Goal: Task Accomplishment & Management: Complete application form

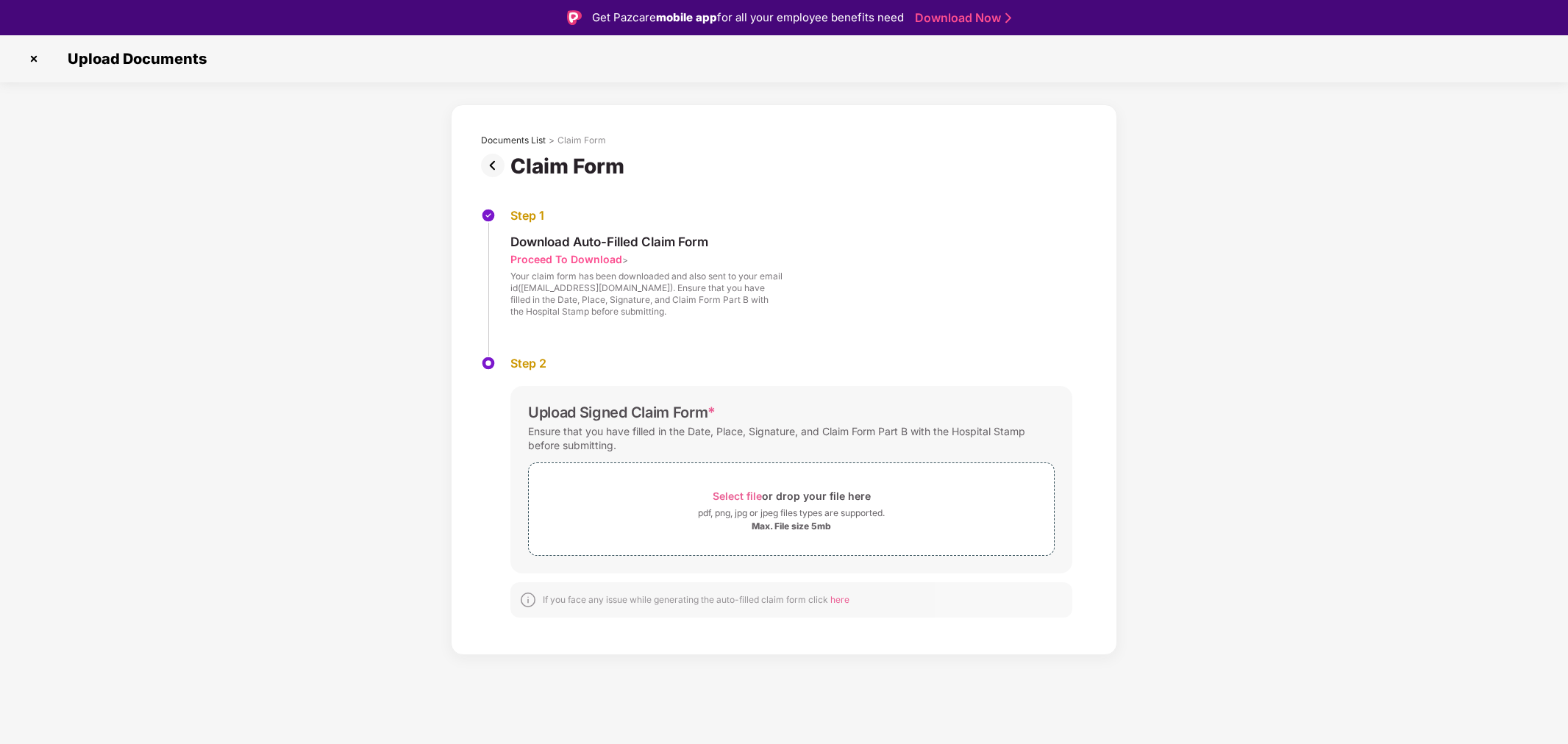
scroll to position [35, 0]
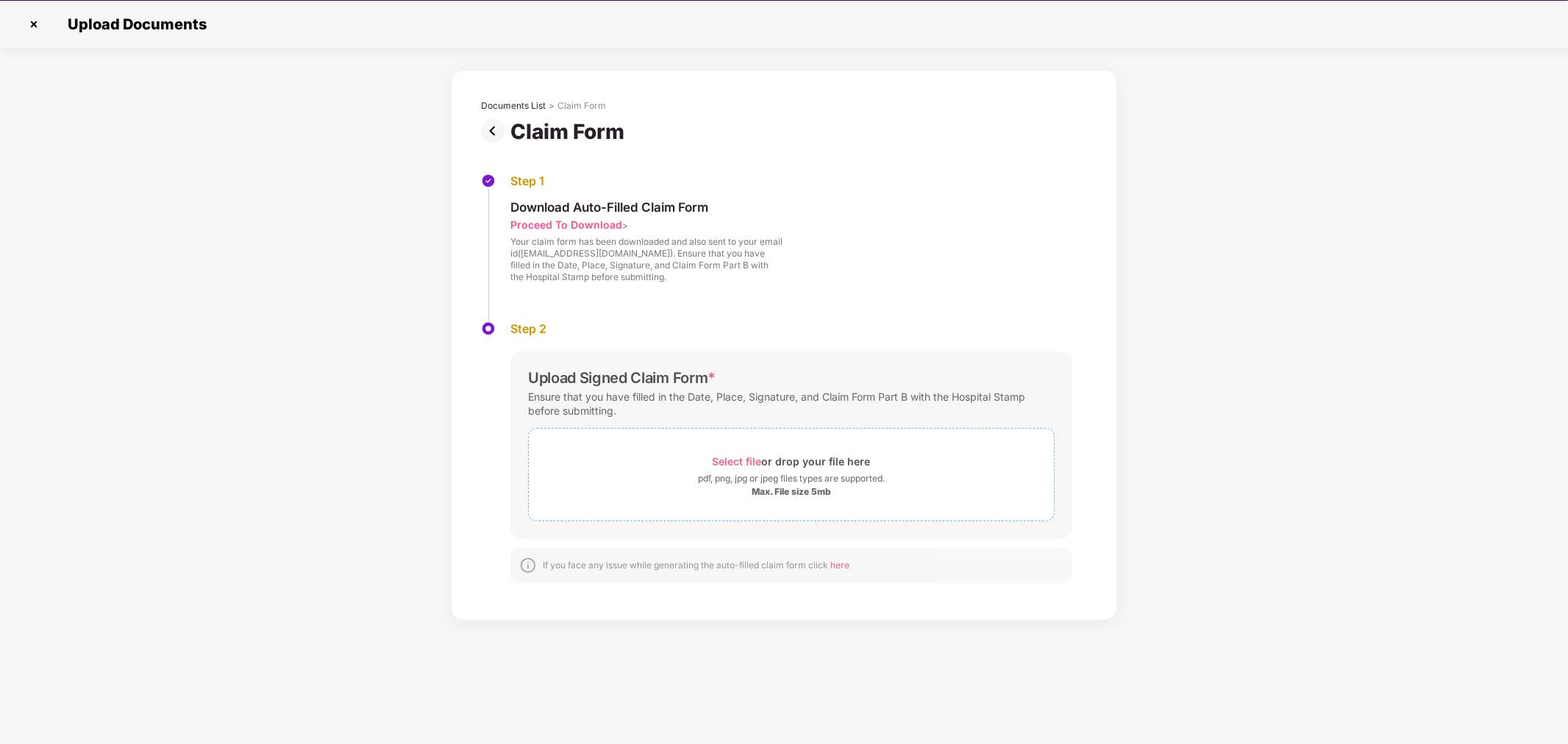
click at [729, 460] on span "Select file" at bounding box center [737, 461] width 49 height 13
click at [733, 458] on span "Select file" at bounding box center [737, 461] width 49 height 13
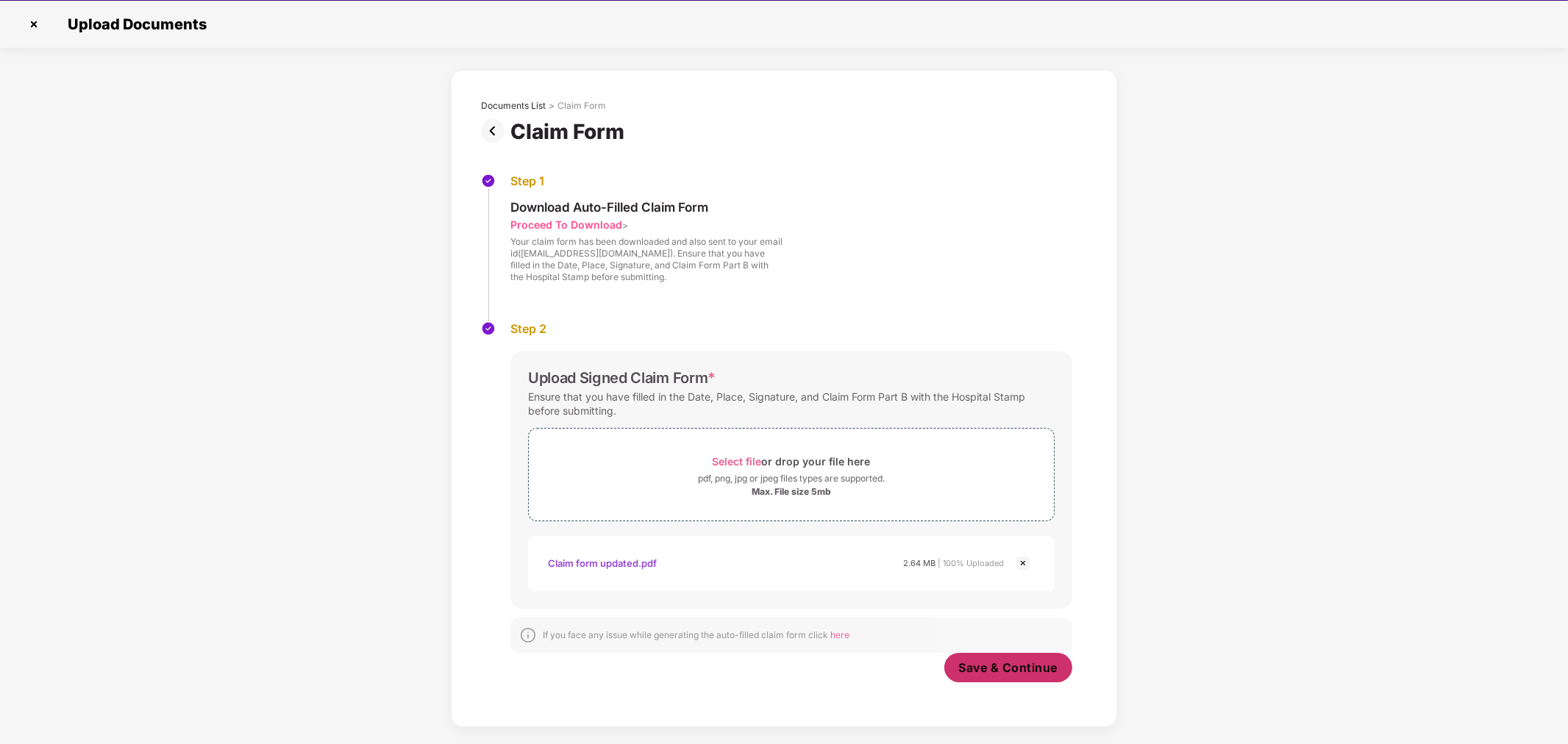
click at [1005, 662] on span "Save & Continue" at bounding box center [1008, 667] width 99 height 16
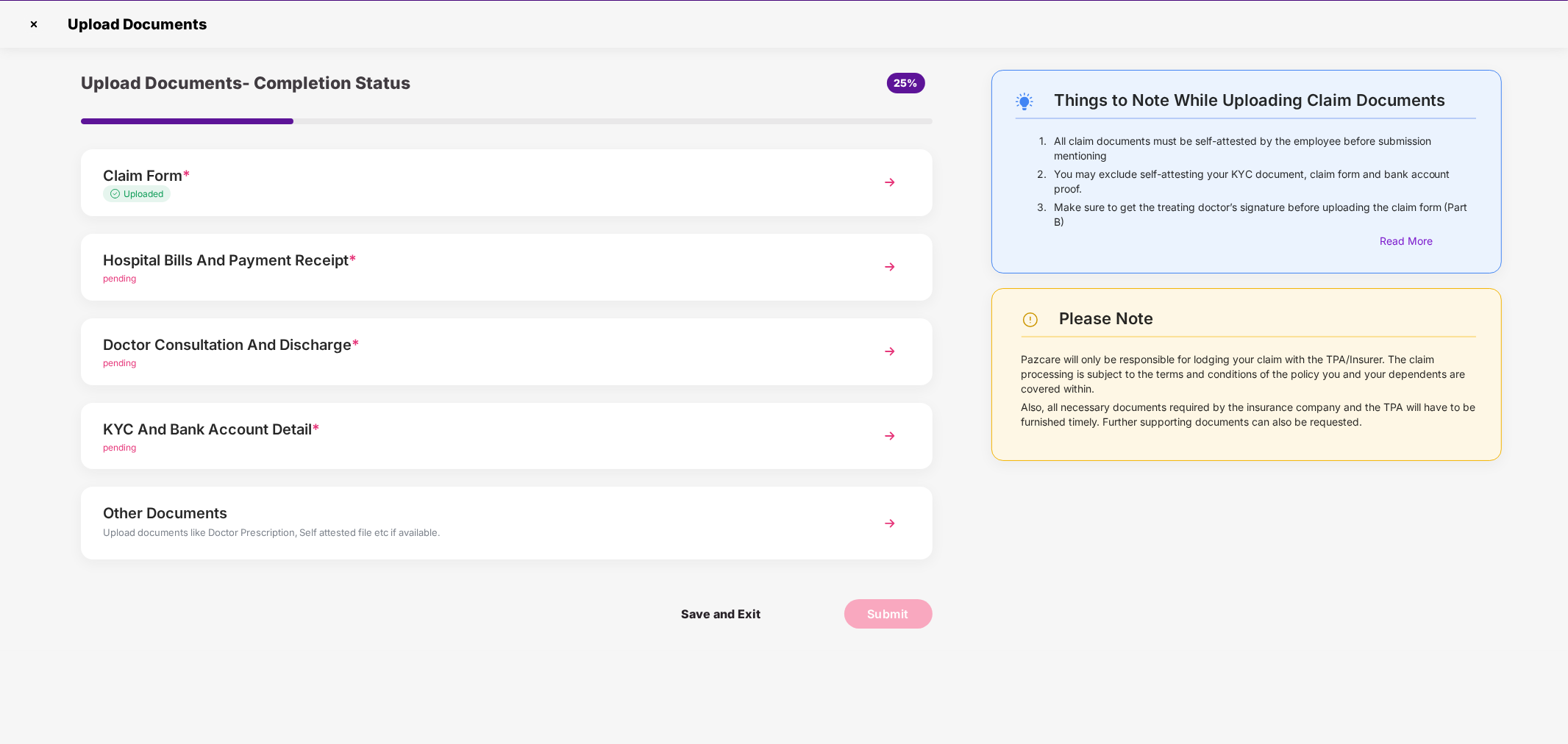
click at [894, 265] on img at bounding box center [889, 266] width 26 height 26
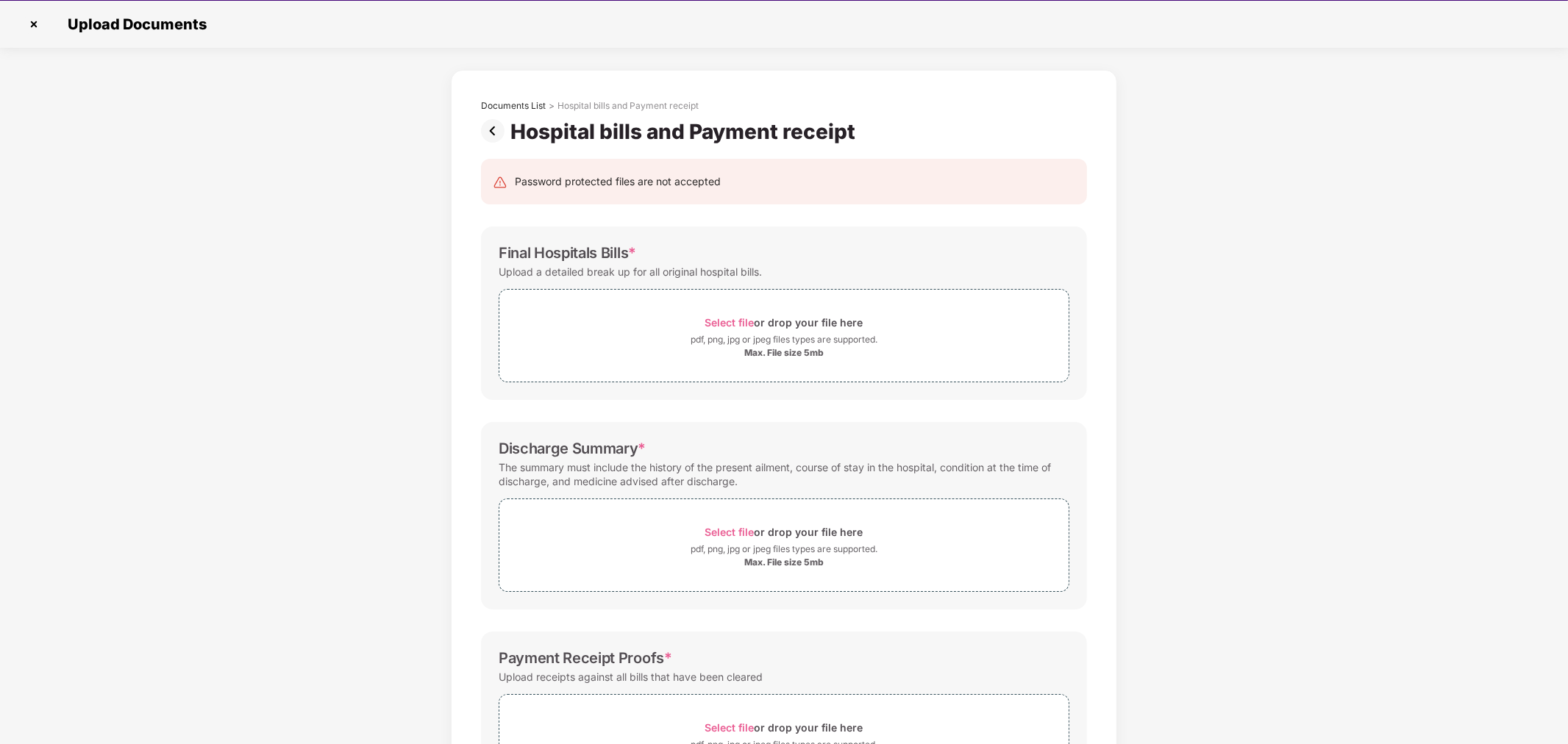
scroll to position [0, 0]
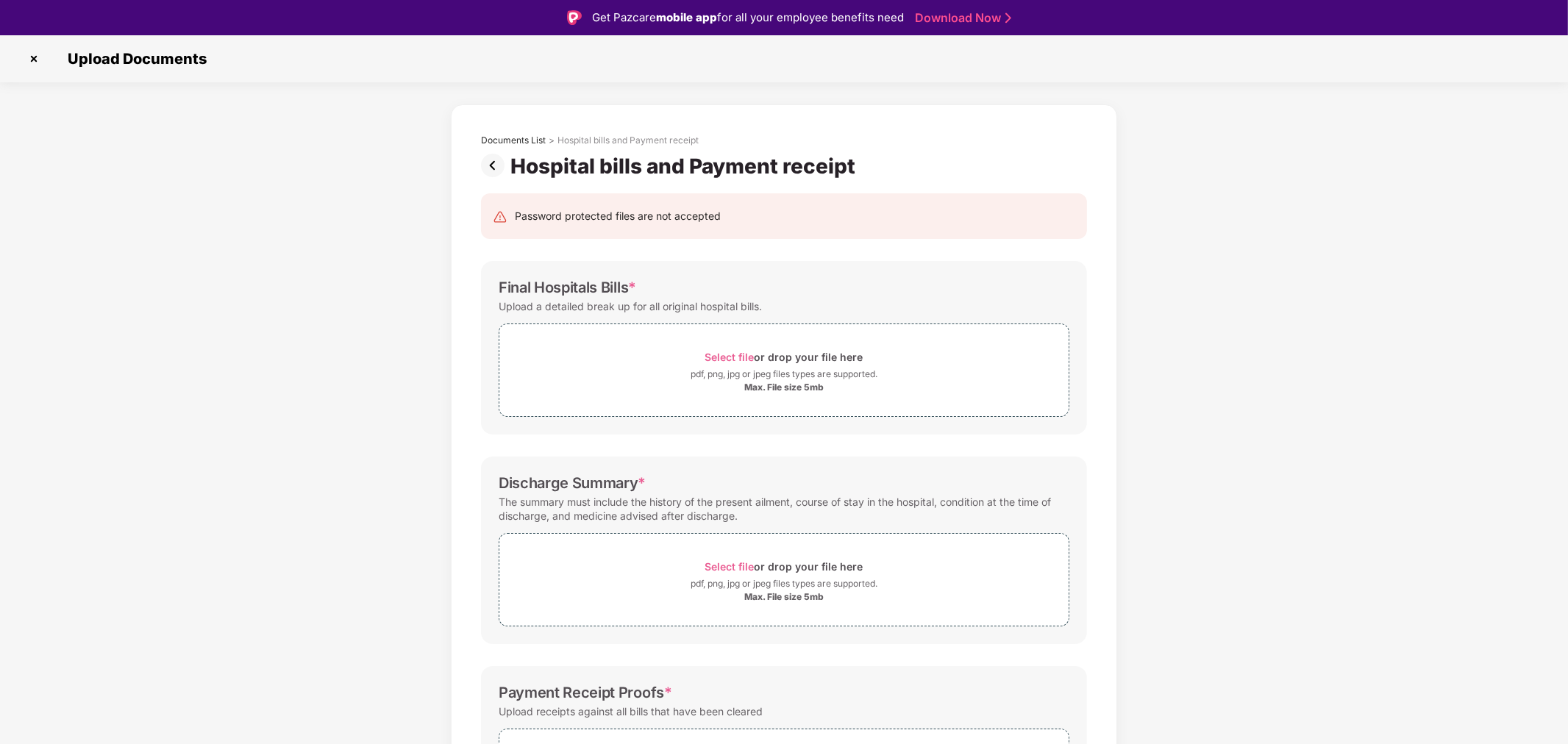
click at [494, 167] on img at bounding box center [495, 166] width 30 height 24
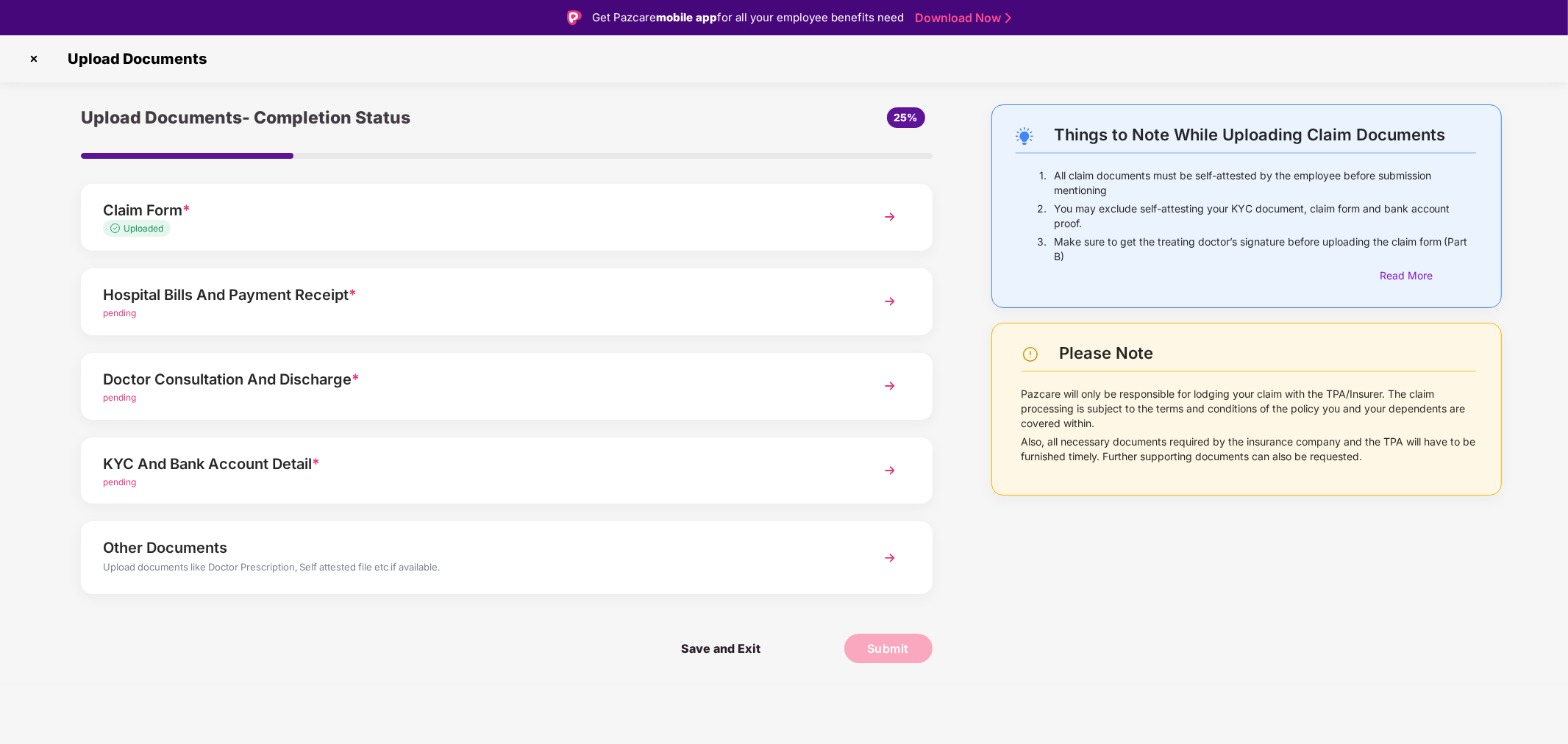
click at [412, 227] on div "Uploaded" at bounding box center [473, 229] width 740 height 14
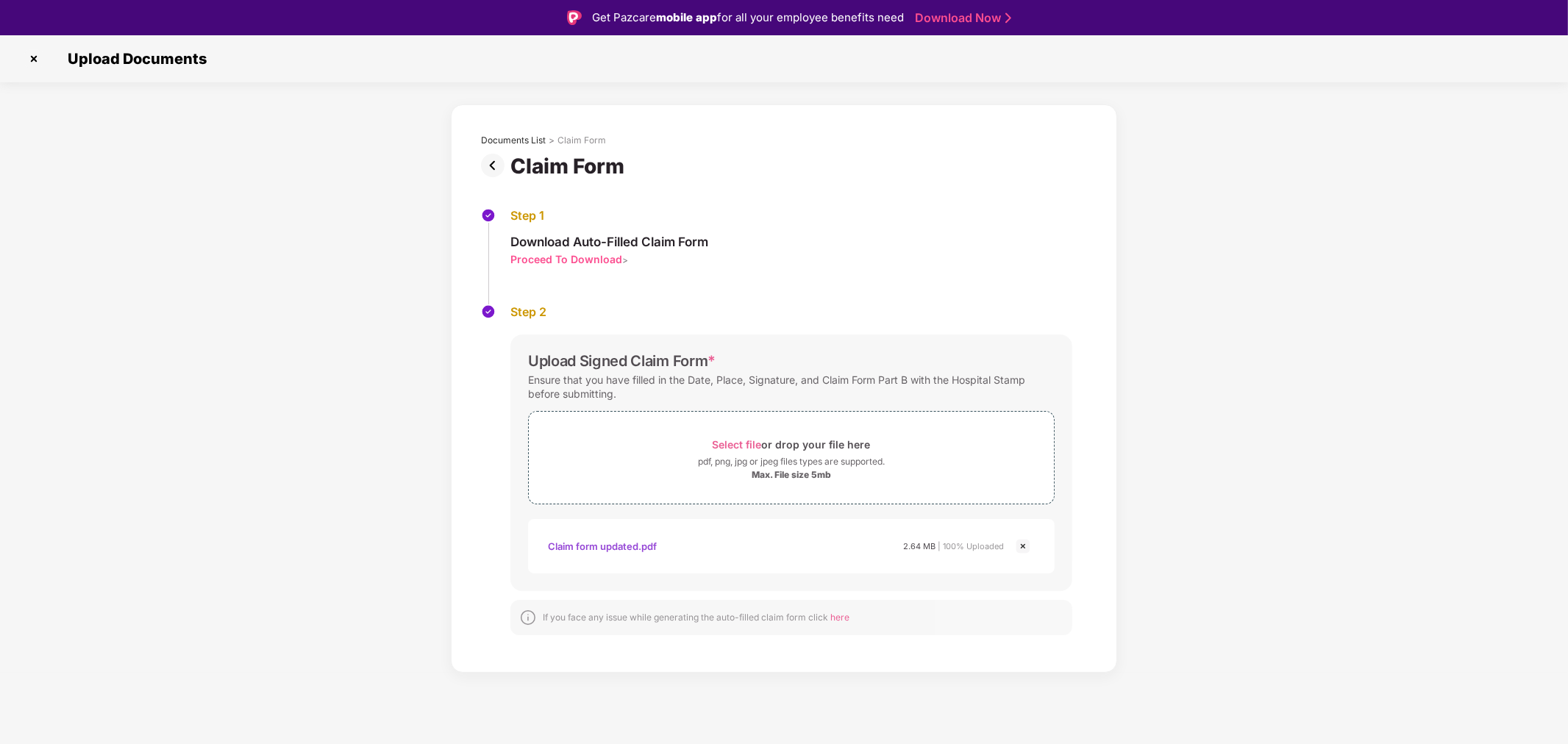
click at [489, 161] on img at bounding box center [495, 166] width 30 height 24
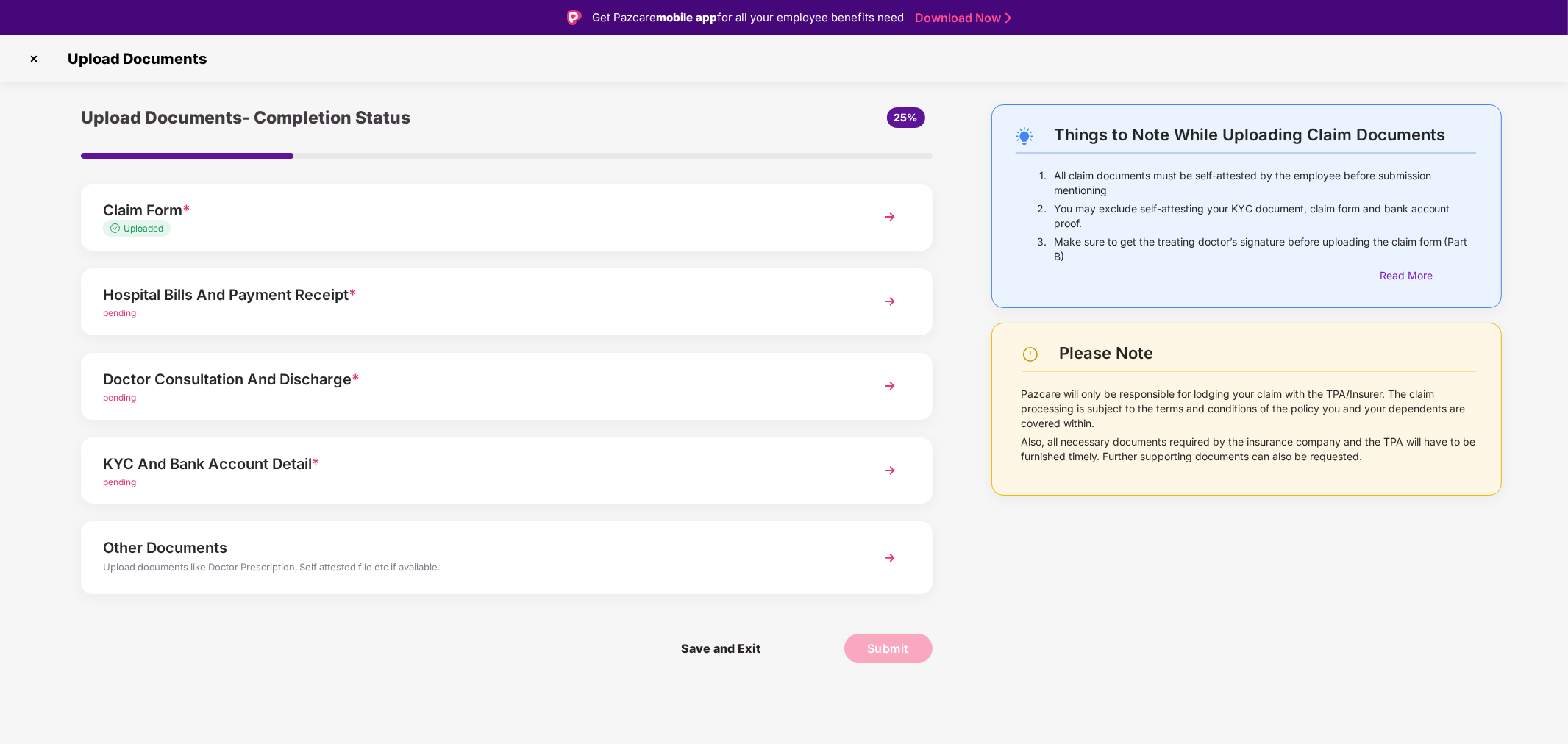
click at [366, 294] on div "Hospital Bills And Payment Receipt *" at bounding box center [473, 295] width 740 height 24
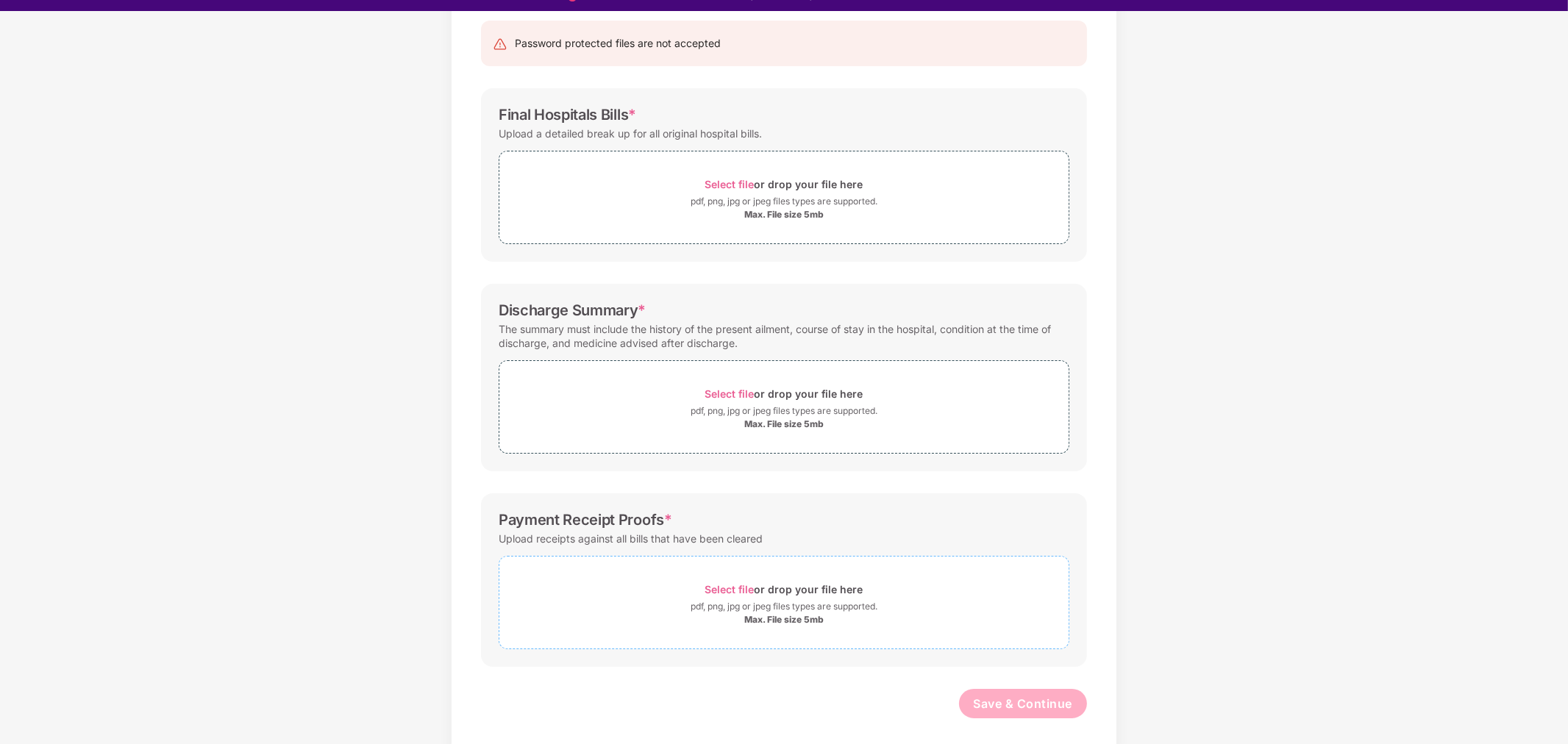
scroll to position [35, 0]
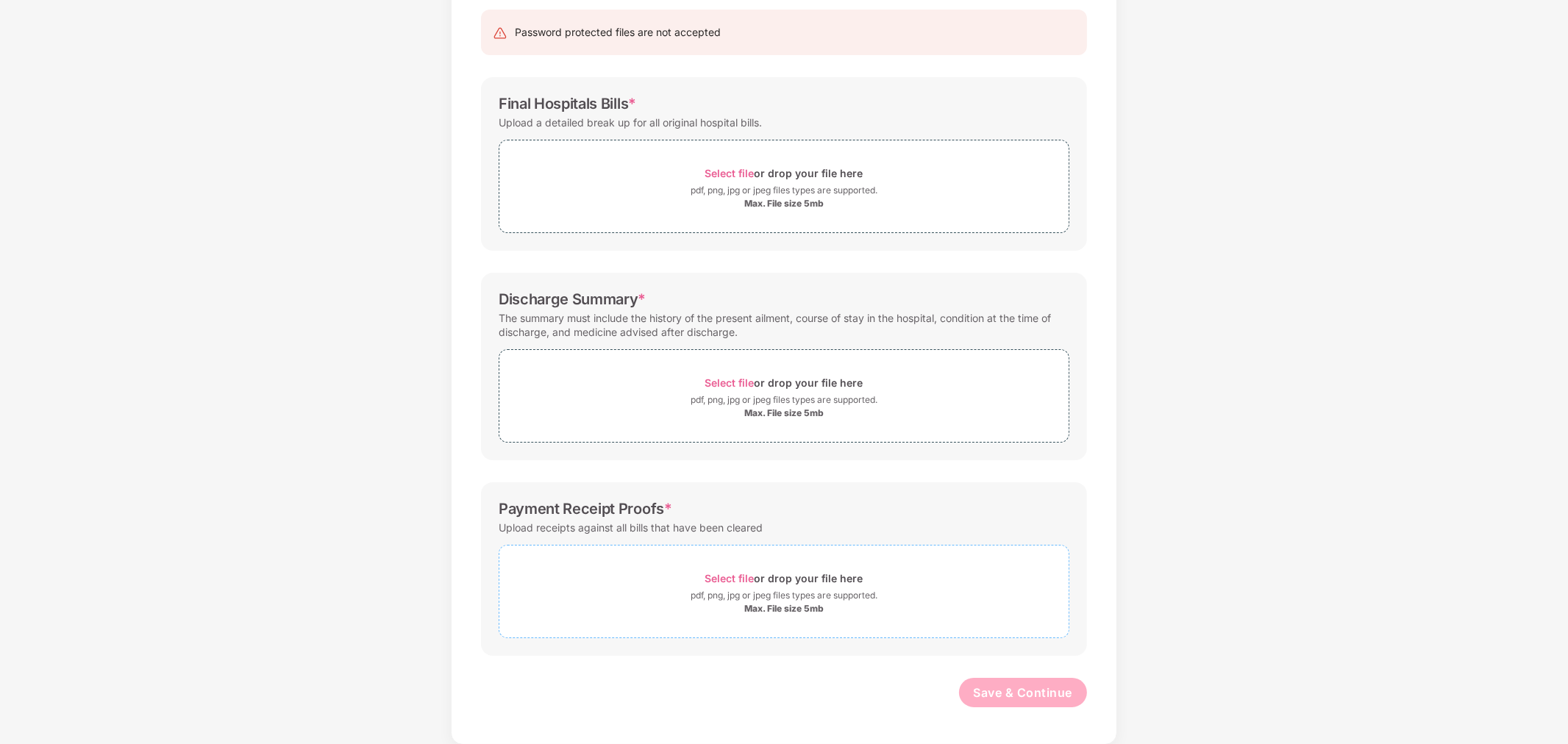
click at [734, 580] on span "Select file" at bounding box center [729, 578] width 49 height 13
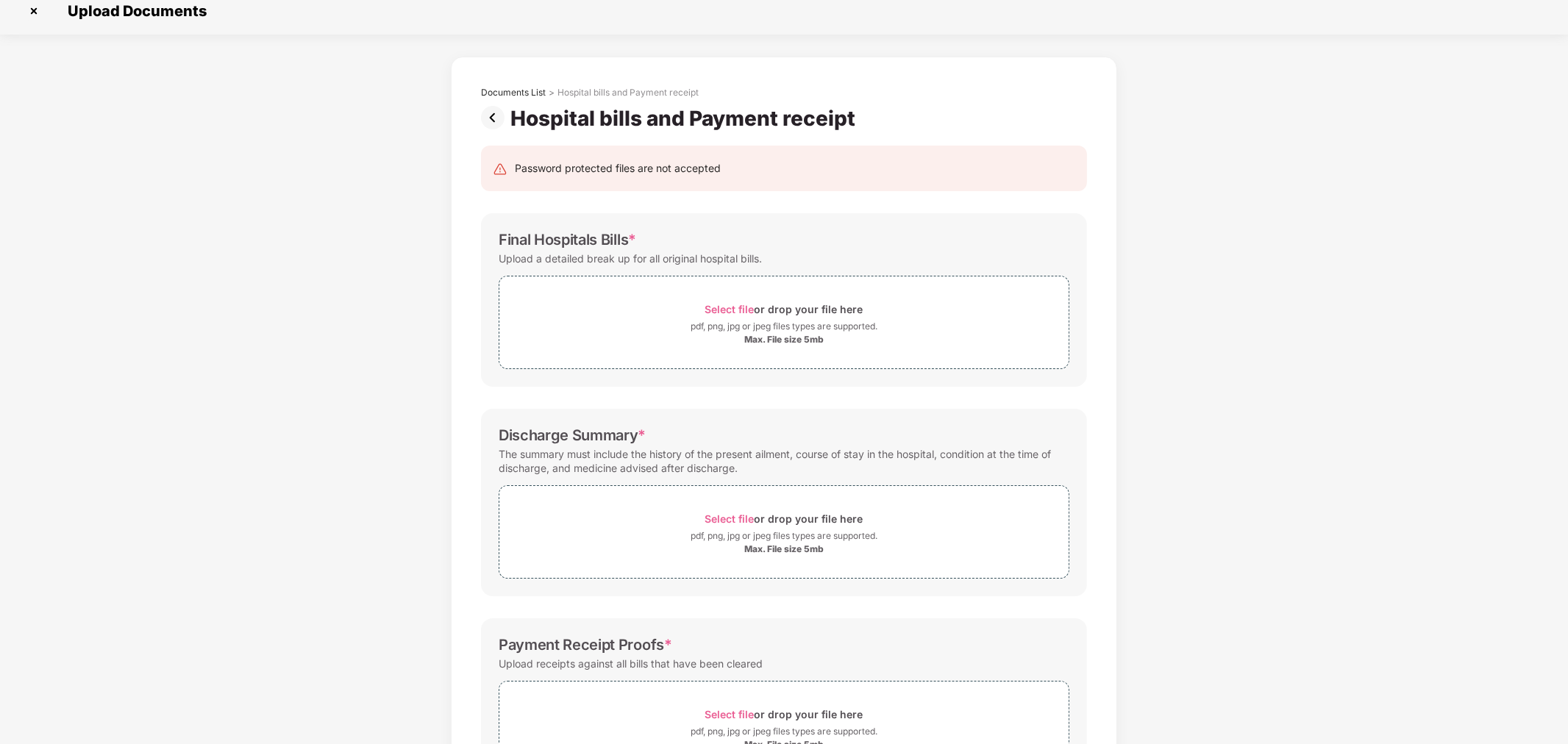
scroll to position [0, 0]
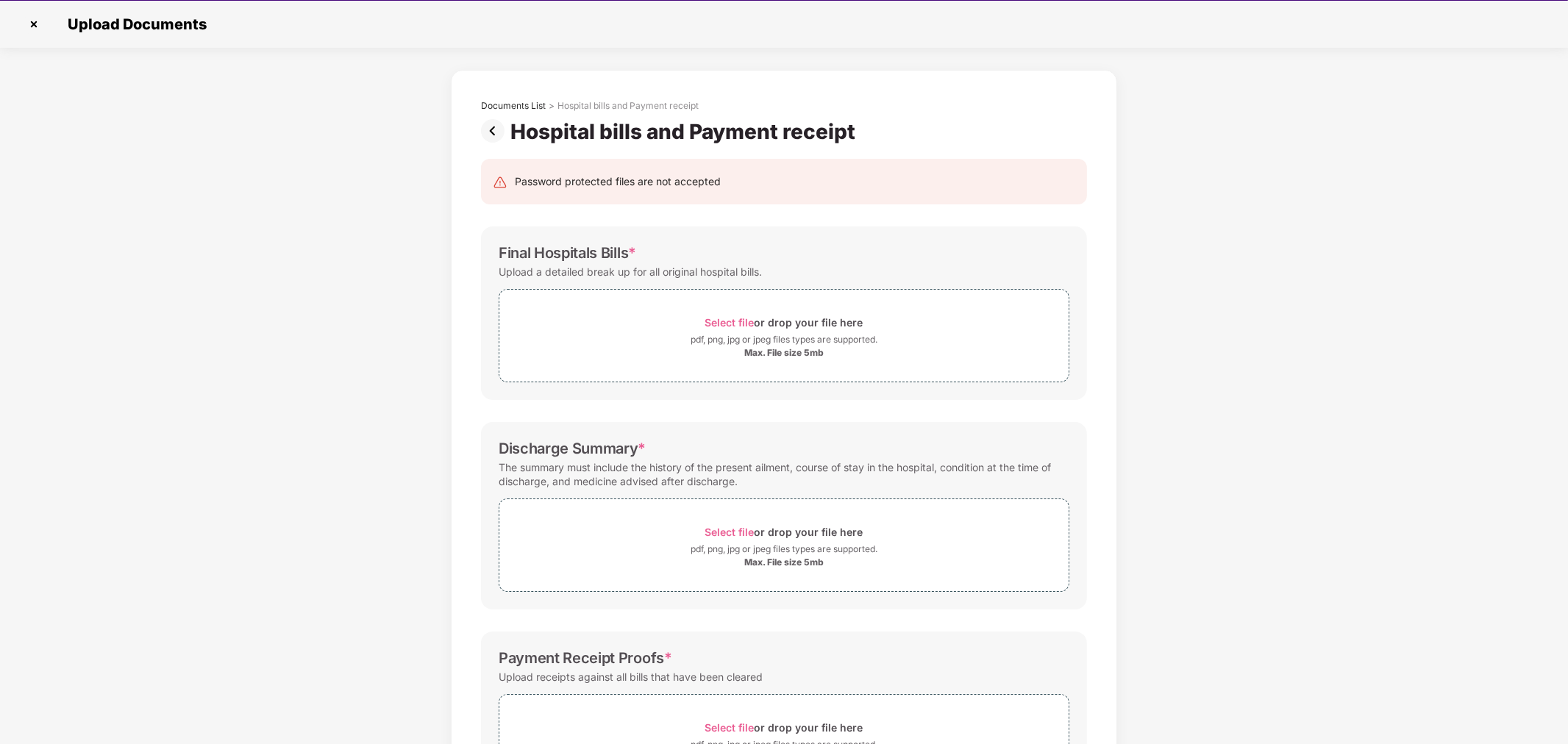
click at [486, 125] on img at bounding box center [495, 131] width 30 height 24
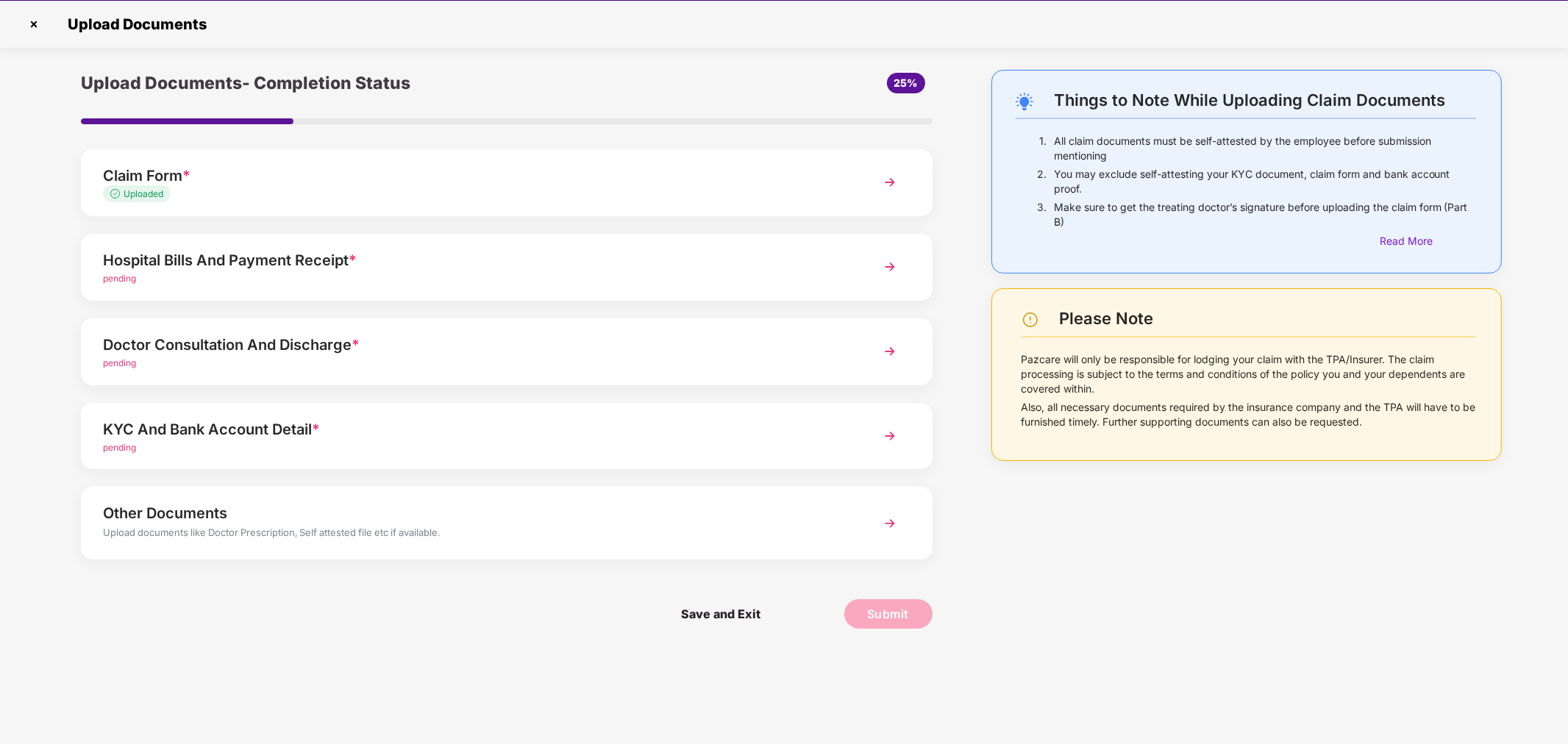
click at [887, 261] on img at bounding box center [889, 266] width 26 height 26
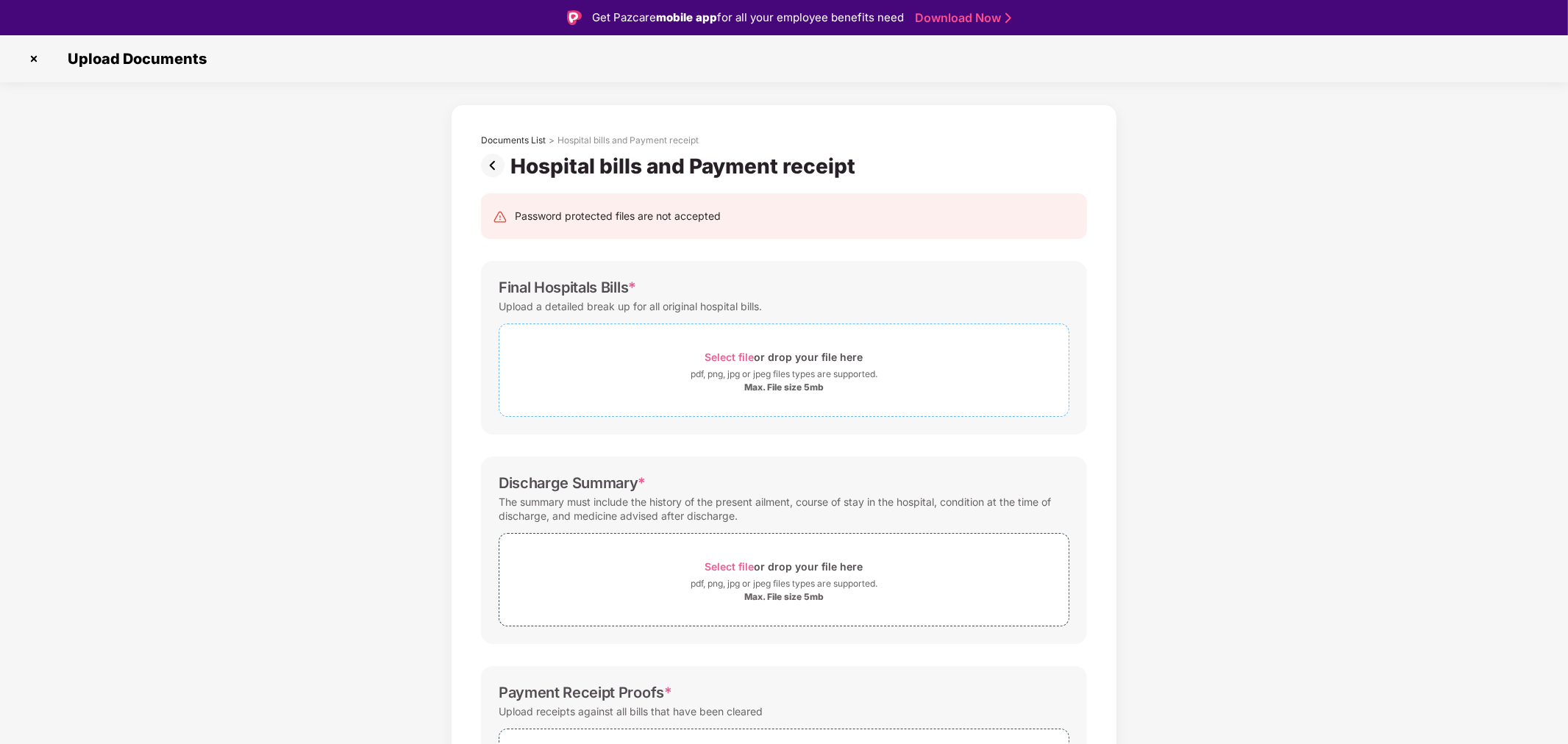
click at [732, 353] on span "Select file" at bounding box center [729, 357] width 49 height 13
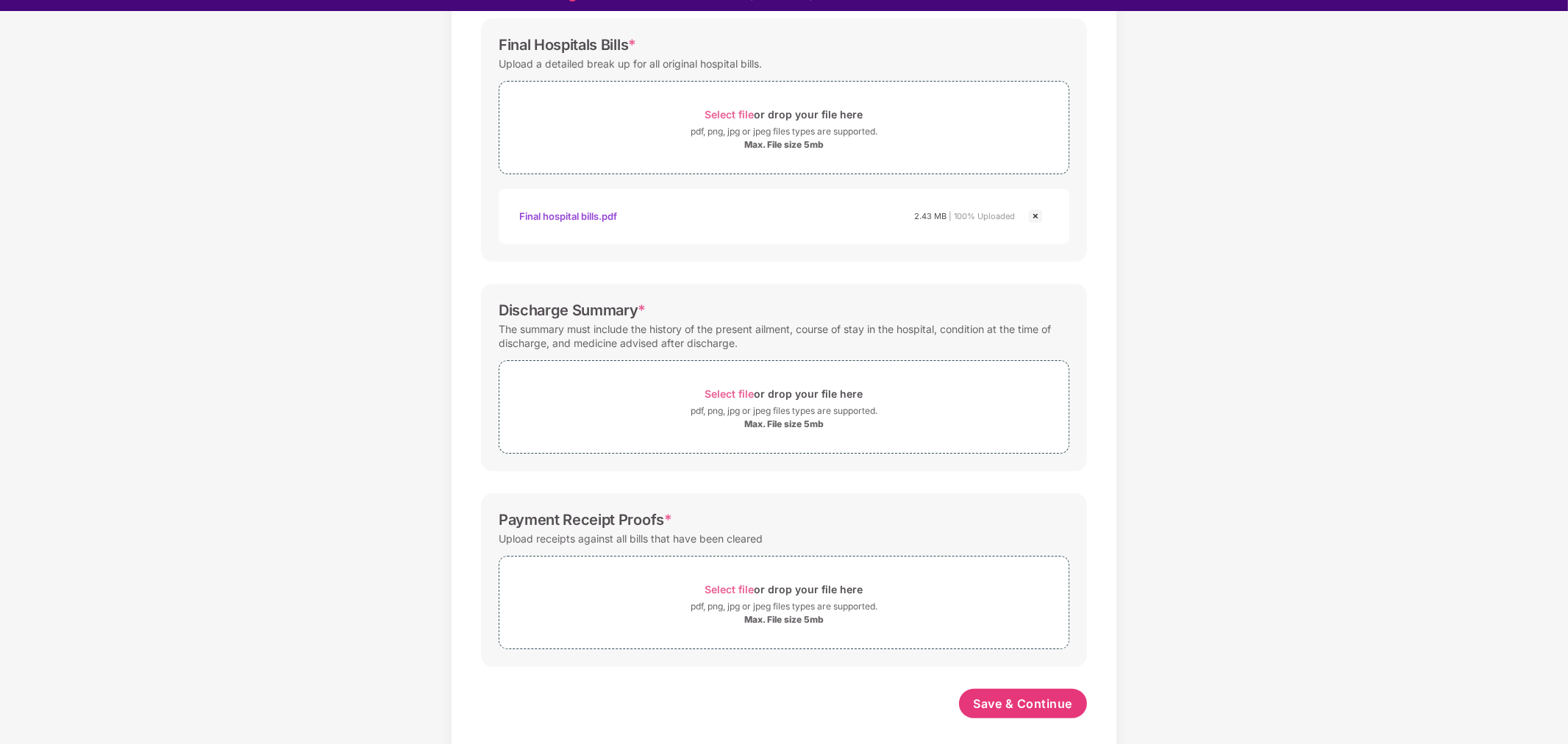
scroll to position [35, 0]
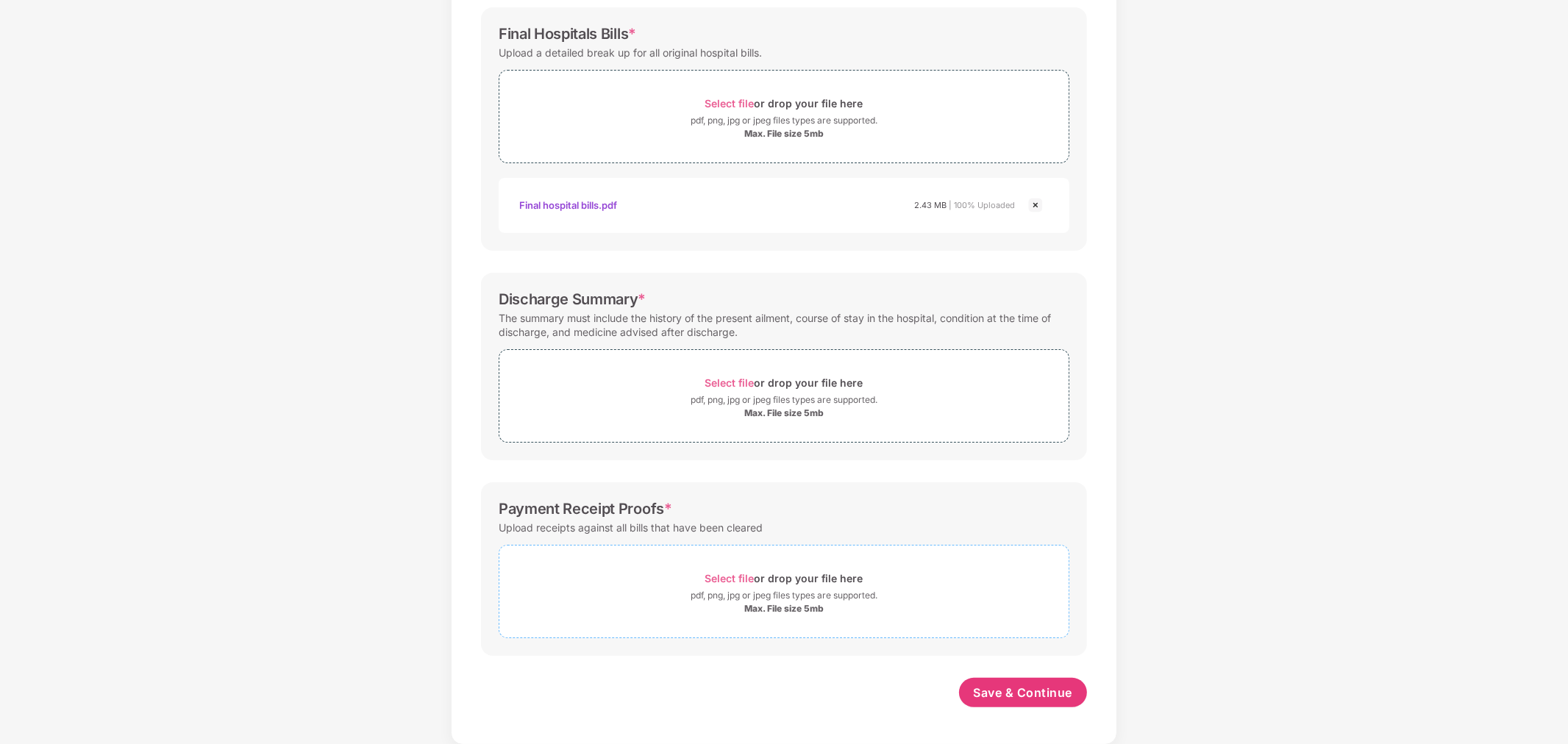
click at [719, 572] on span "Select file" at bounding box center [729, 578] width 49 height 13
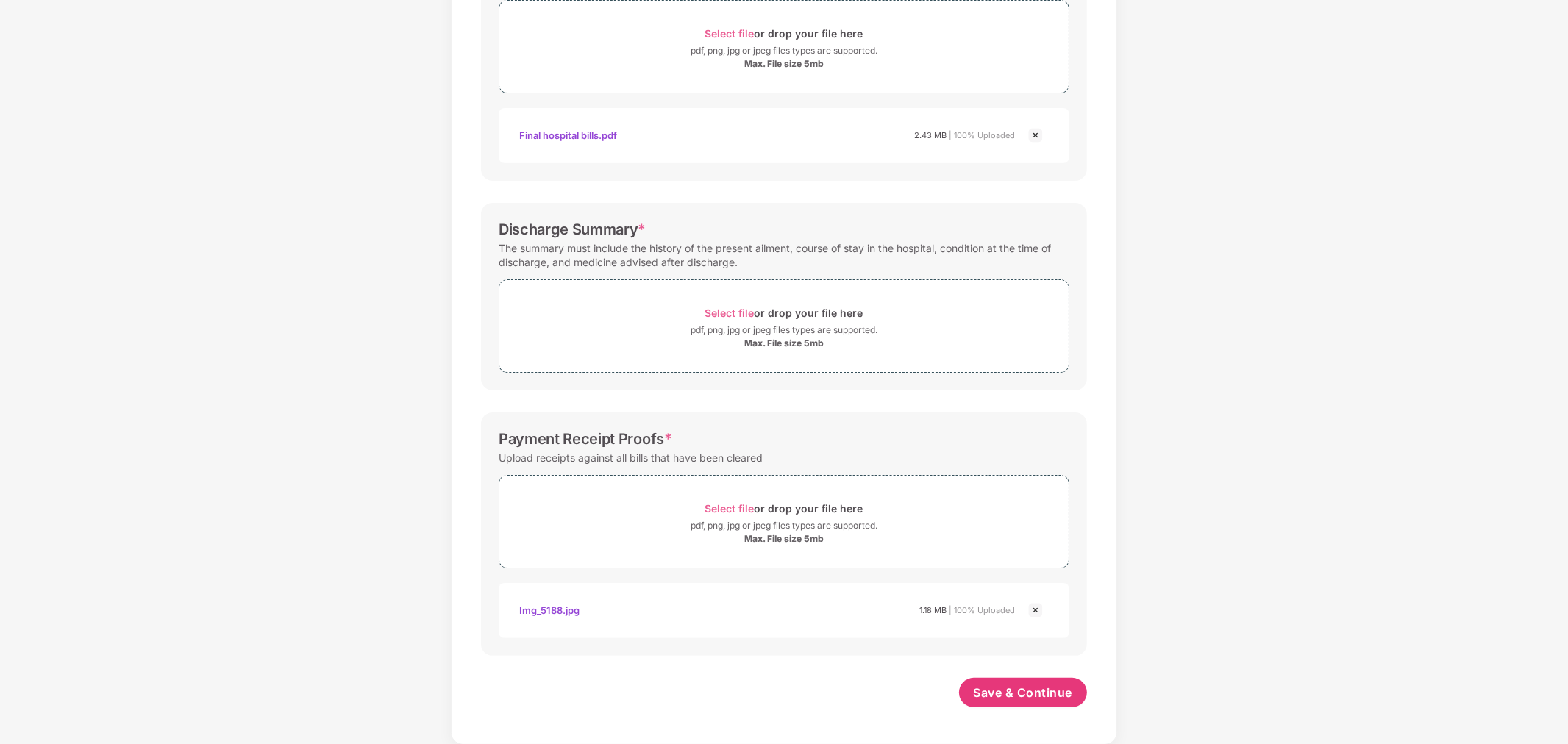
scroll to position [289, 0]
click at [725, 508] on span "Select file" at bounding box center [729, 508] width 49 height 13
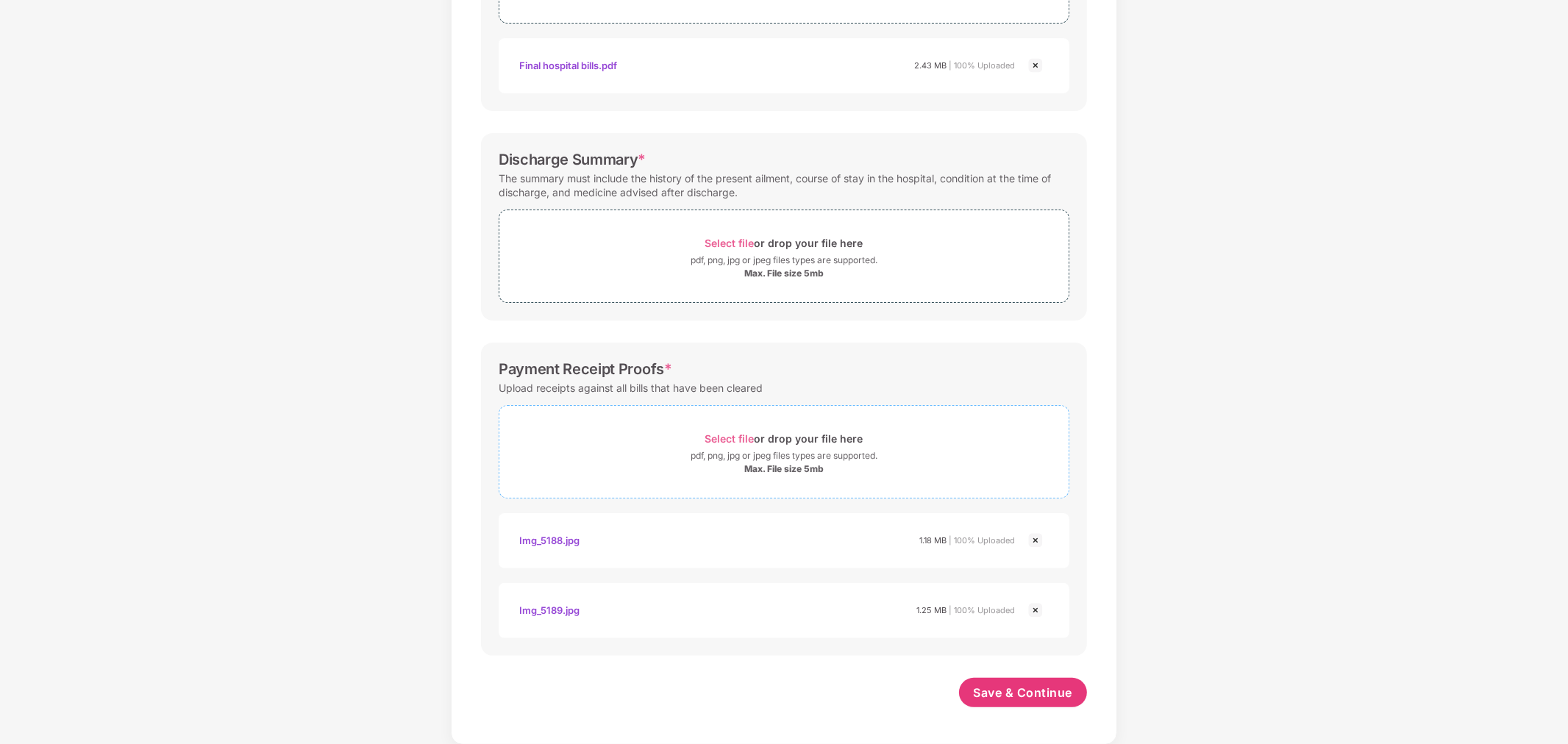
scroll to position [358, 0]
click at [731, 434] on span "Select file" at bounding box center [729, 439] width 49 height 13
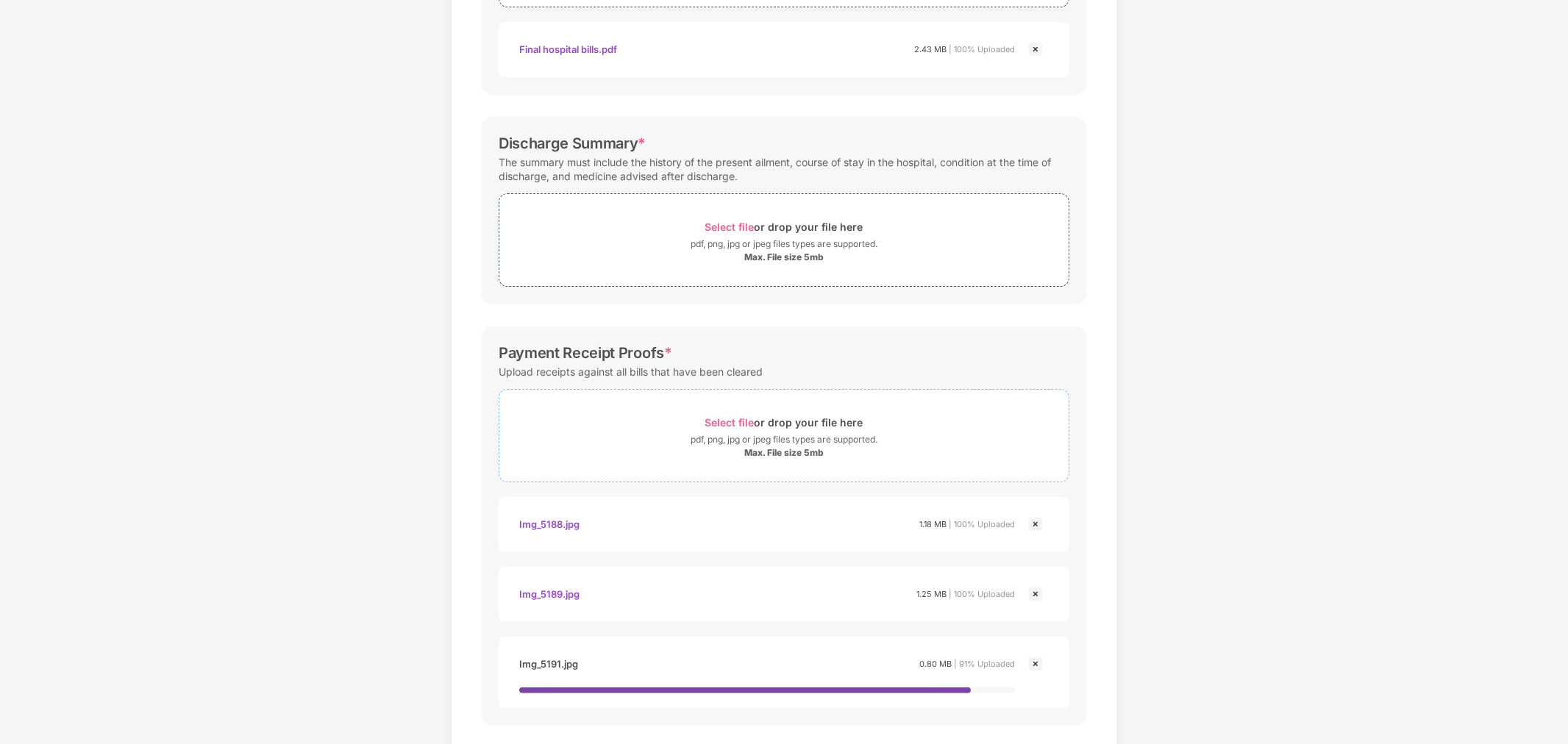
click at [730, 414] on div "Select file or drop your file here" at bounding box center [784, 422] width 158 height 19
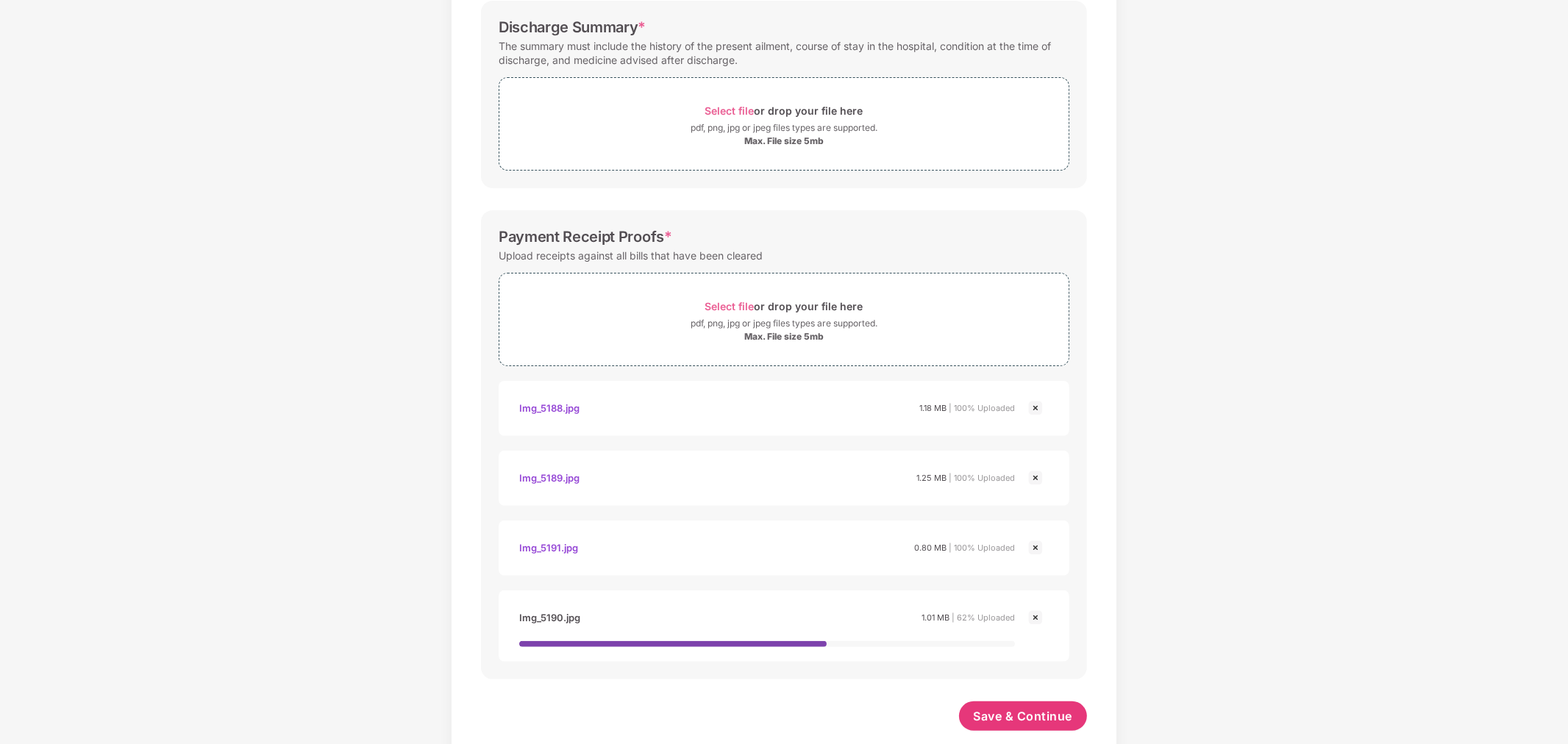
scroll to position [515, 0]
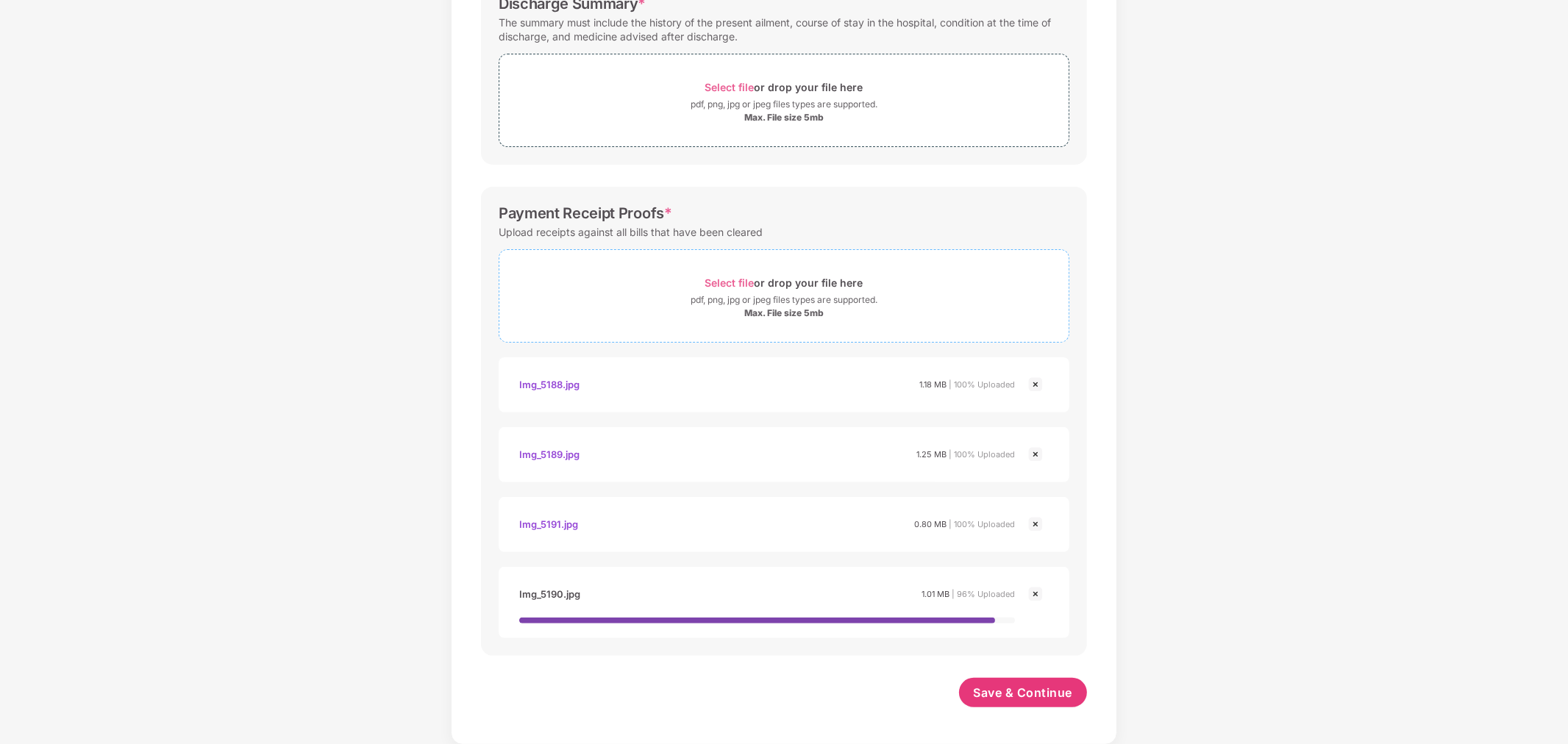
click at [746, 282] on span "Select file" at bounding box center [729, 282] width 49 height 13
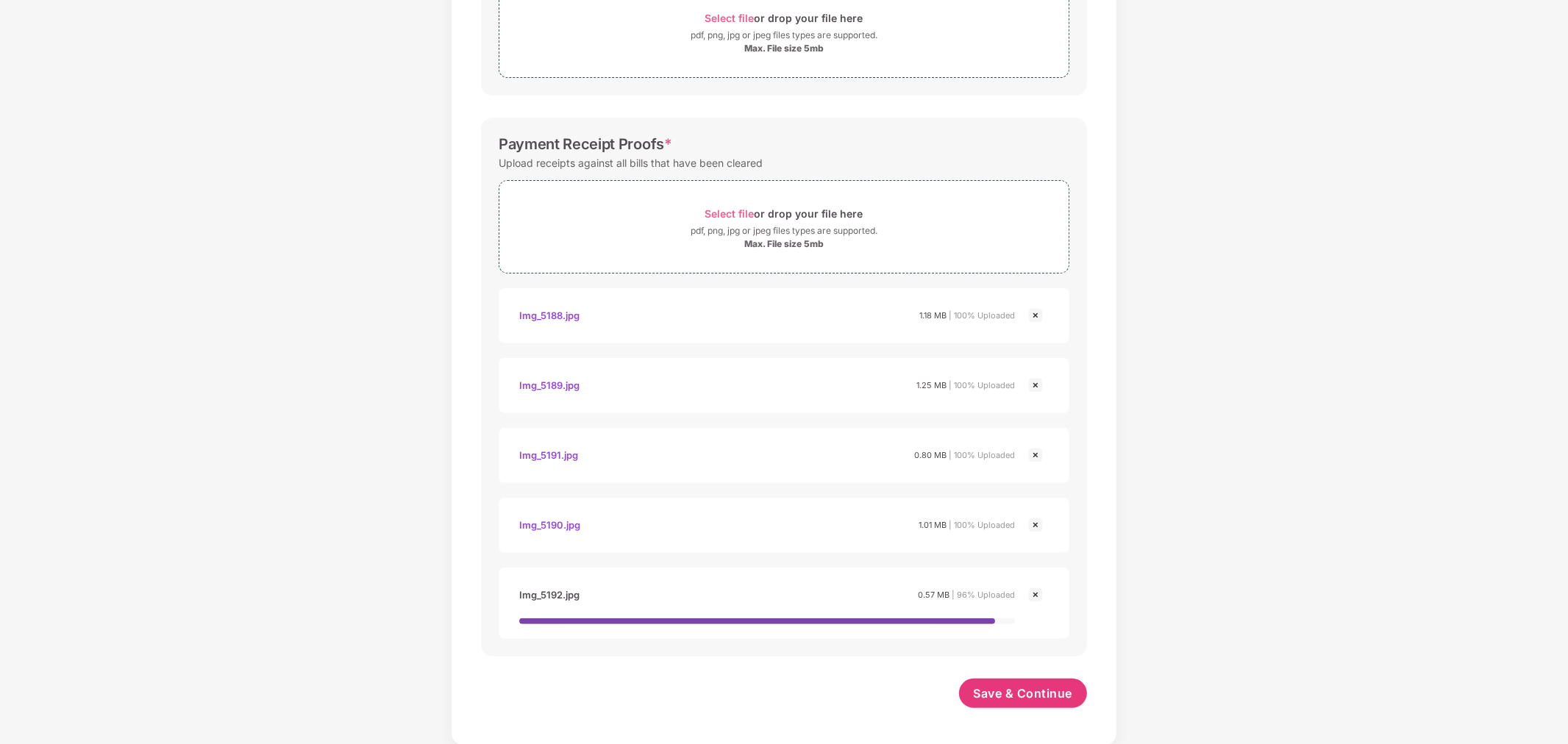
scroll to position [585, 0]
click at [741, 205] on div "Select file or drop your file here" at bounding box center [784, 212] width 158 height 19
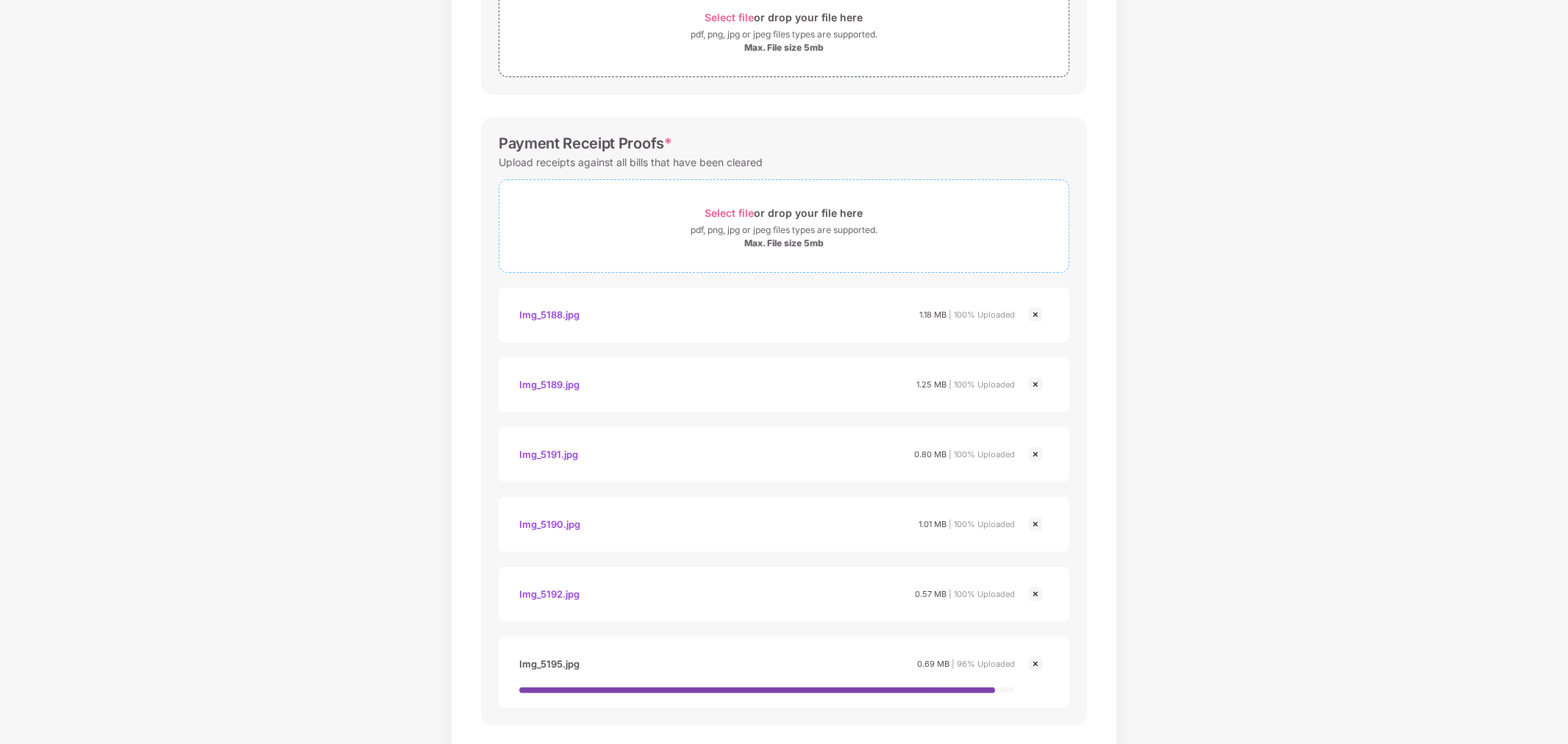
scroll to position [654, 0]
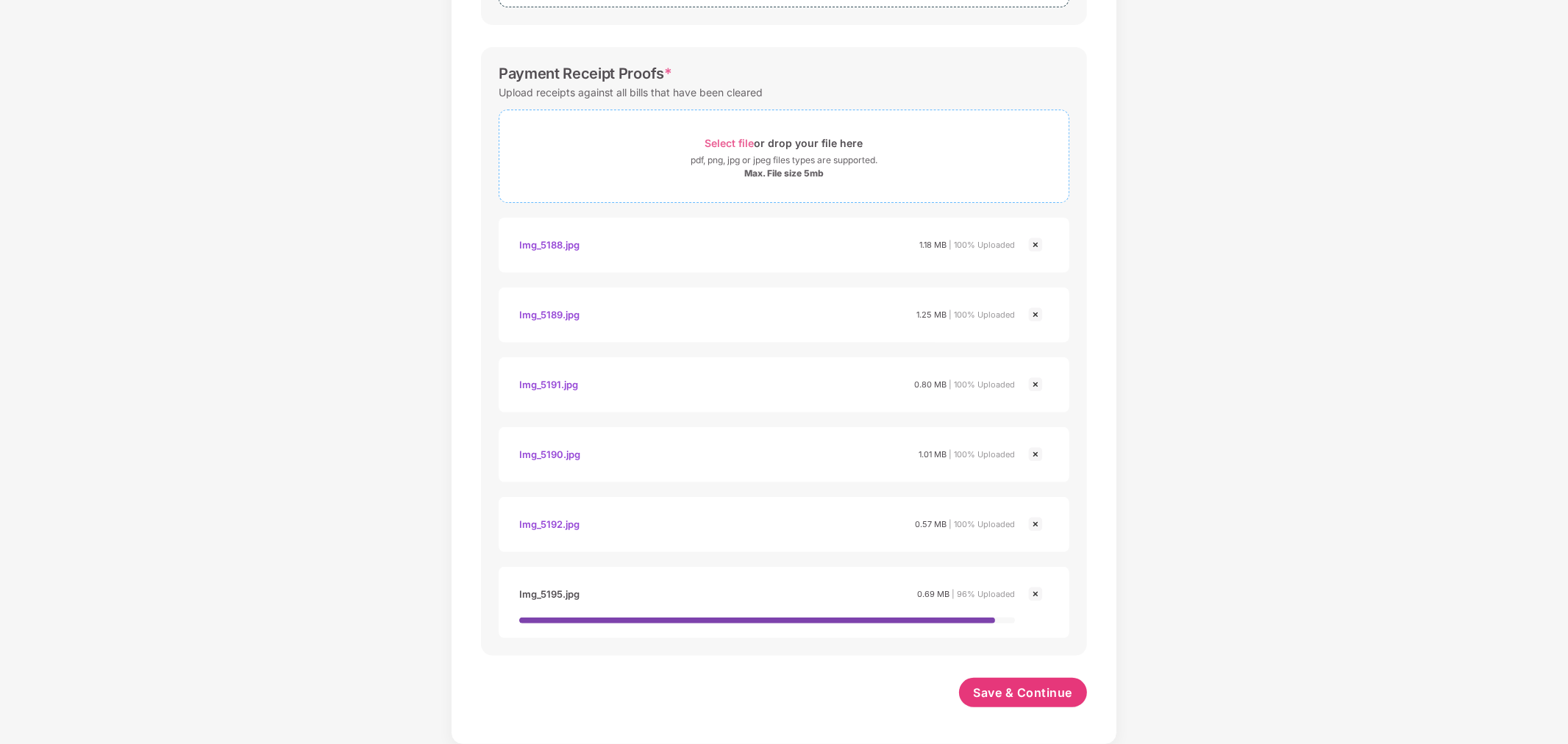
click at [735, 140] on span "Select file" at bounding box center [729, 143] width 49 height 13
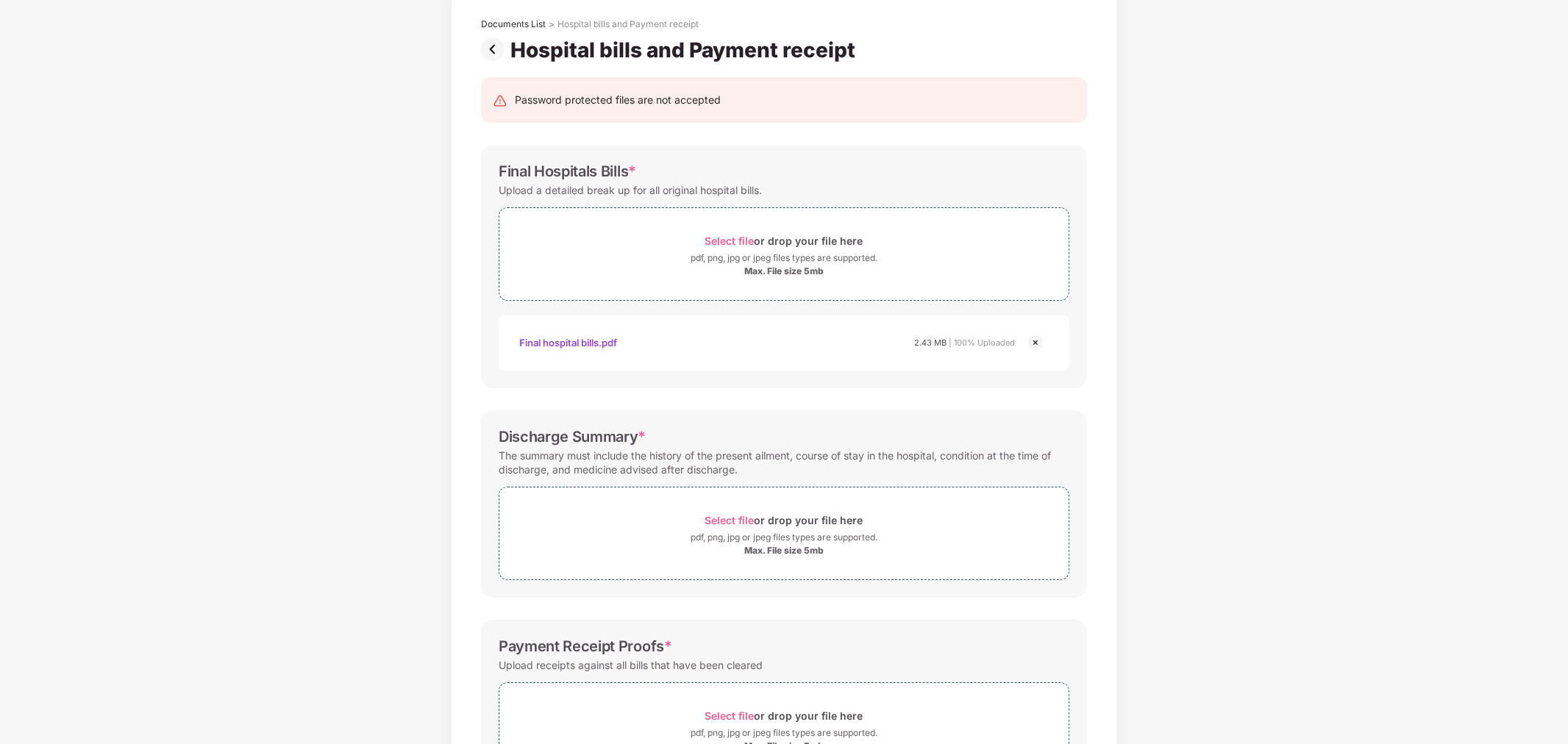
scroll to position [245, 0]
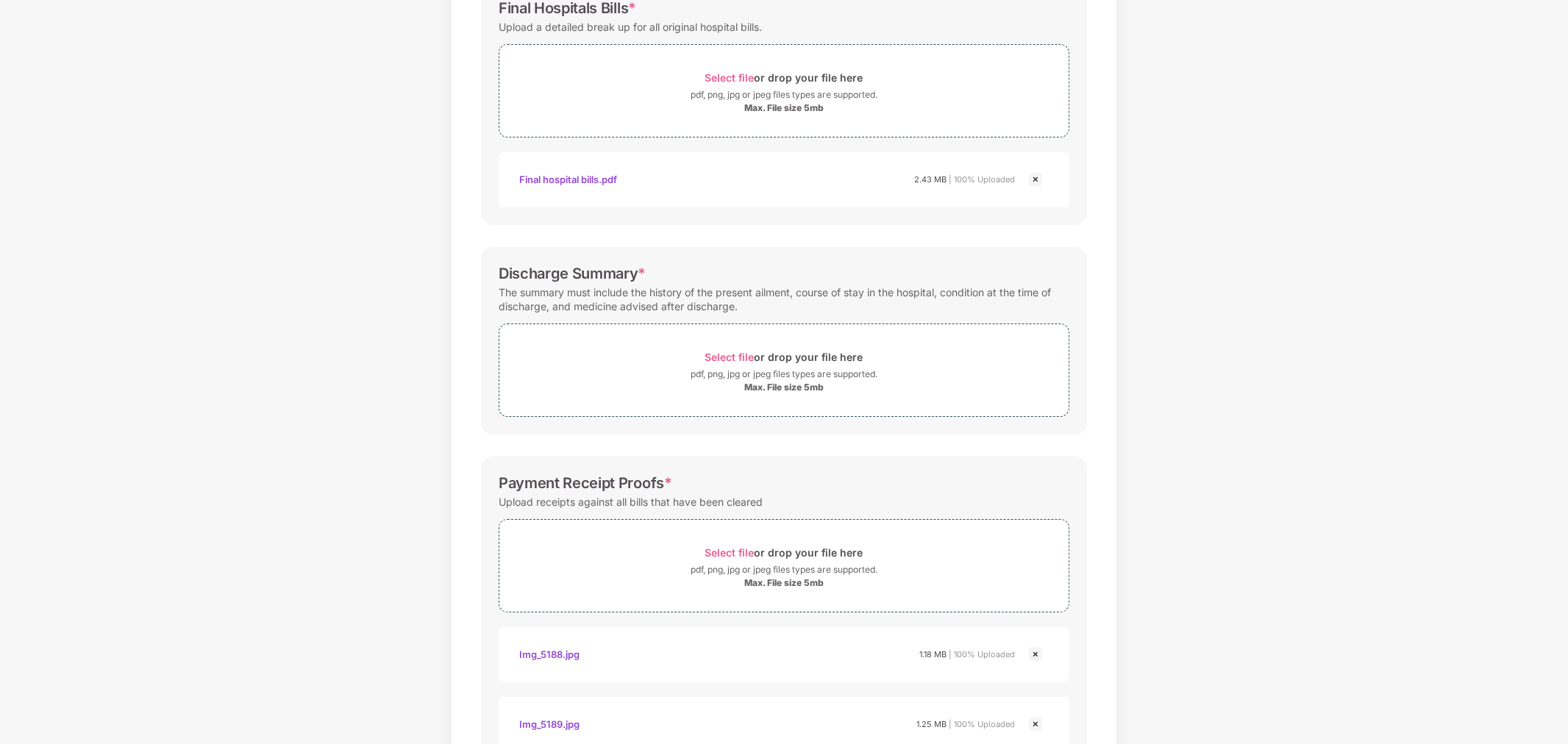
click at [1250, 615] on div "Documents List > Hospital bills and Payment receipt Hospital bills and Payment …" at bounding box center [784, 517] width 1568 height 1383
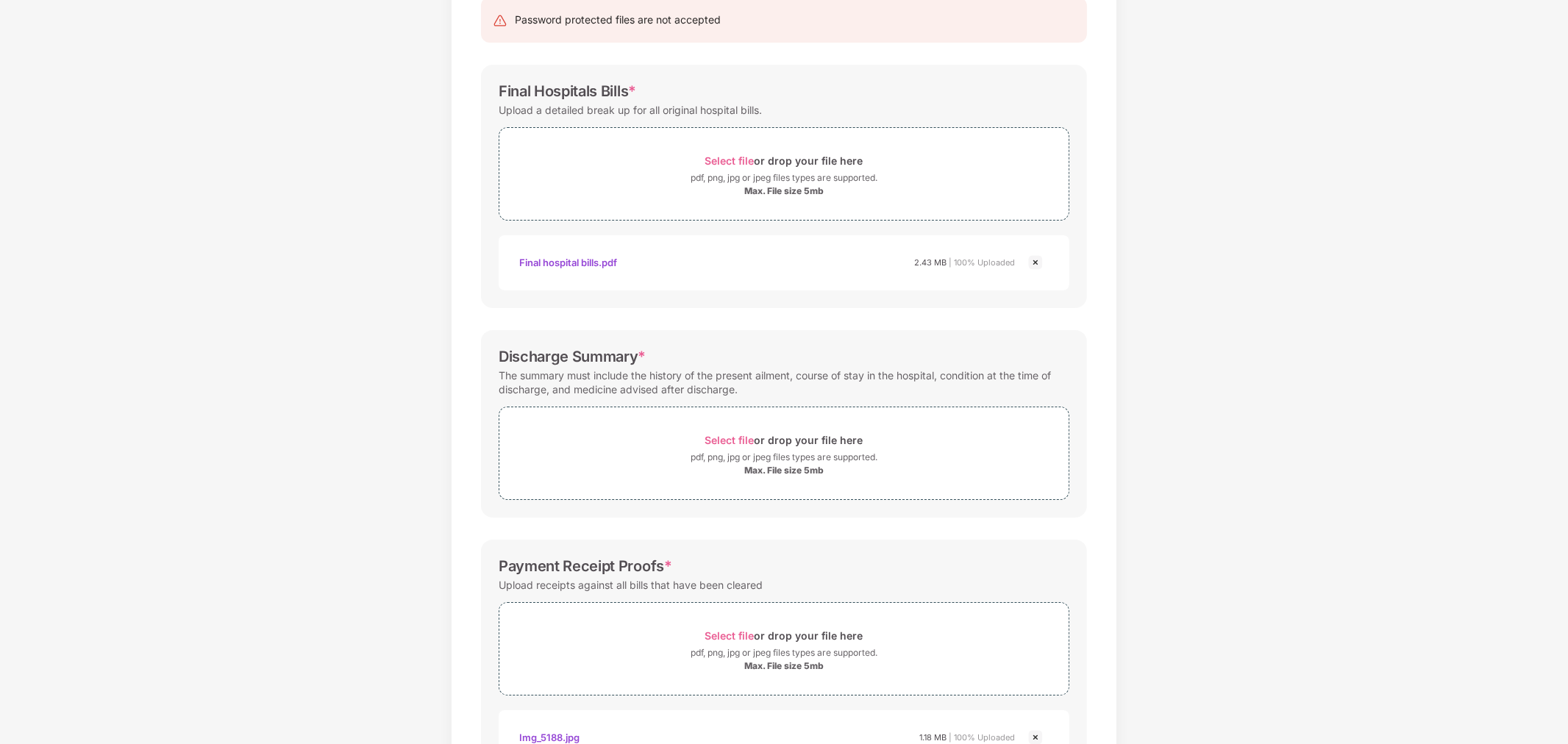
scroll to position [136, 0]
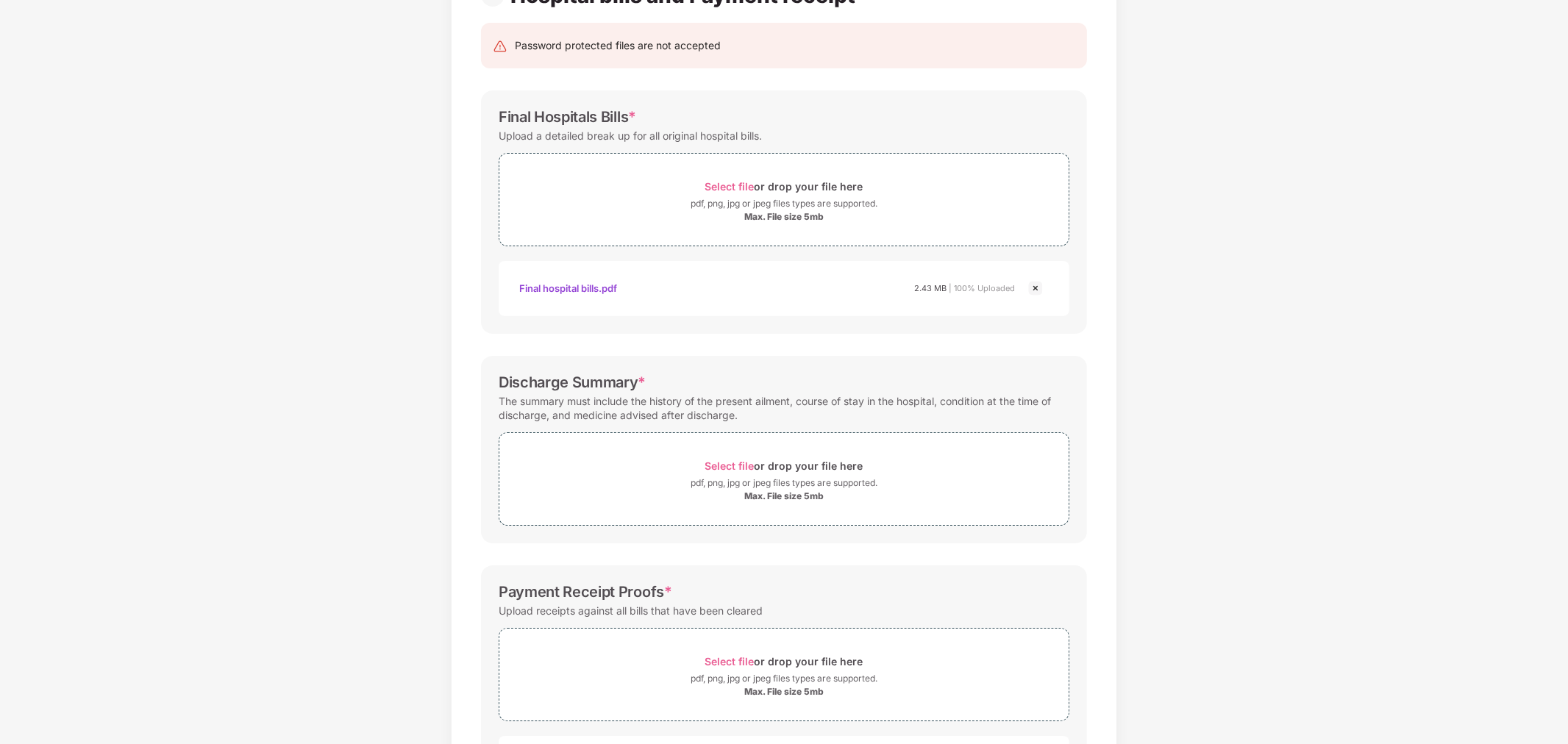
click at [570, 292] on div "Final hospital bills.pdf" at bounding box center [568, 288] width 98 height 25
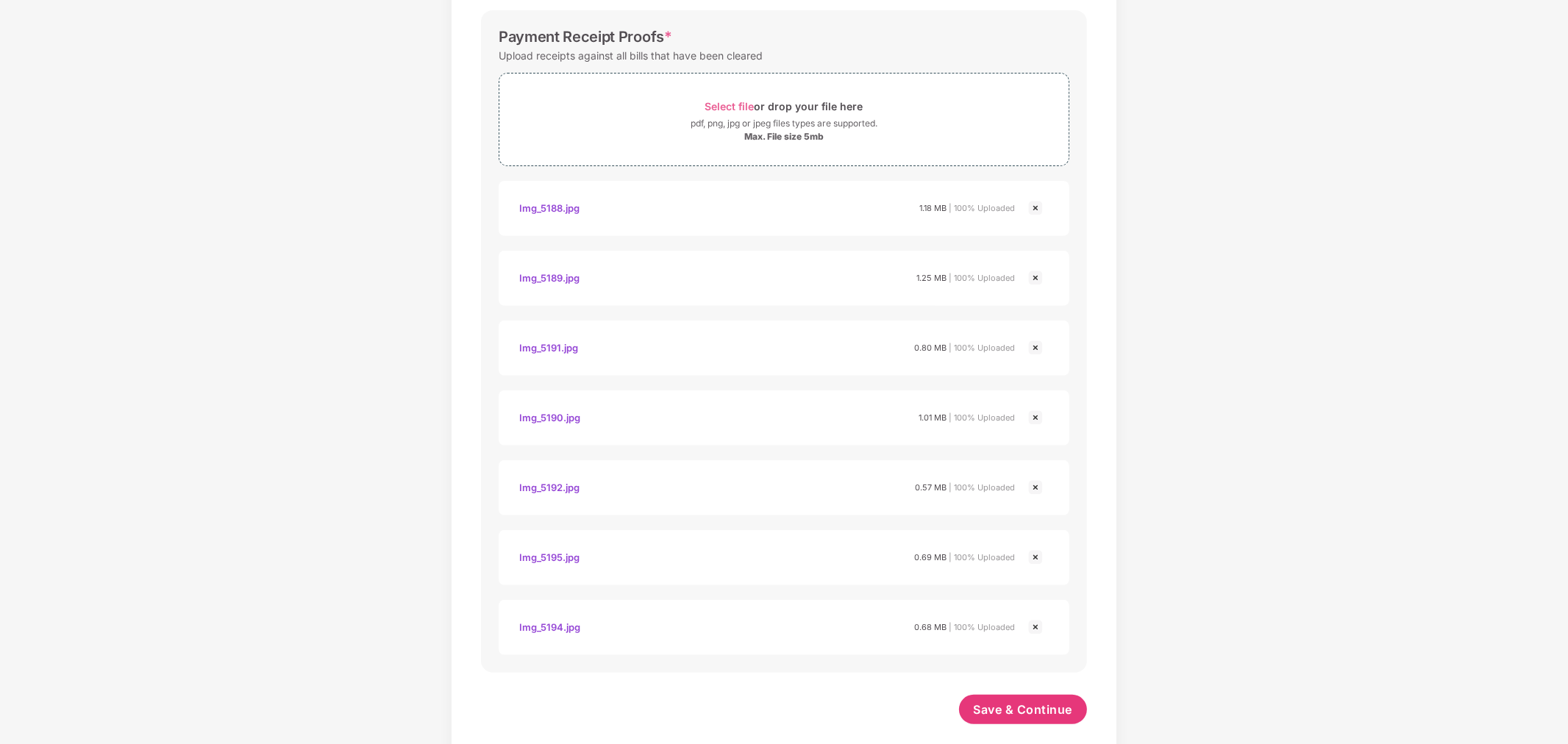
scroll to position [708, 0]
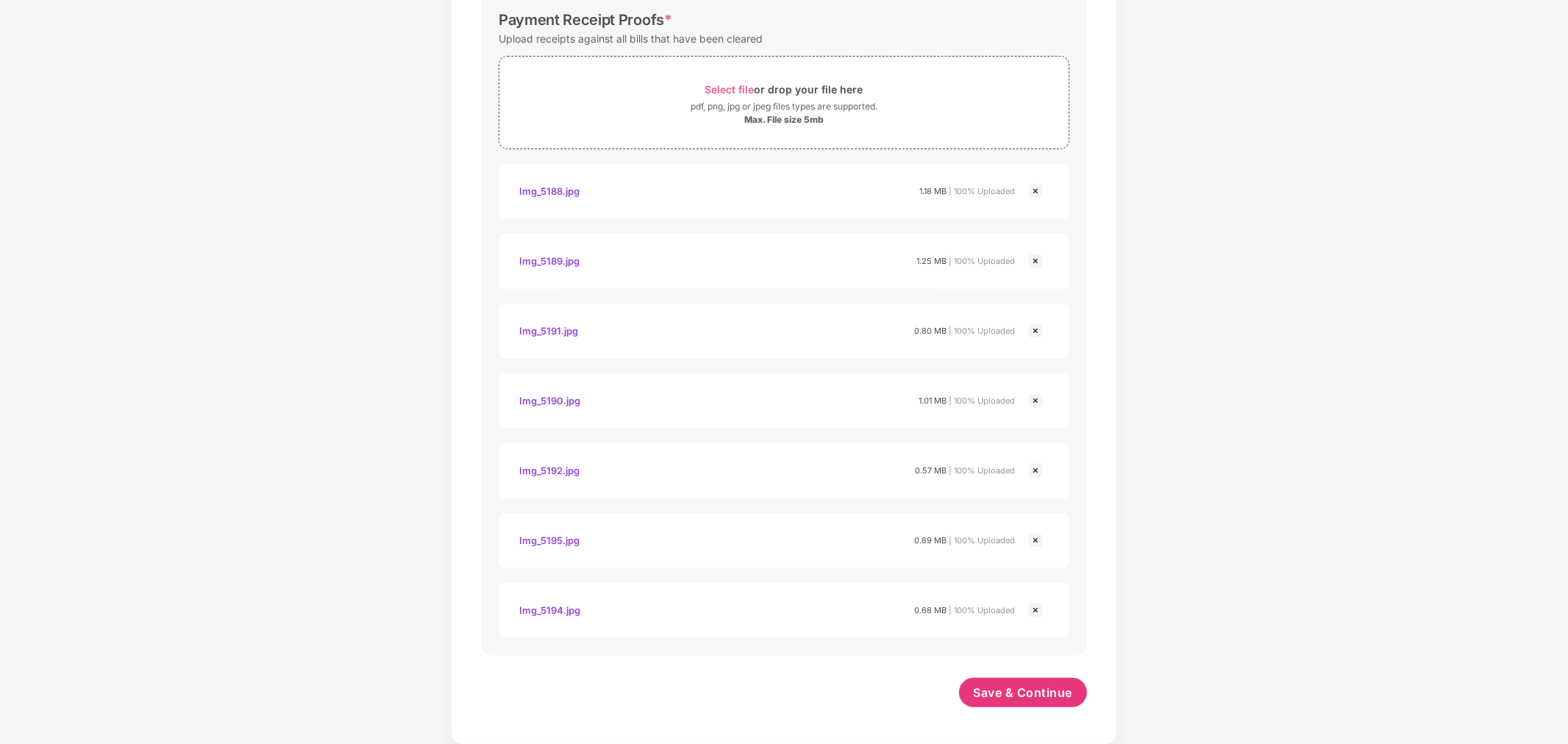
click at [1035, 534] on img at bounding box center [1035, 540] width 18 height 18
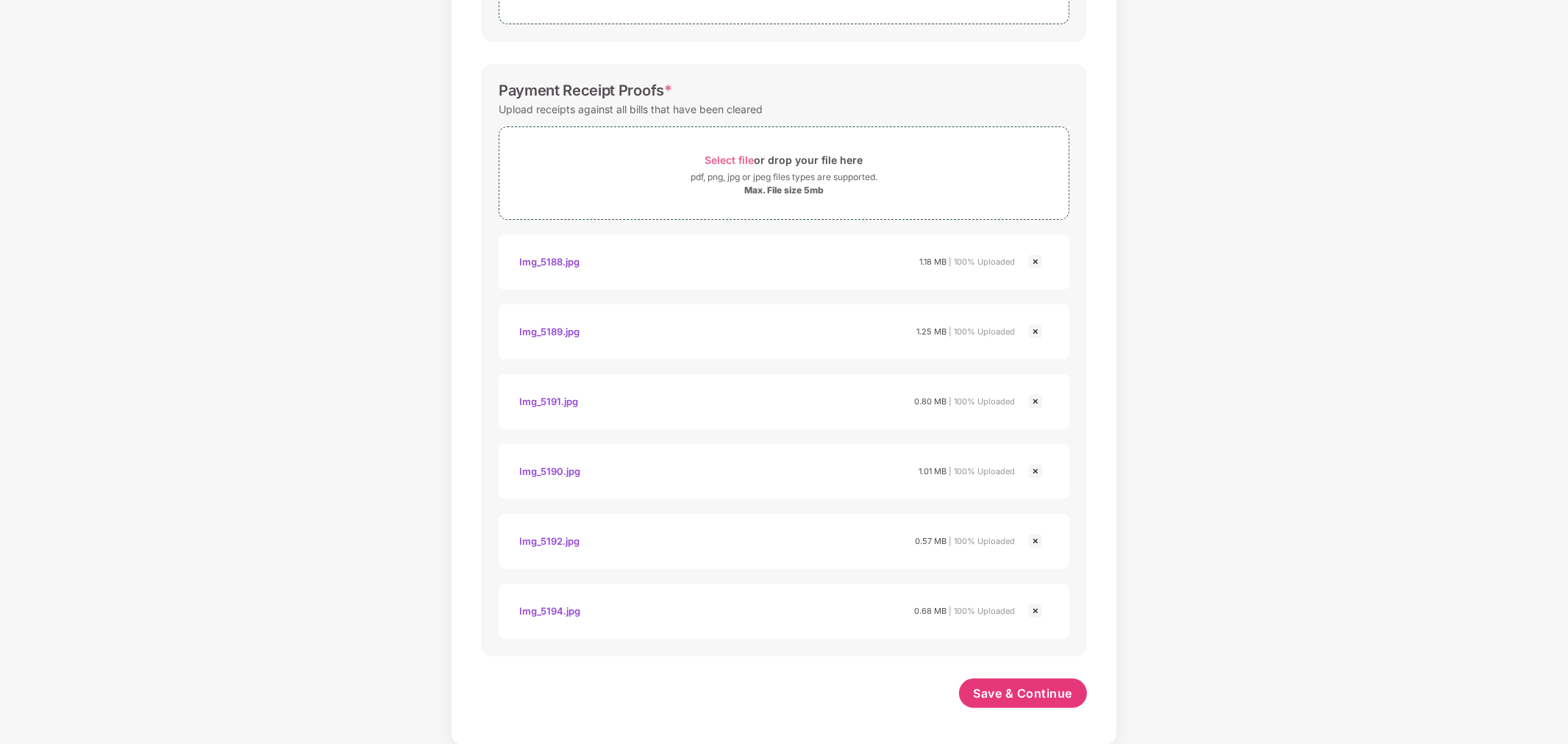
click at [1035, 263] on img at bounding box center [1035, 261] width 18 height 18
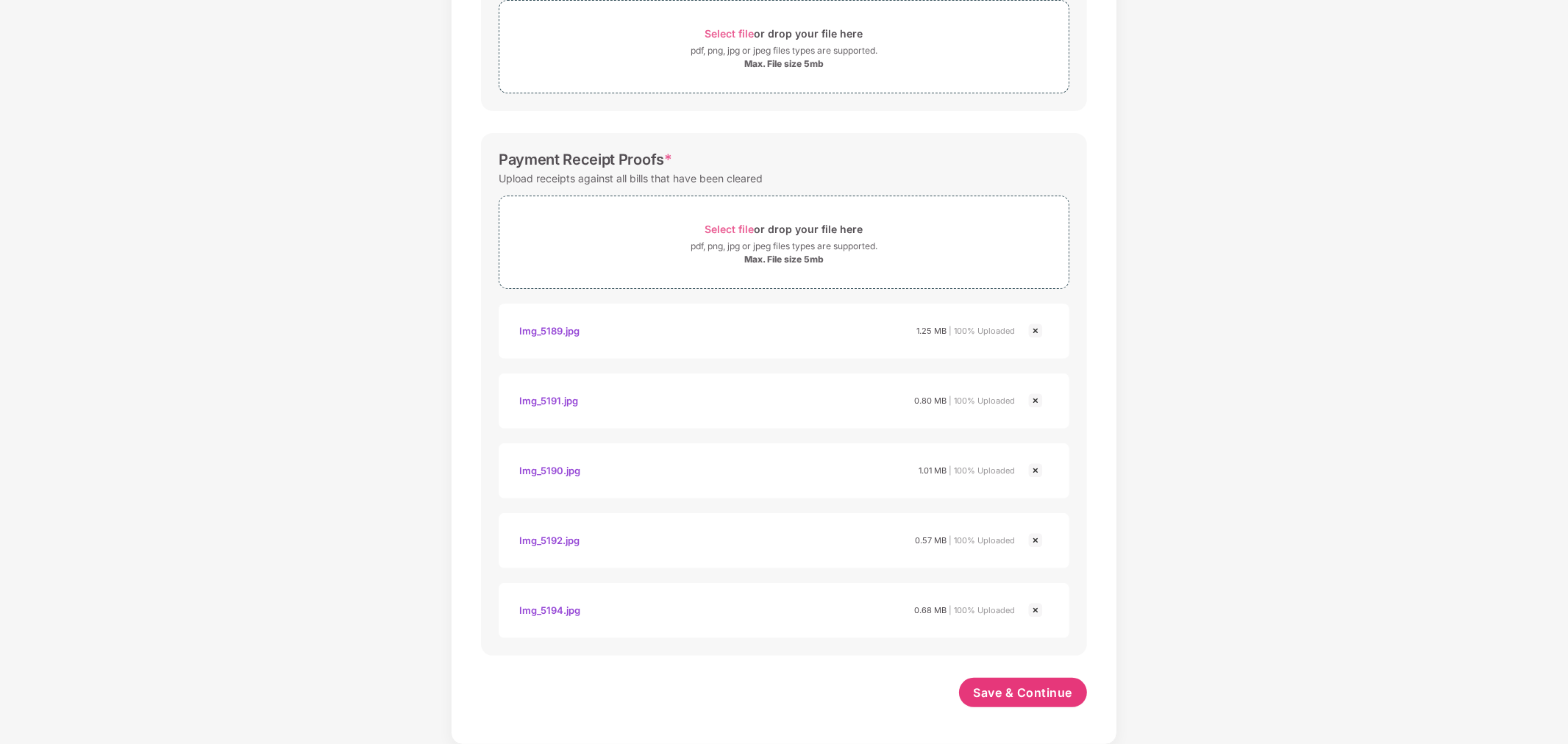
click at [1035, 263] on div "Max. File size 5mb" at bounding box center [784, 260] width 569 height 12
click at [1032, 331] on img at bounding box center [1035, 331] width 18 height 18
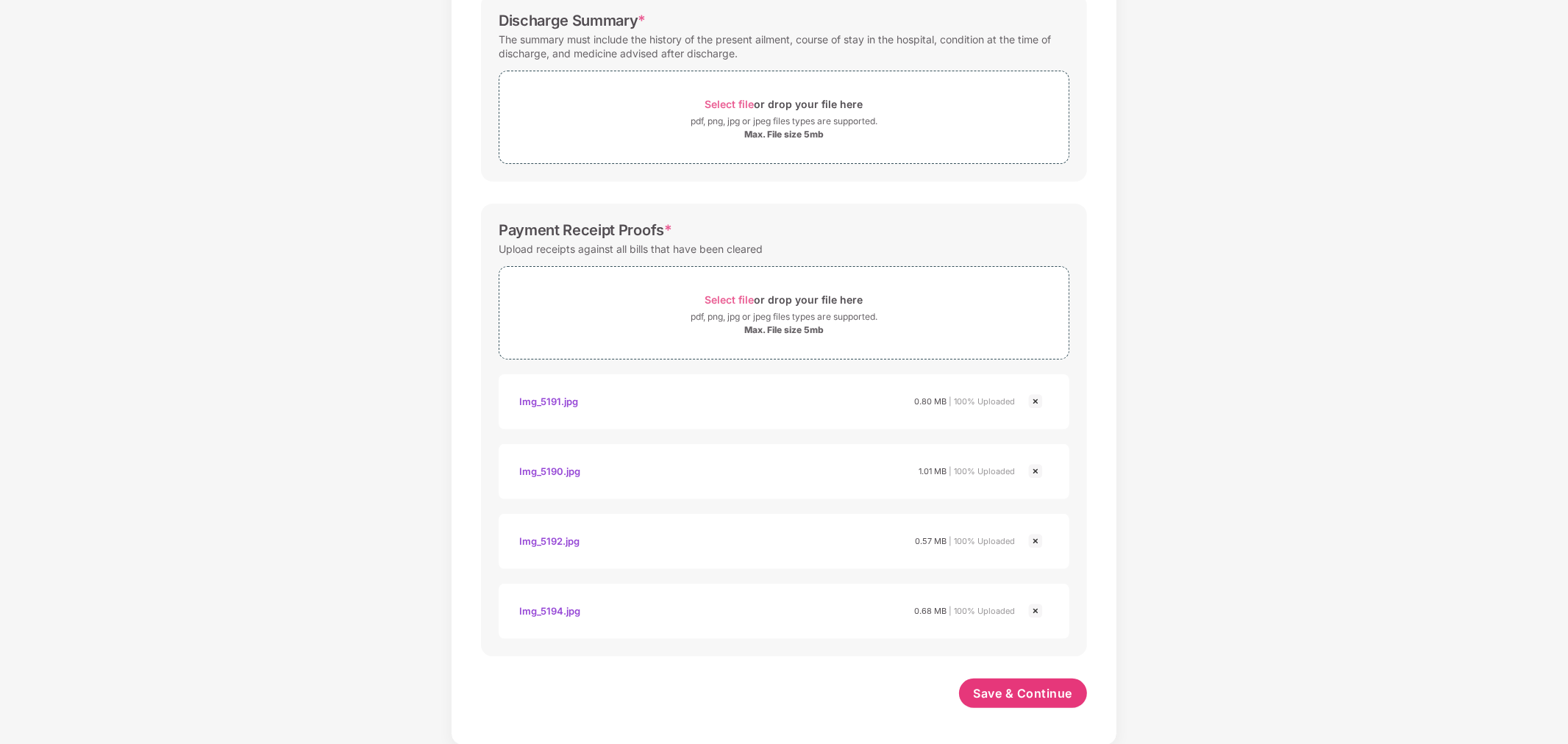
click at [1033, 400] on img at bounding box center [1035, 402] width 18 height 18
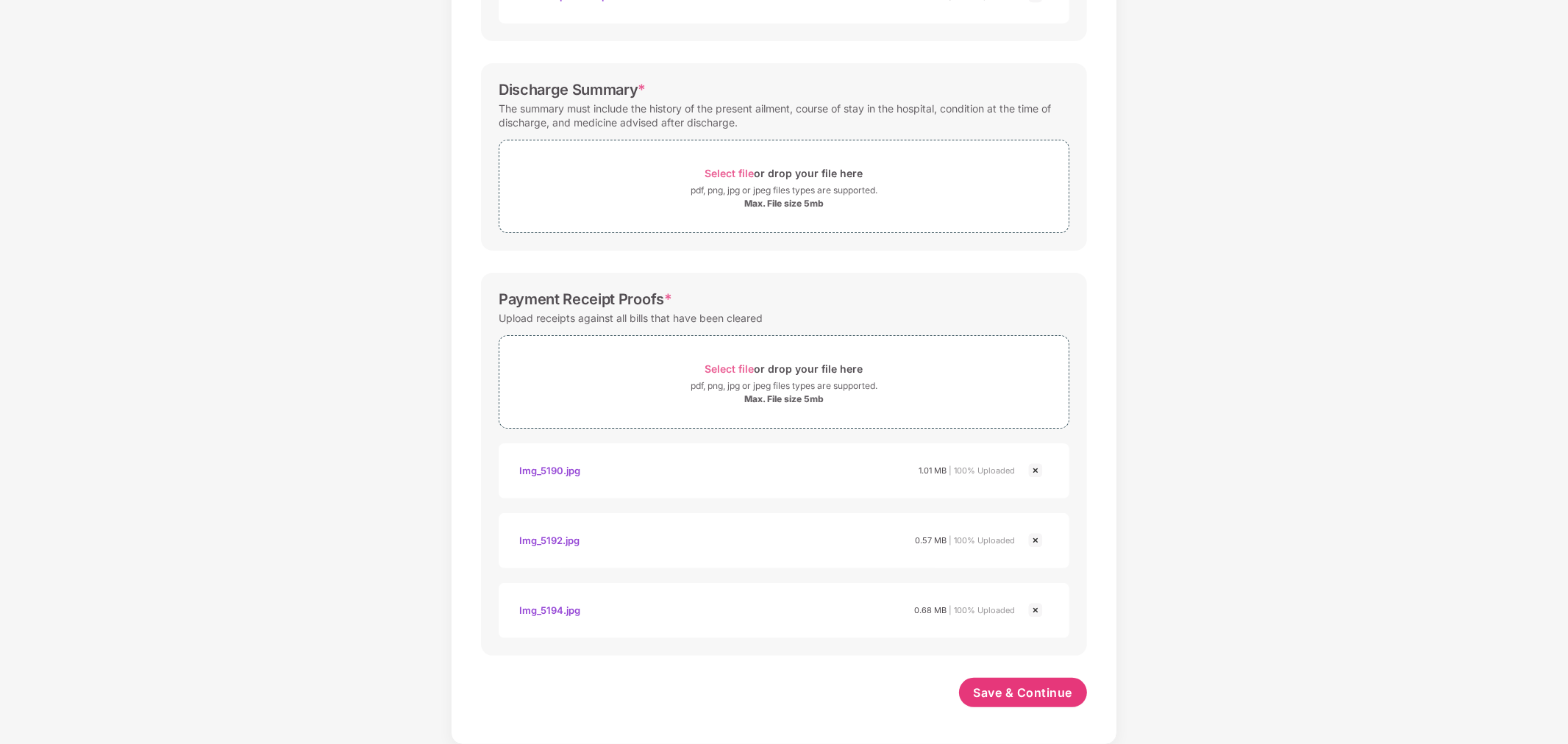
click at [1034, 469] on img at bounding box center [1035, 470] width 18 height 18
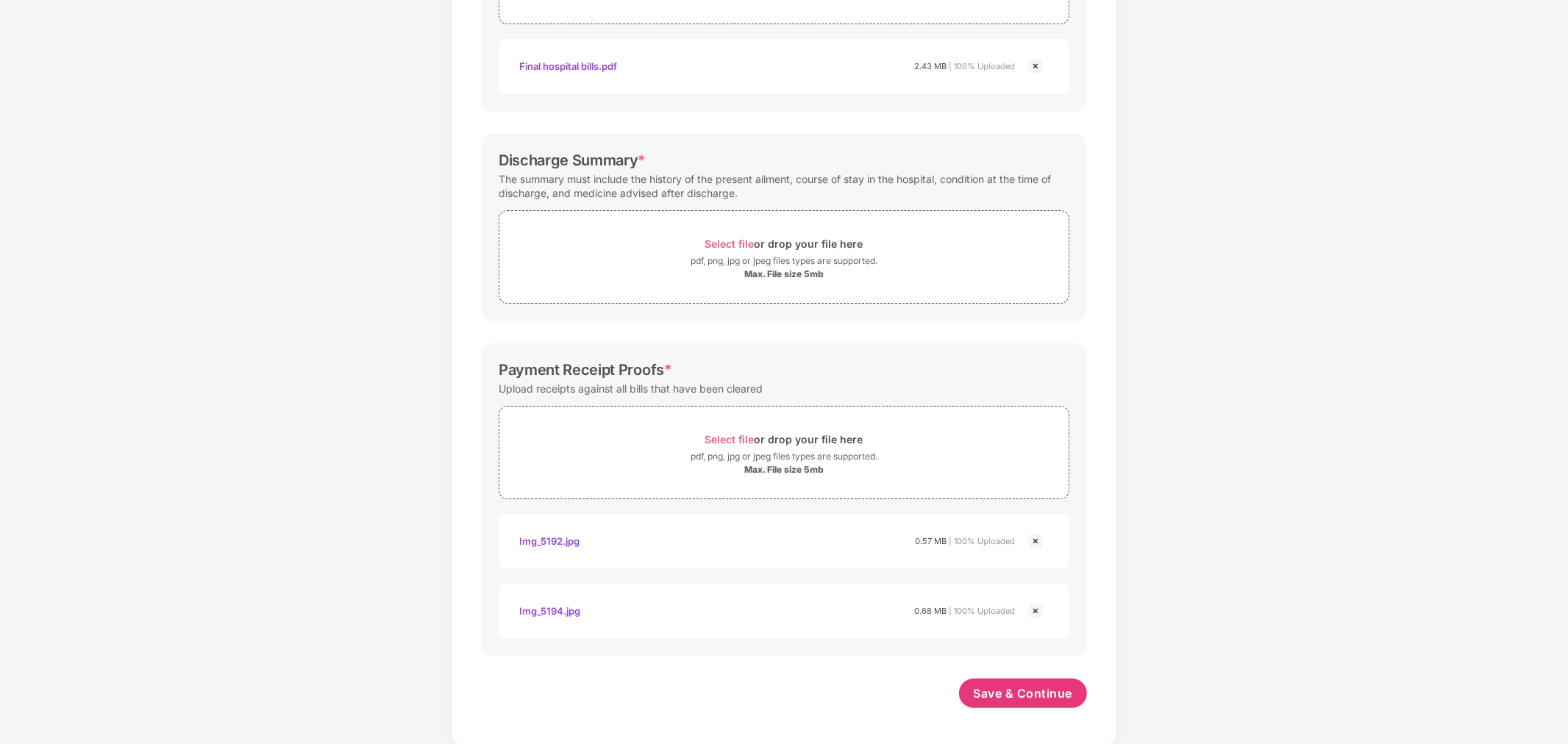
click at [1032, 540] on img at bounding box center [1035, 541] width 18 height 18
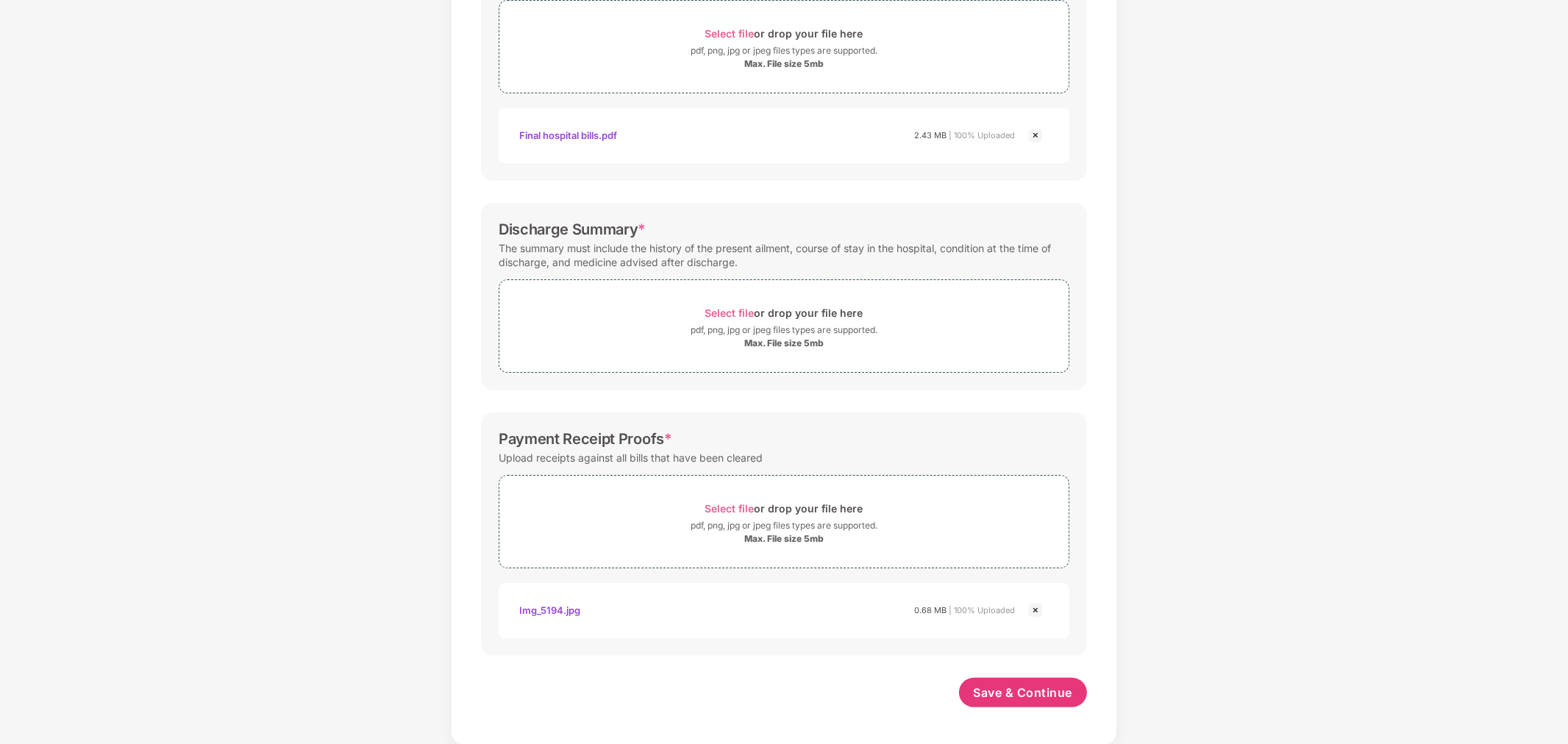
click at [1038, 605] on img at bounding box center [1035, 610] width 18 height 18
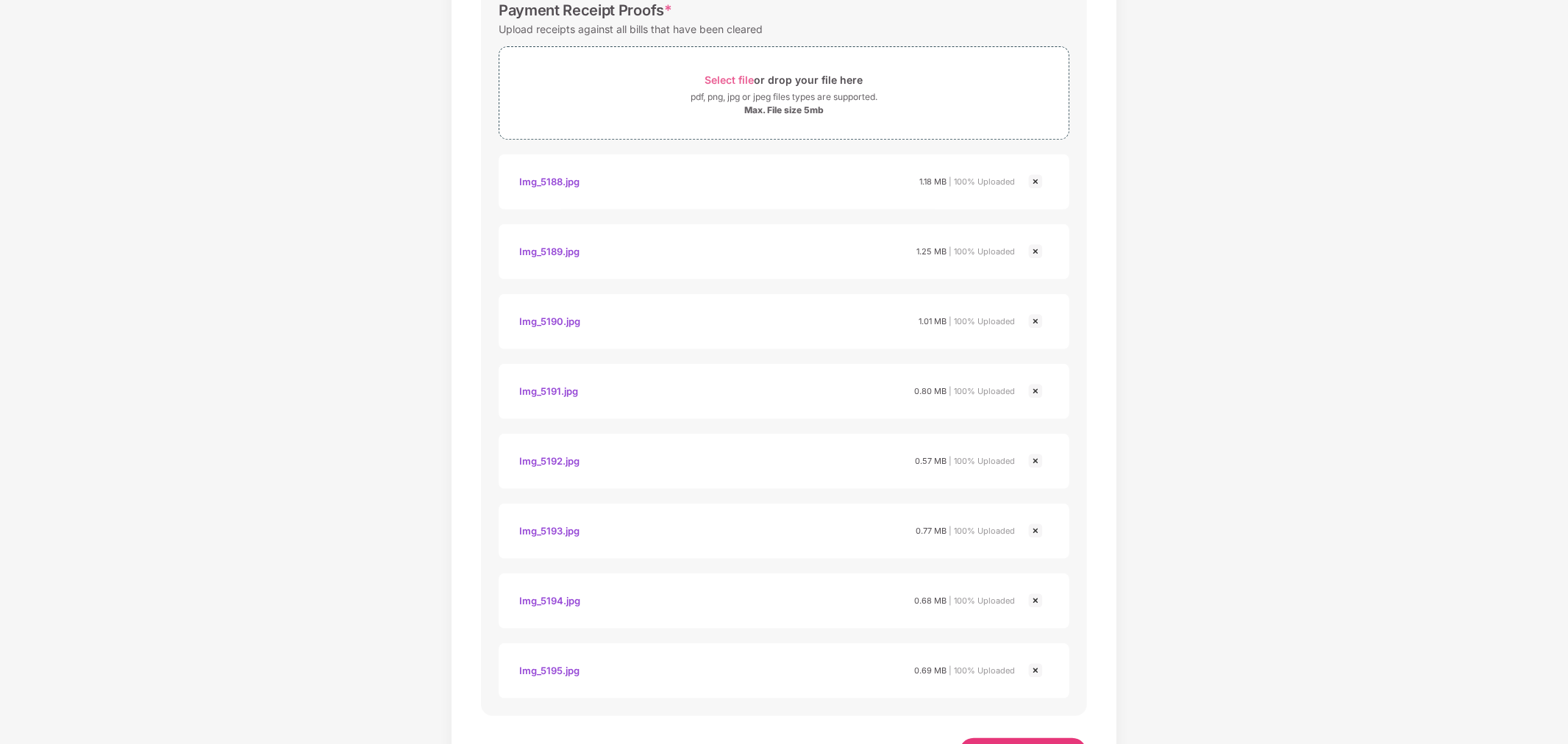
scroll to position [848, 0]
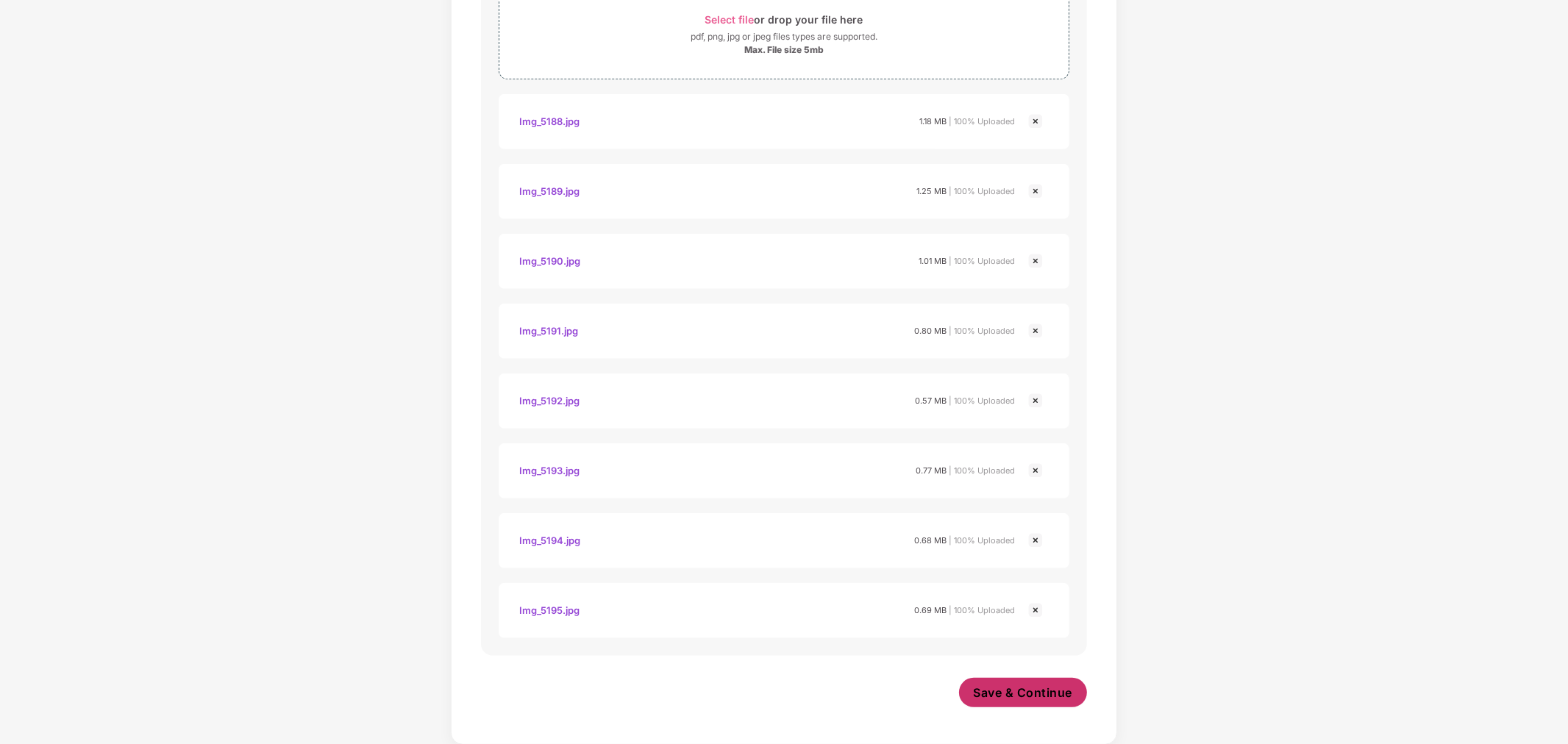
click at [1015, 696] on span "Save & Continue" at bounding box center [1023, 692] width 99 height 16
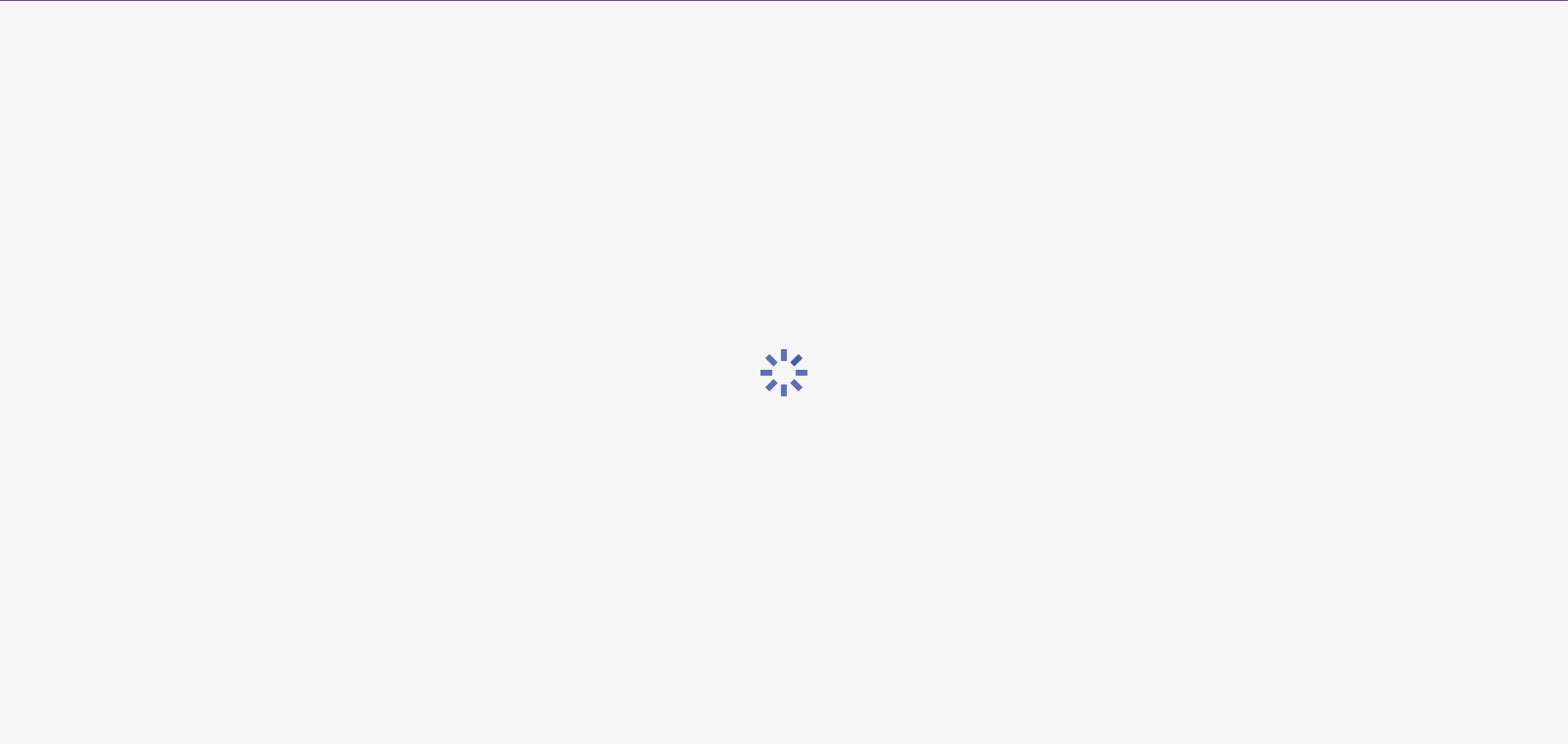
scroll to position [0, 0]
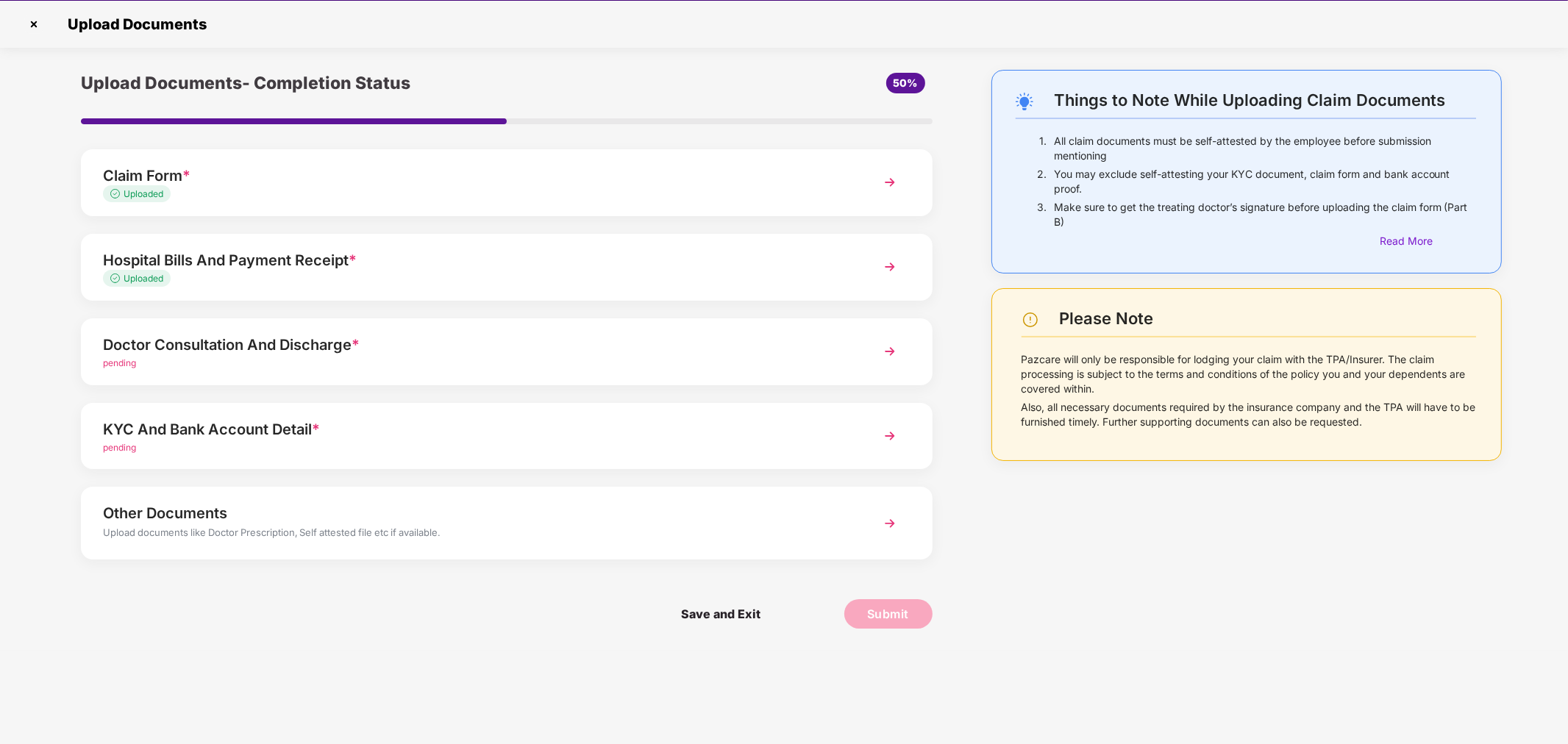
click at [347, 357] on div "pending" at bounding box center [473, 364] width 740 height 14
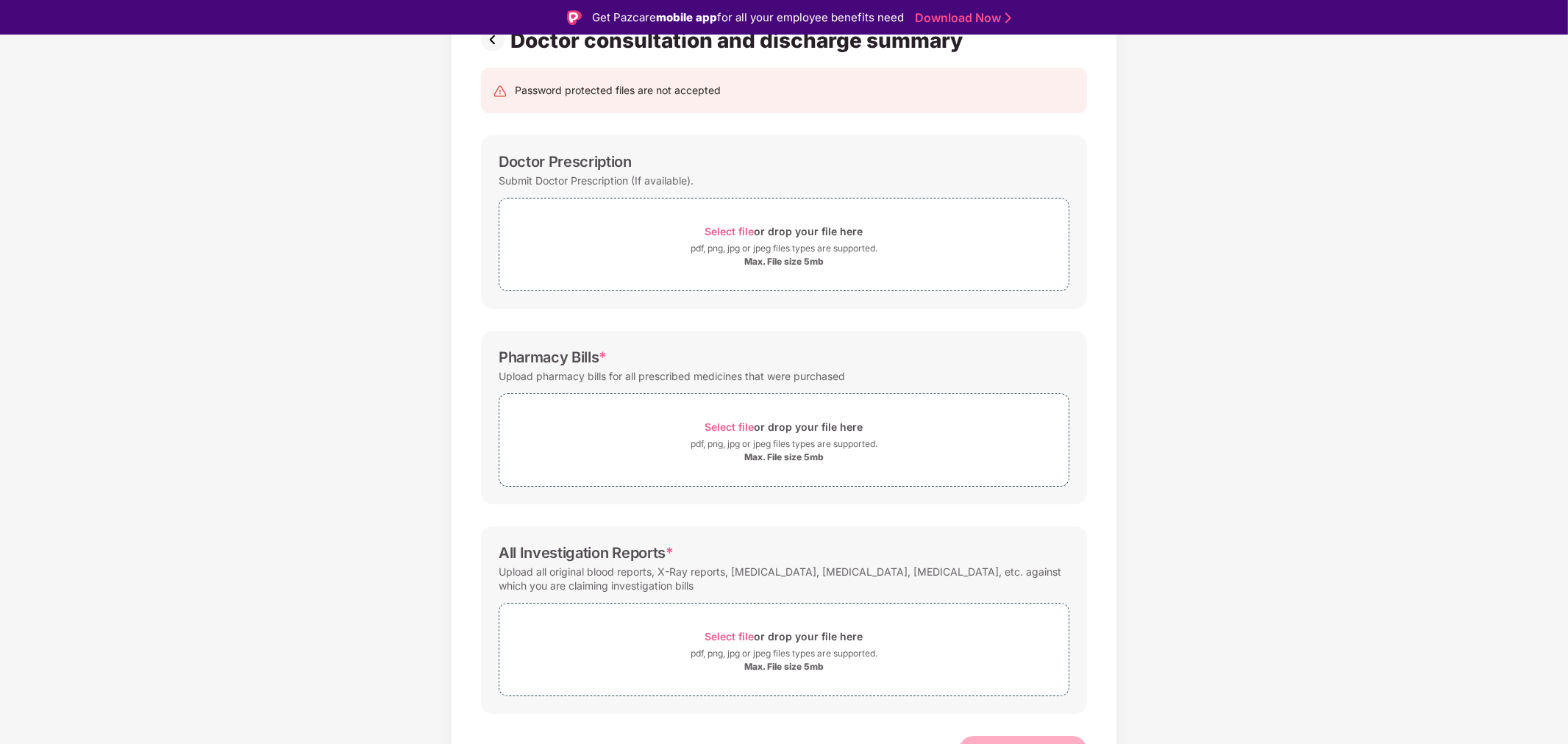
scroll to position [150, 0]
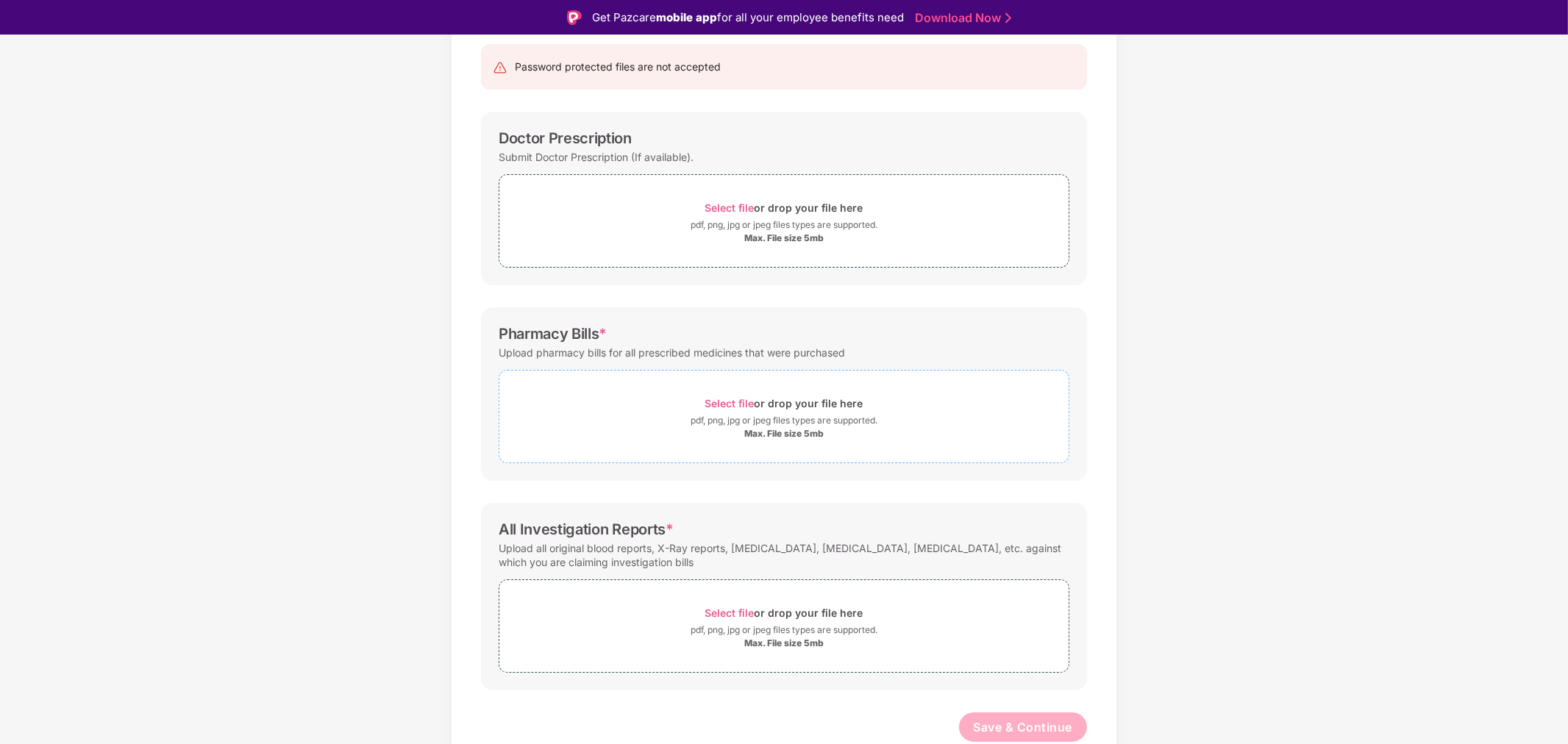
click at [728, 402] on span "Select file" at bounding box center [729, 403] width 49 height 13
click at [734, 400] on span "Select file" at bounding box center [729, 403] width 49 height 13
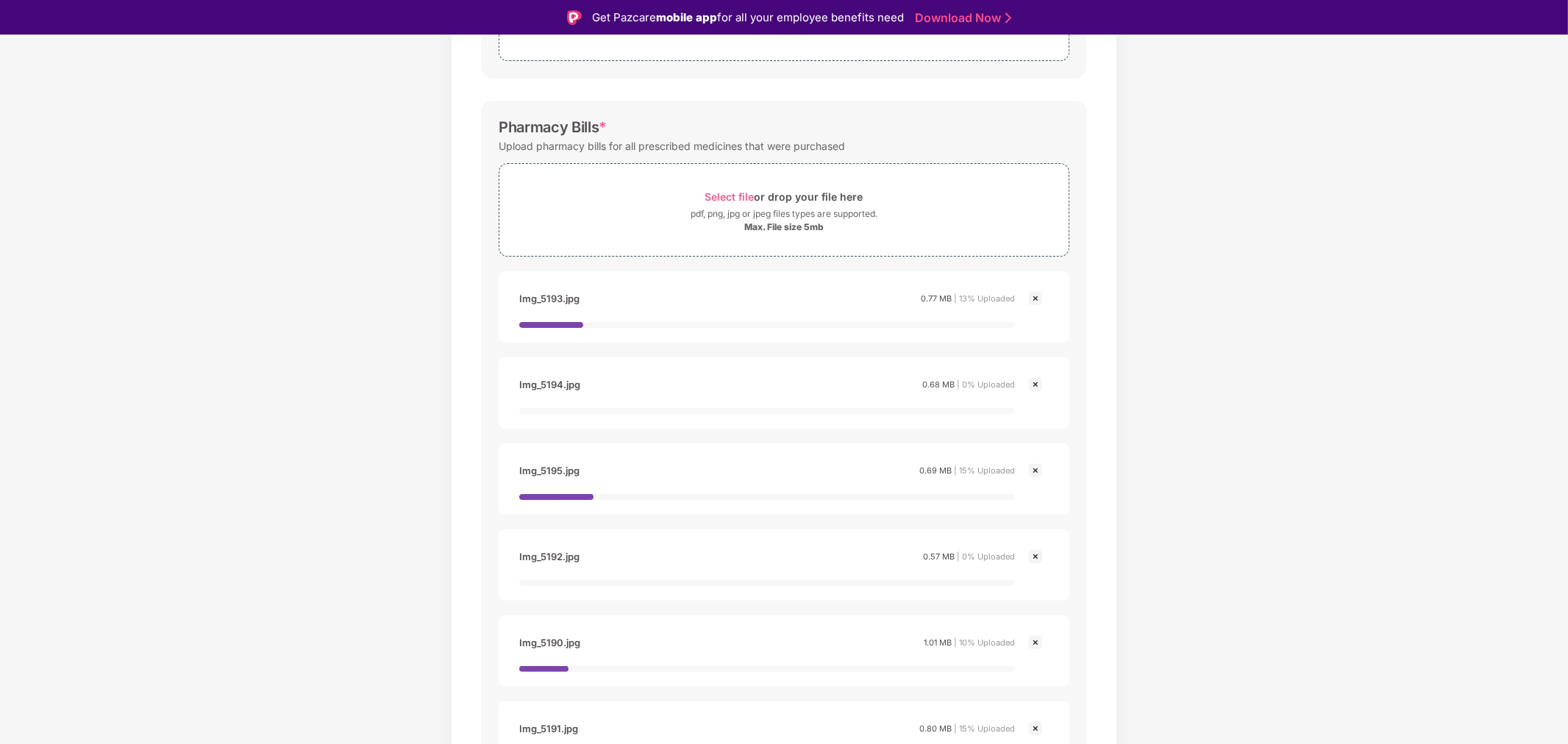
scroll to position [394, 0]
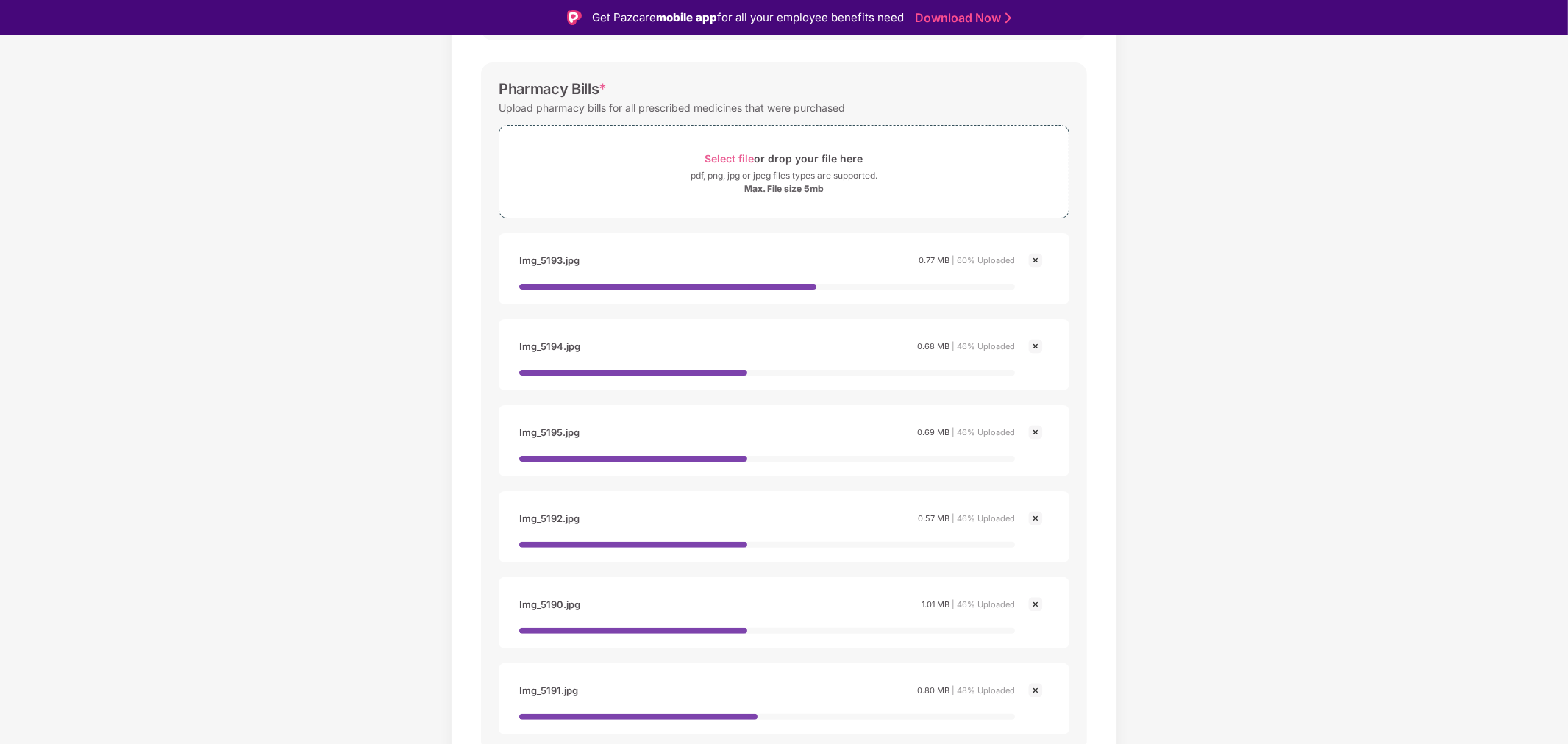
click at [1034, 258] on img at bounding box center [1035, 260] width 18 height 18
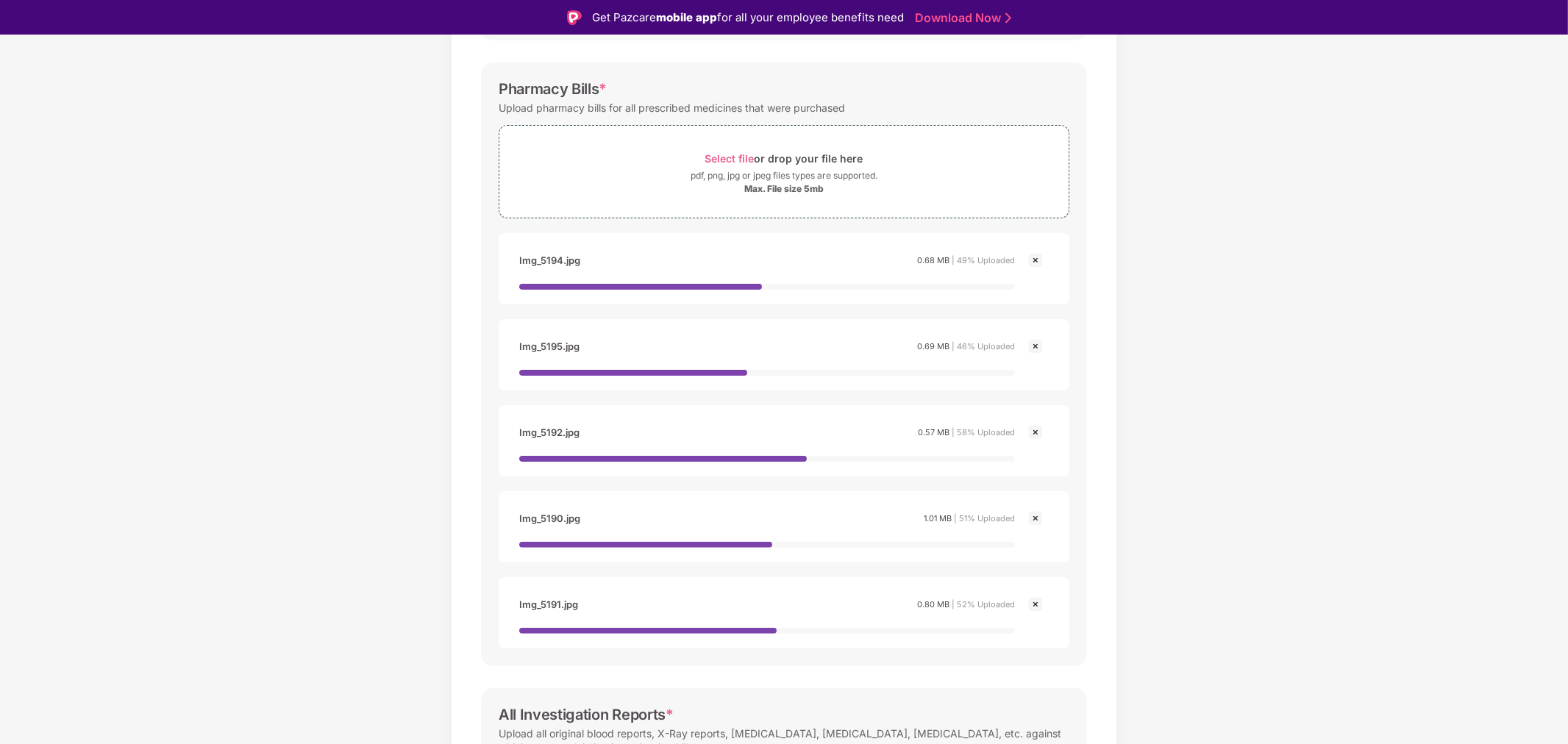
click at [1034, 258] on img at bounding box center [1035, 260] width 18 height 18
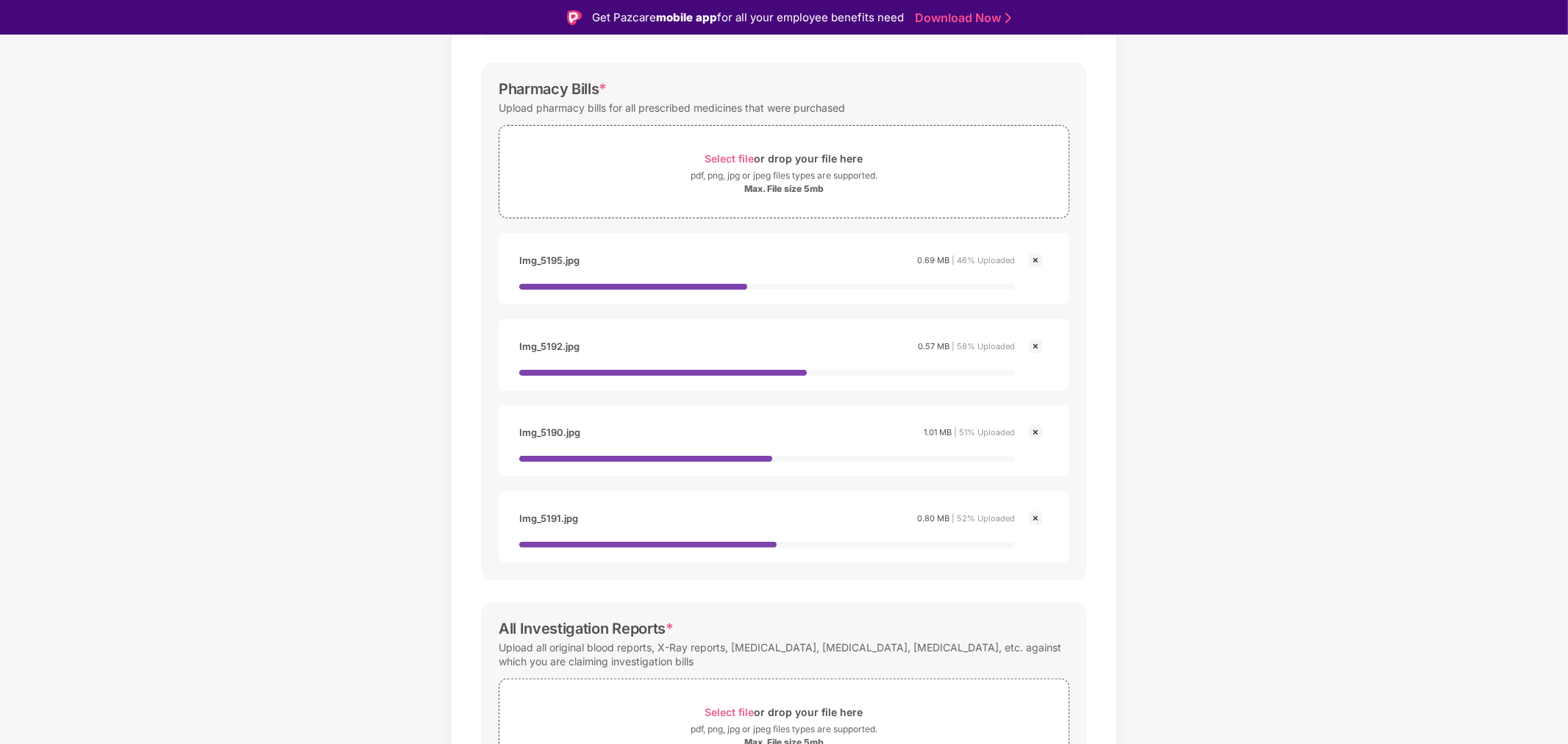
click at [1034, 258] on img at bounding box center [1035, 260] width 18 height 18
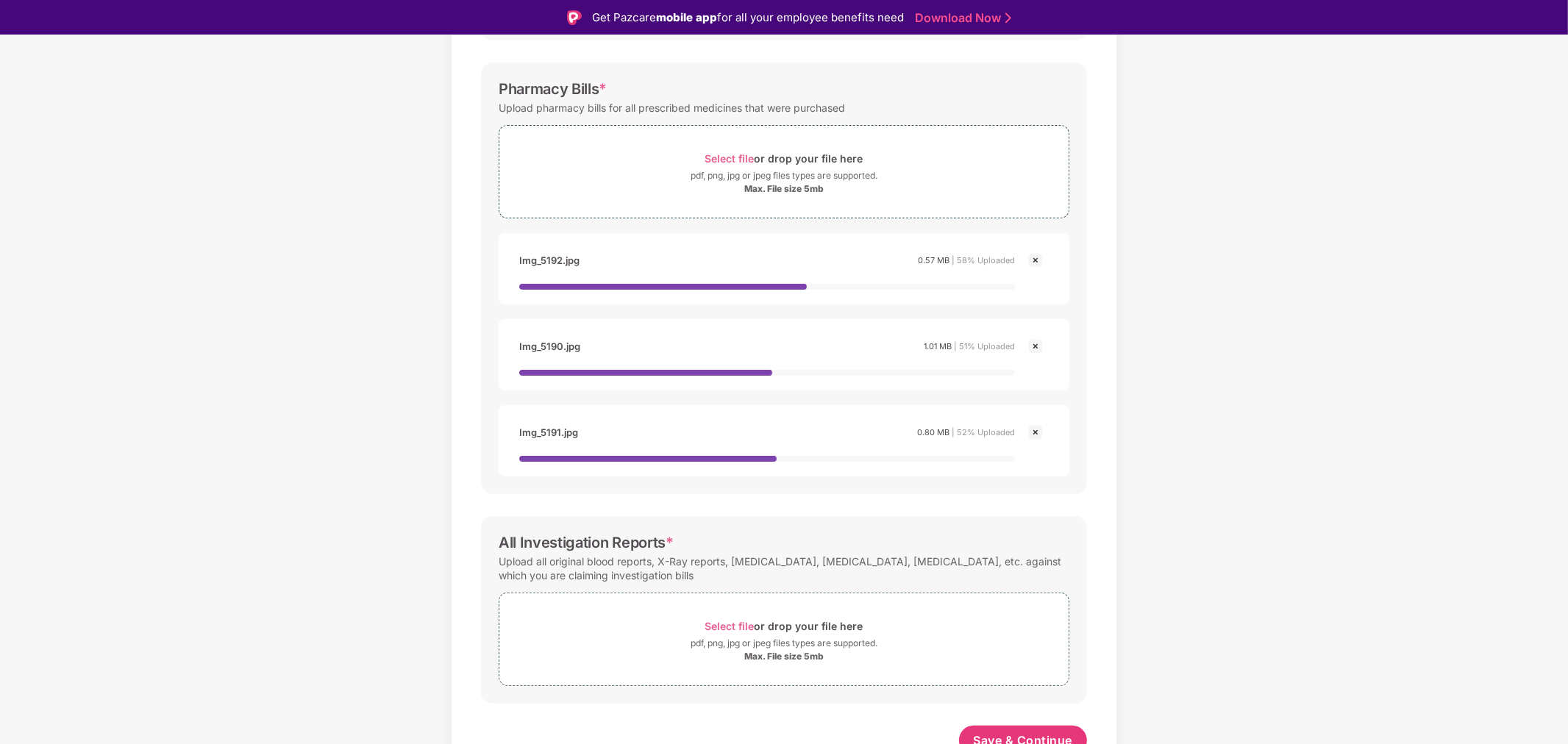
click at [1034, 257] on img at bounding box center [1035, 260] width 18 height 18
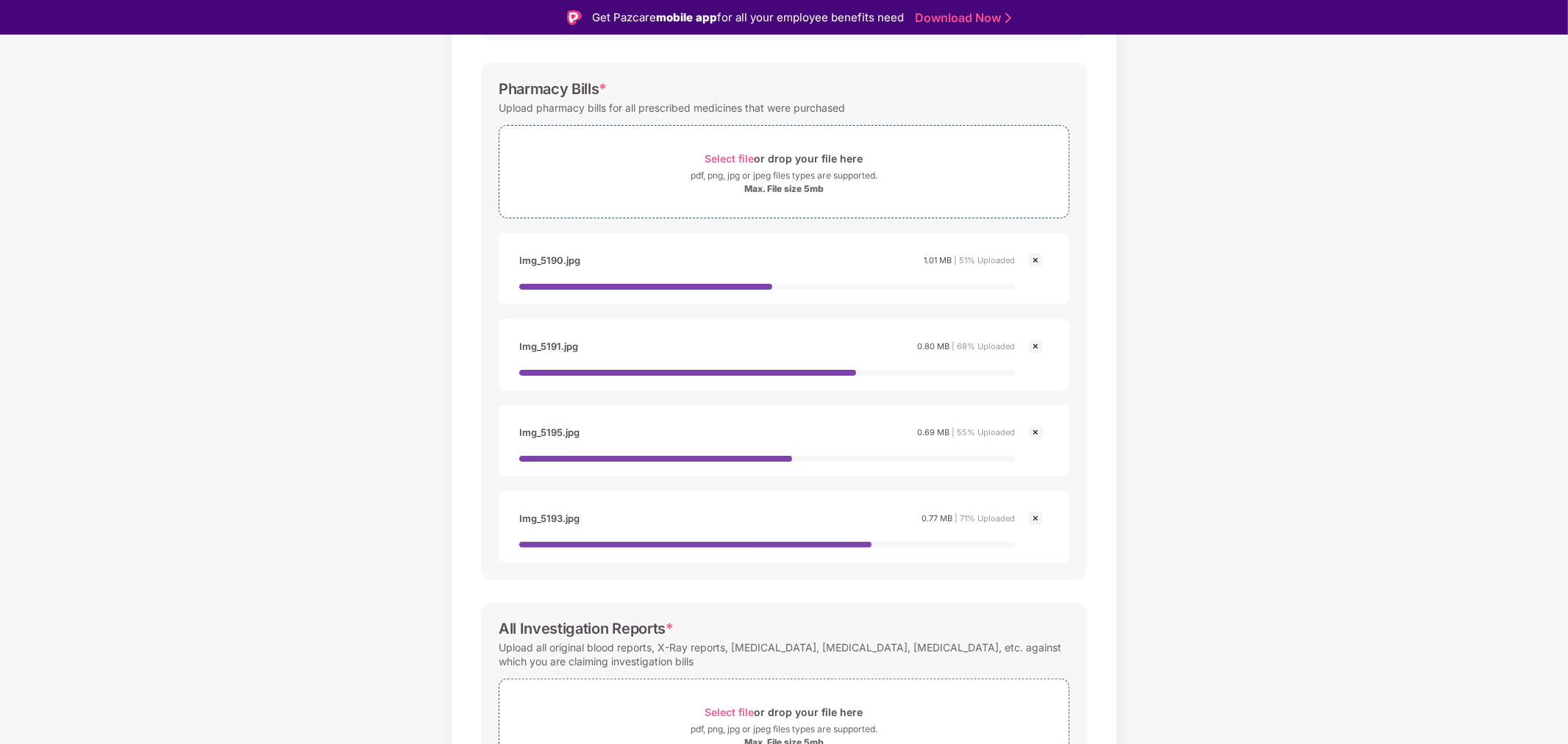
click at [1034, 257] on img at bounding box center [1035, 260] width 18 height 18
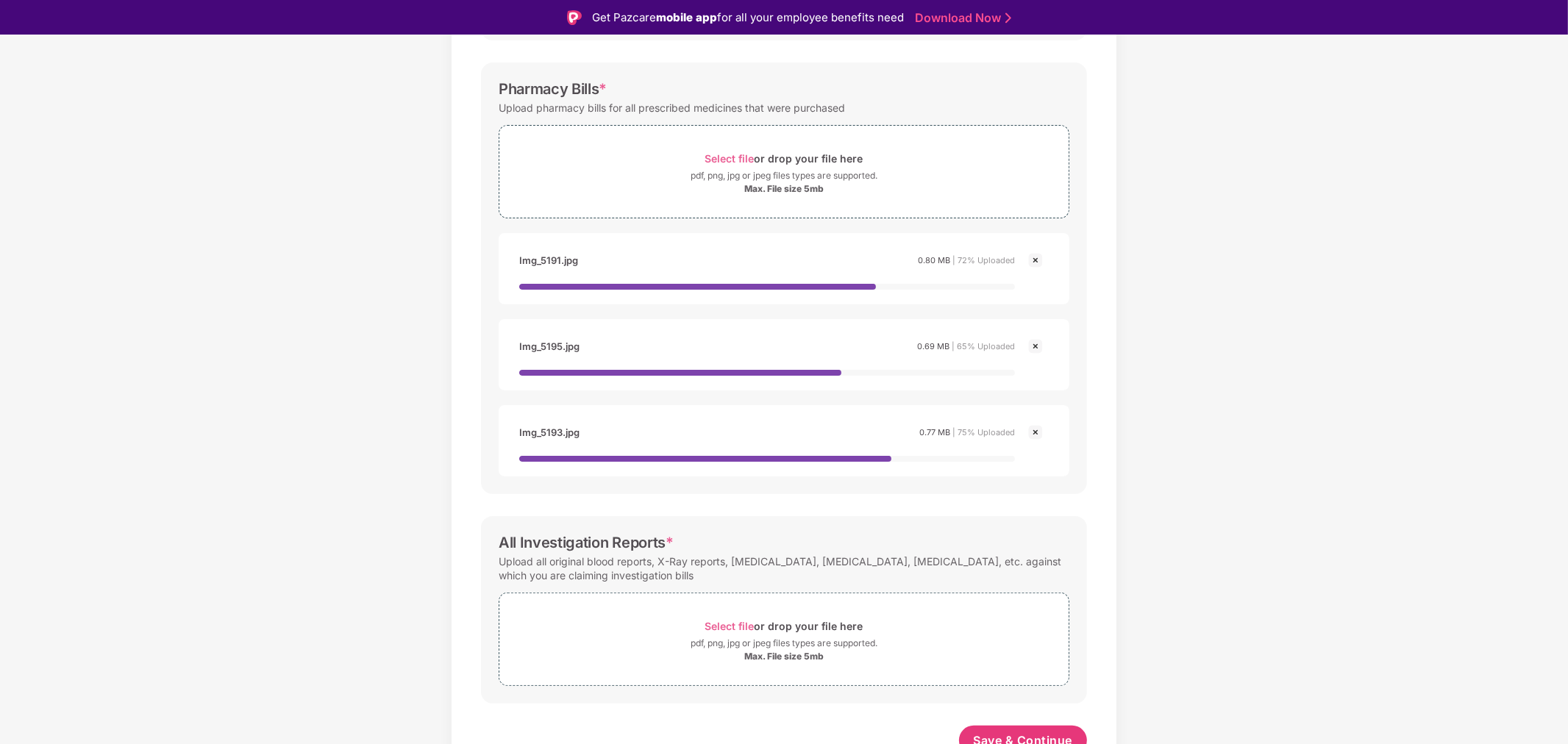
click at [1034, 257] on img at bounding box center [1035, 260] width 18 height 18
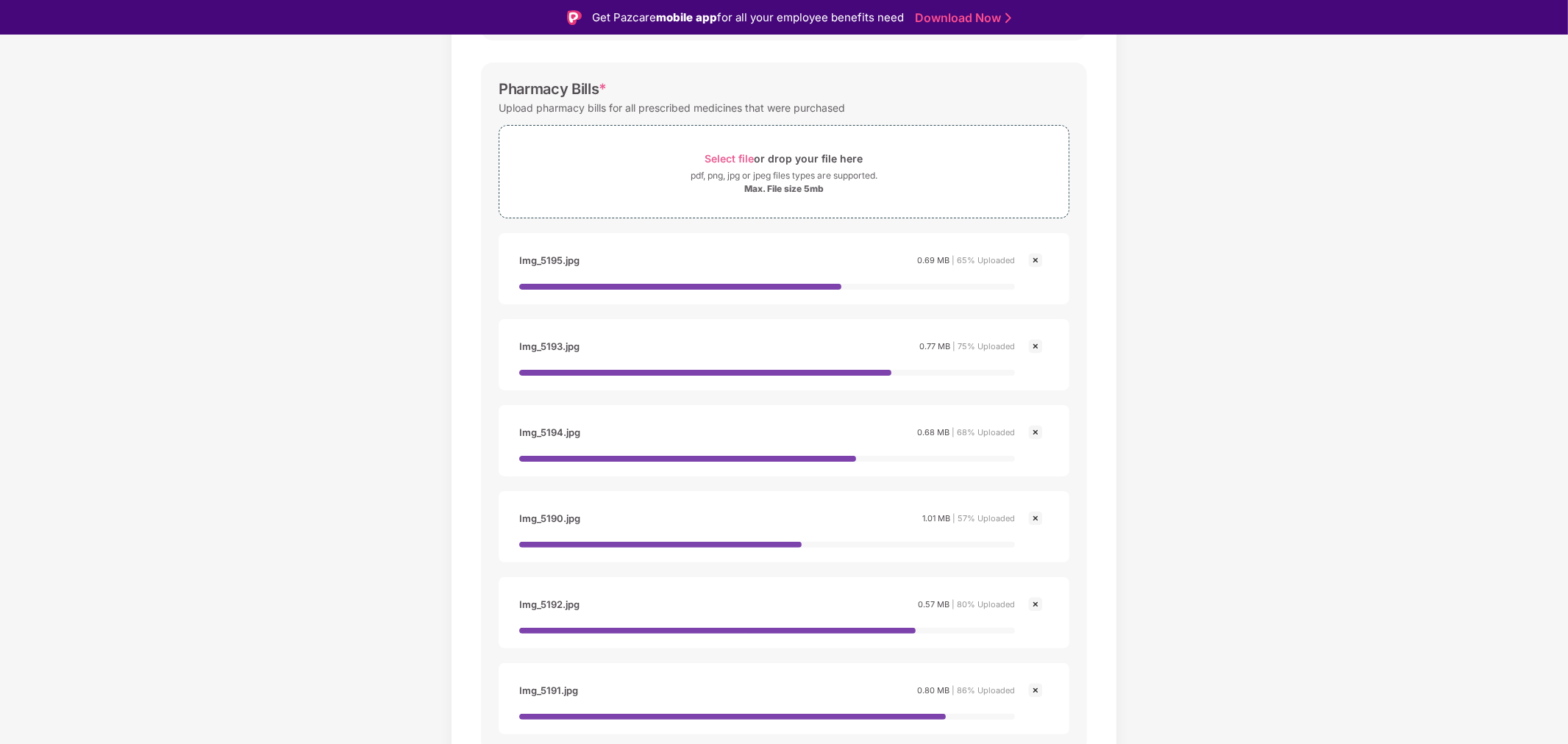
click at [1034, 257] on img at bounding box center [1035, 260] width 18 height 18
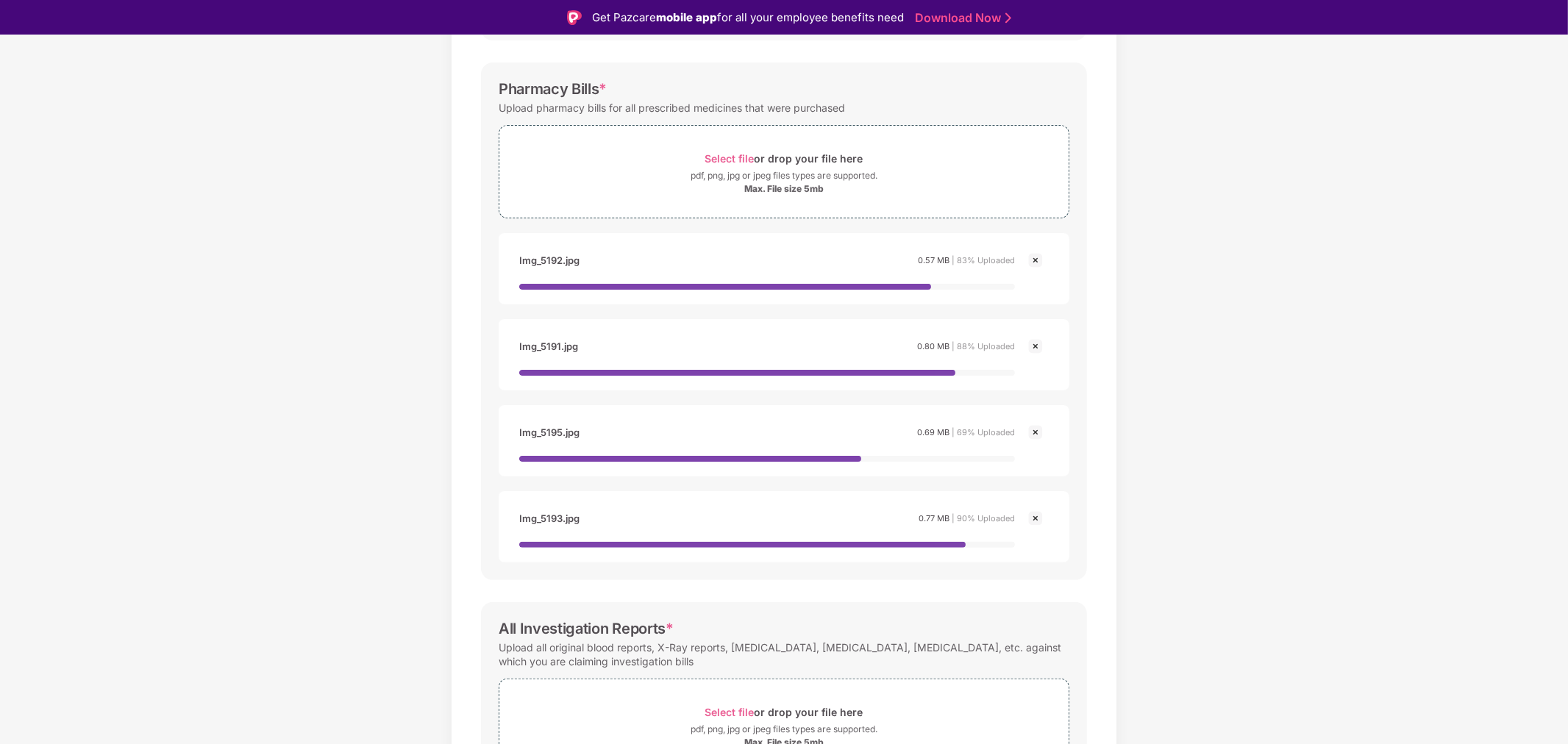
click at [1034, 257] on img at bounding box center [1035, 260] width 18 height 18
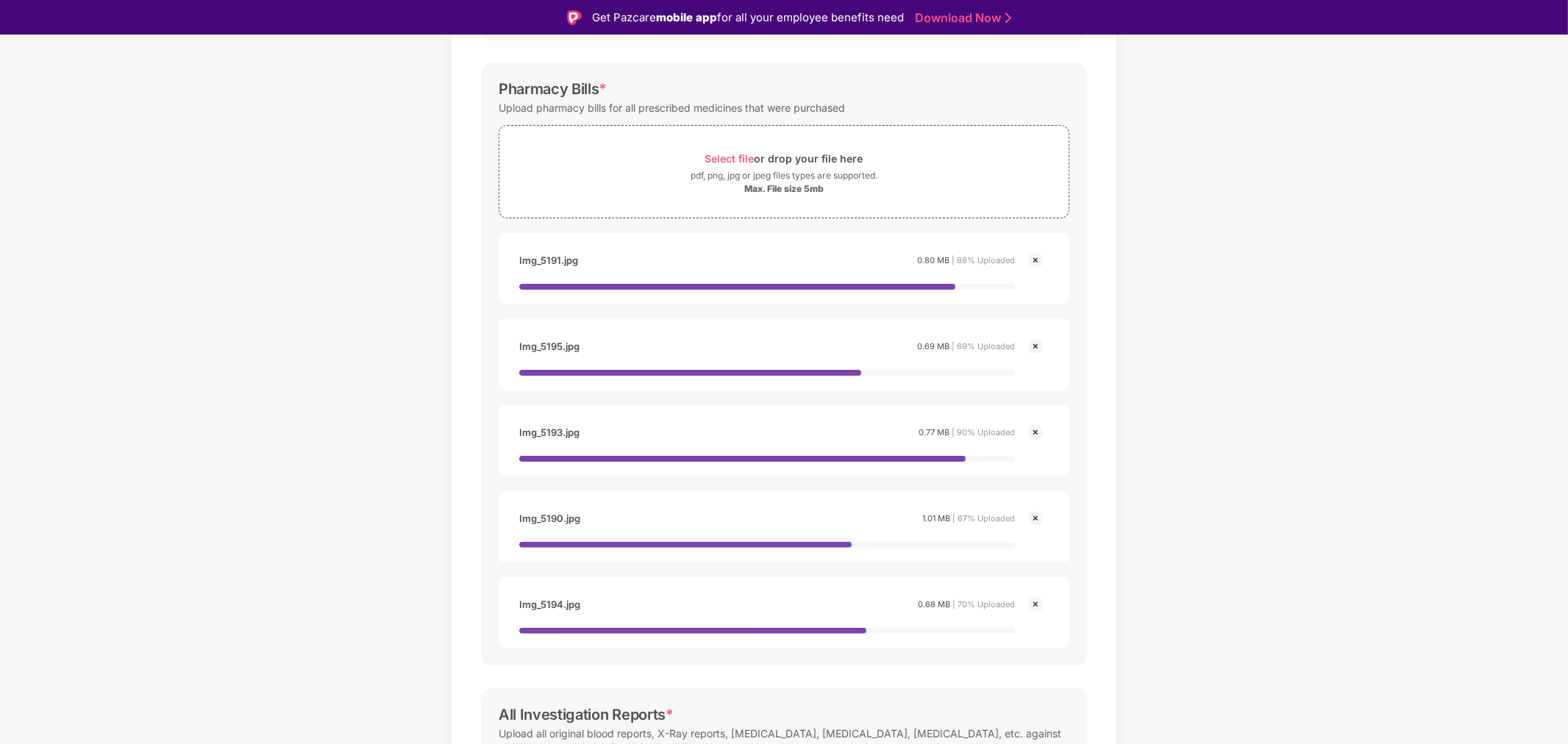
click at [1034, 257] on img at bounding box center [1035, 260] width 18 height 18
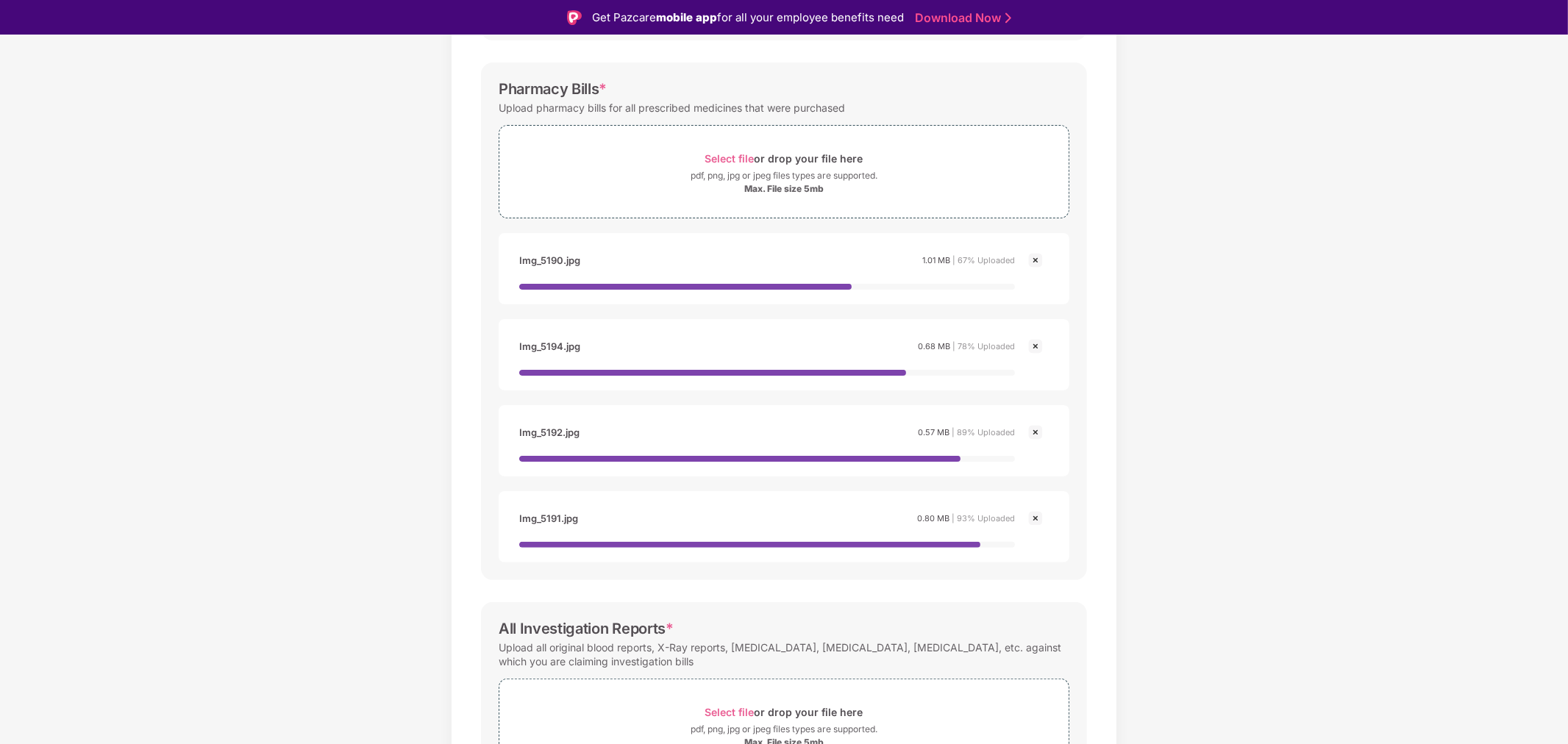
click at [1034, 257] on img at bounding box center [1035, 260] width 18 height 18
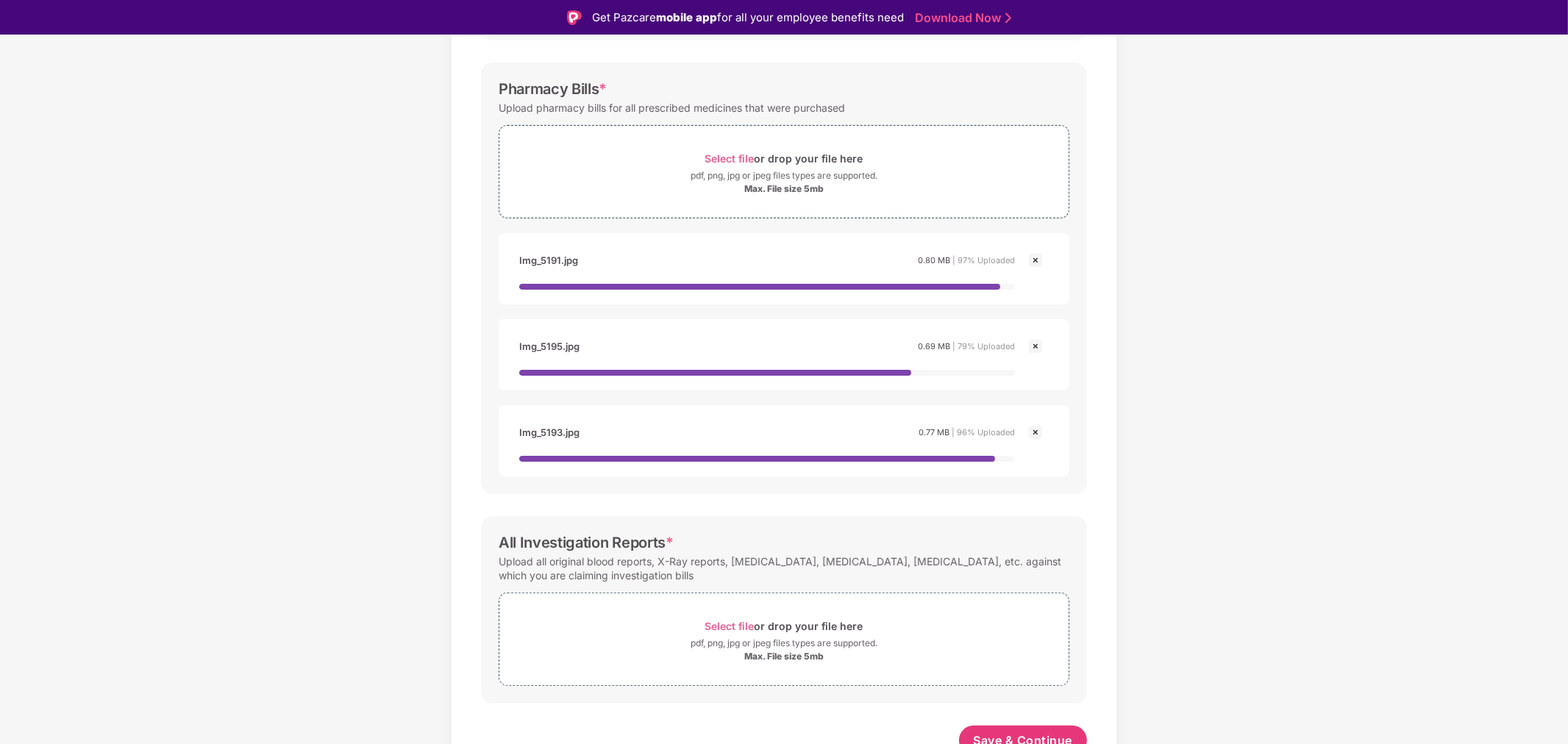
click at [1034, 257] on img at bounding box center [1035, 260] width 18 height 18
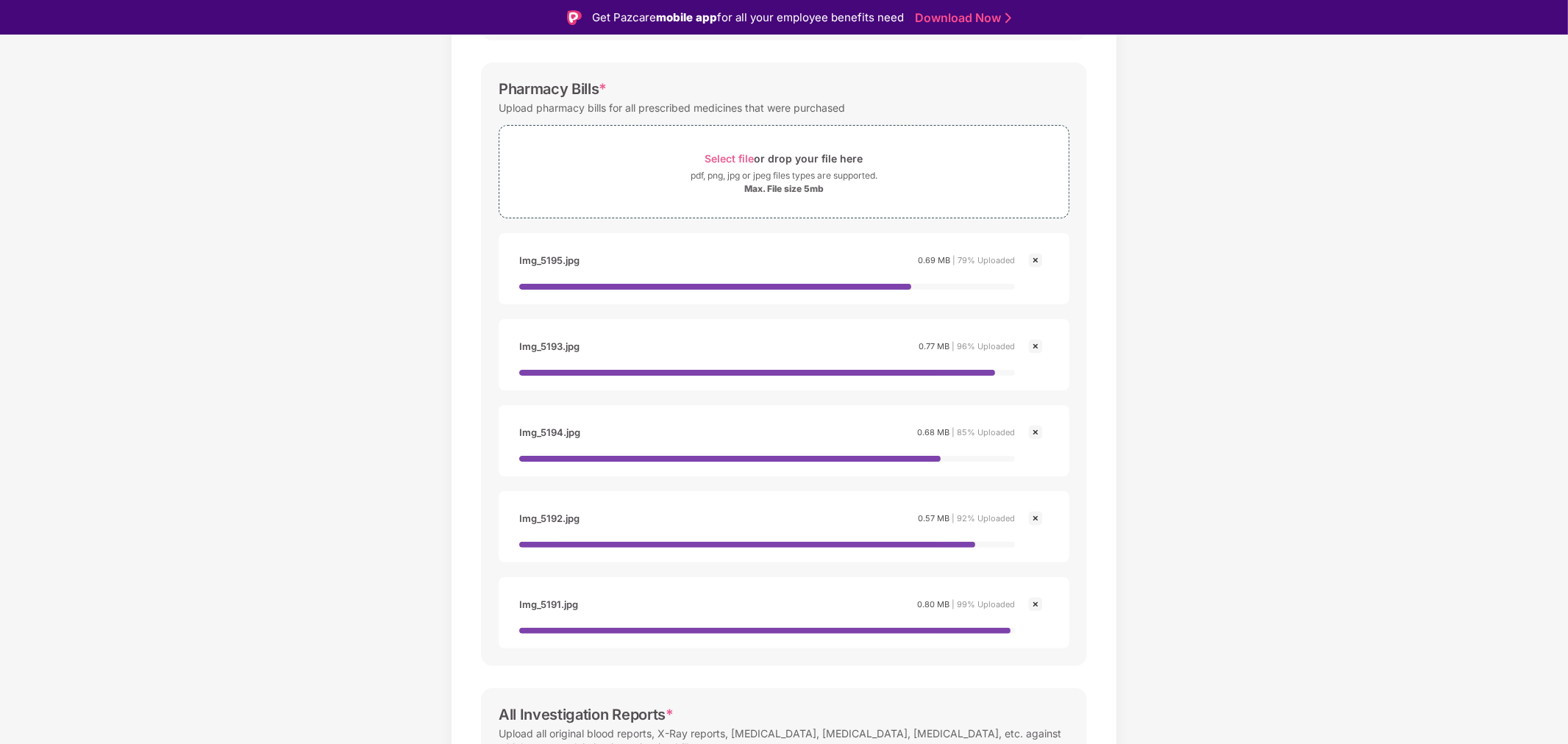
click at [1034, 257] on img at bounding box center [1035, 260] width 18 height 18
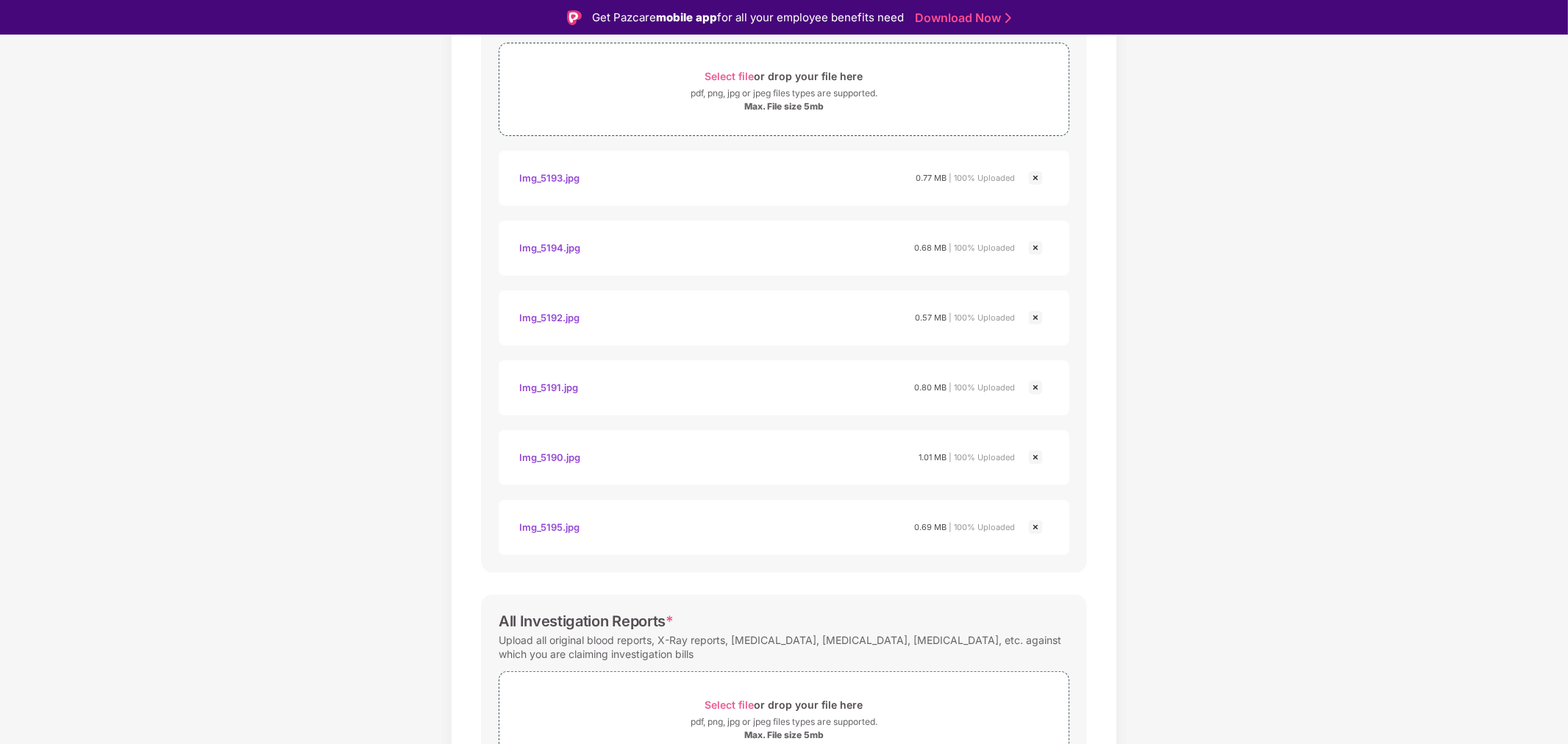
scroll to position [476, 0]
click at [1031, 179] on img at bounding box center [1035, 178] width 18 height 18
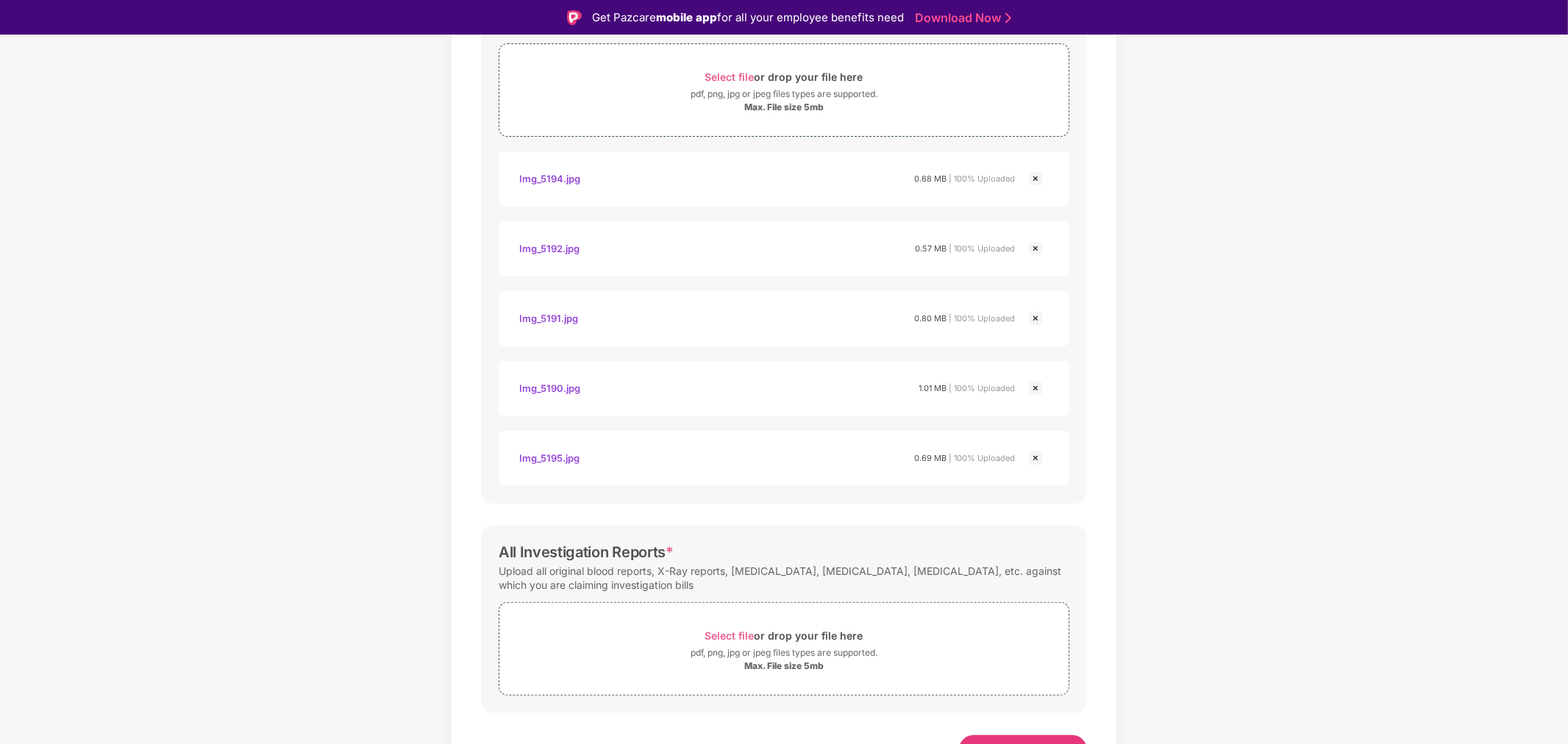
click at [1031, 179] on img at bounding box center [1035, 178] width 18 height 18
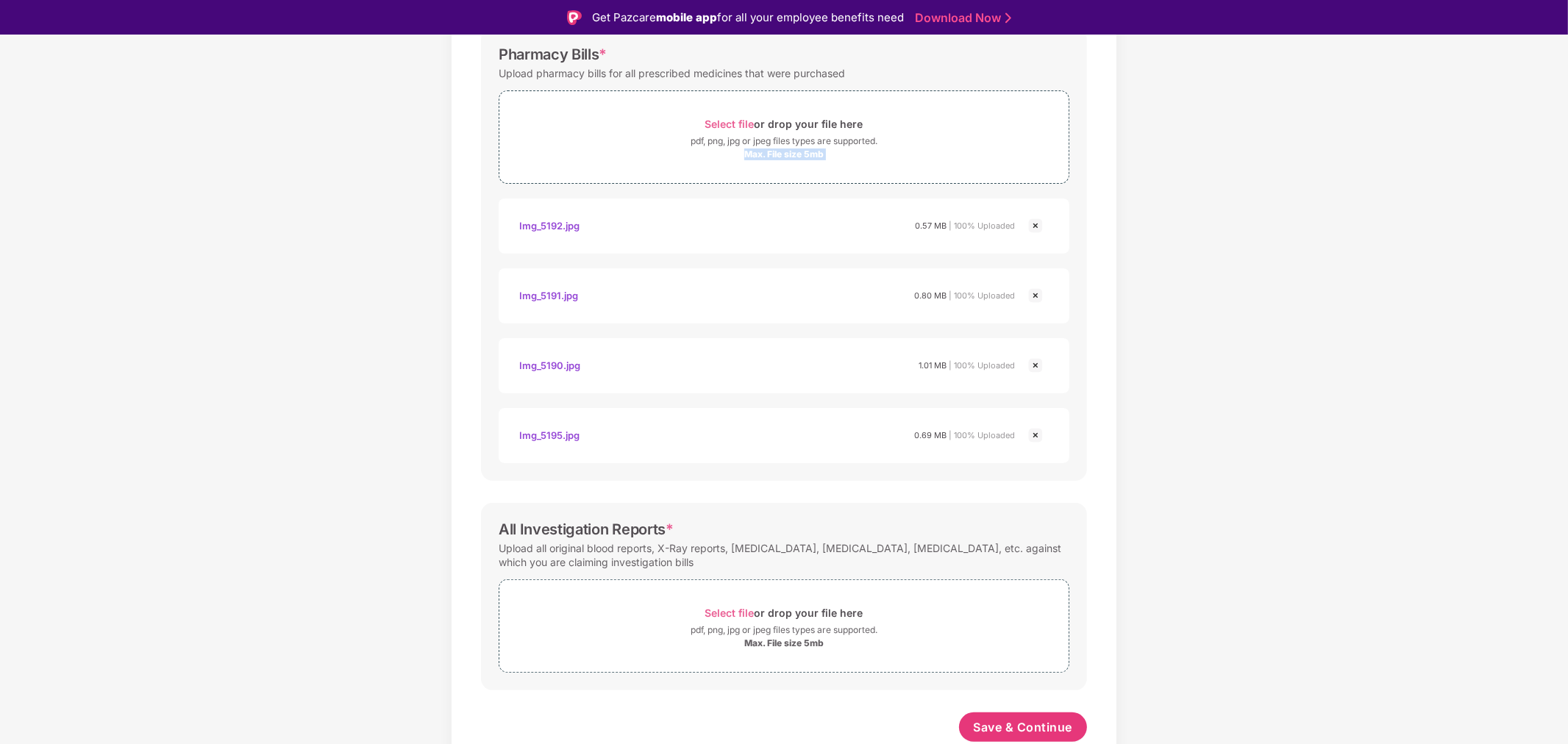
click at [1031, 179] on div "Select file or drop your file here pdf, png, jpg or jpeg files types are suppor…" at bounding box center [784, 137] width 571 height 93
click at [1038, 221] on img at bounding box center [1035, 226] width 18 height 18
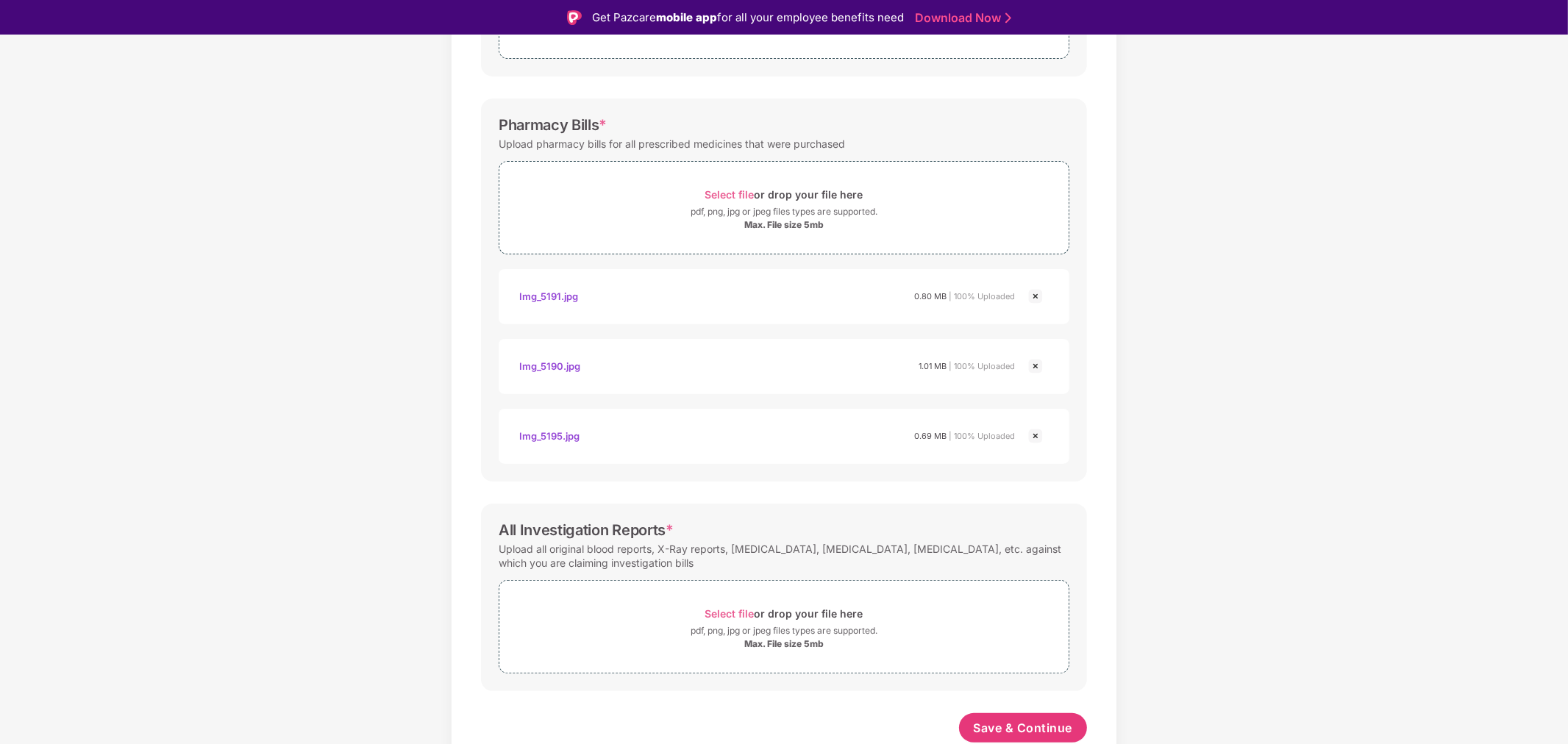
click at [1035, 307] on div "Img_5191.jpg 0.80 MB | 100% Uploaded" at bounding box center [784, 297] width 541 height 25
click at [1035, 302] on img at bounding box center [1035, 296] width 18 height 18
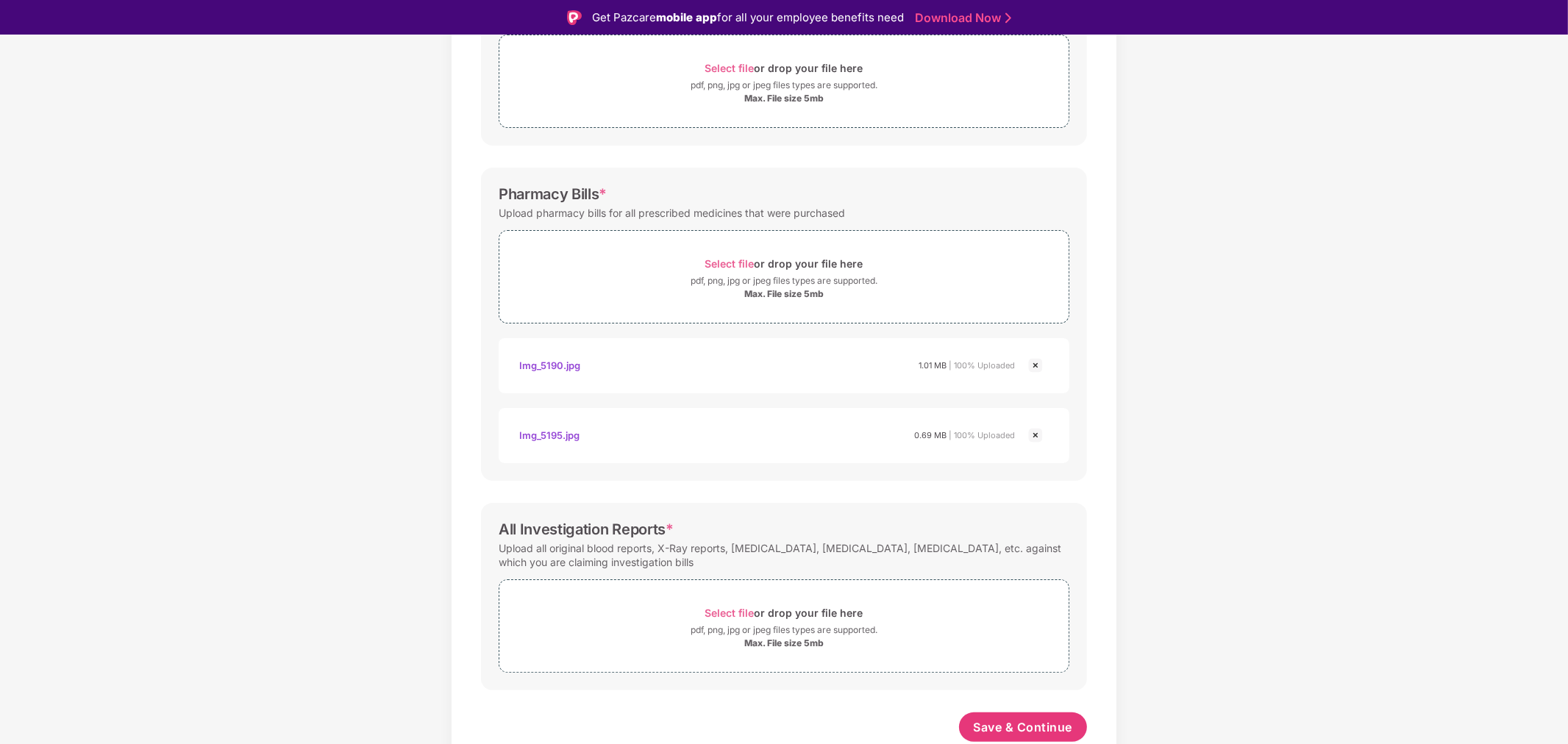
click at [1030, 364] on img at bounding box center [1035, 365] width 18 height 18
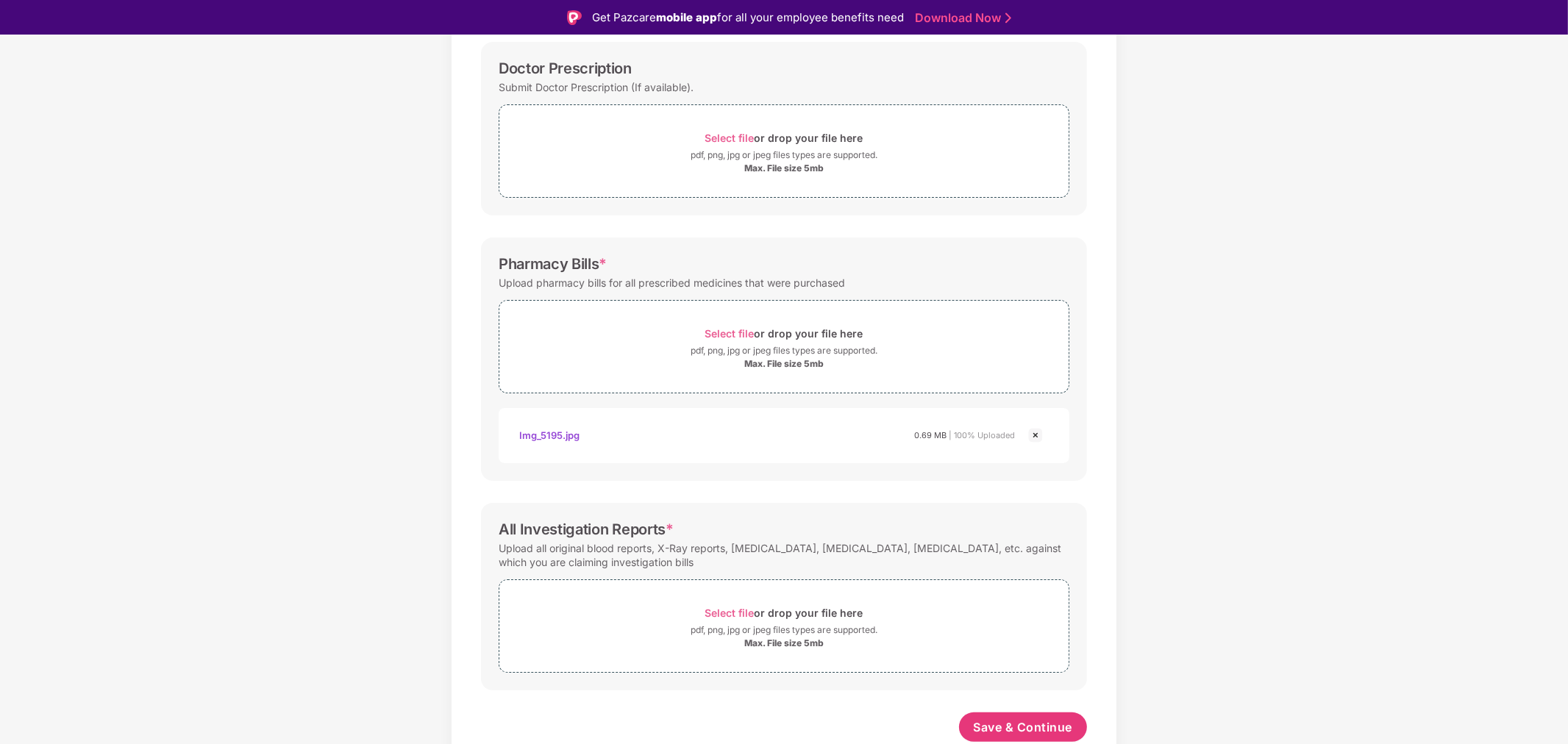
click at [1030, 440] on img at bounding box center [1035, 435] width 18 height 18
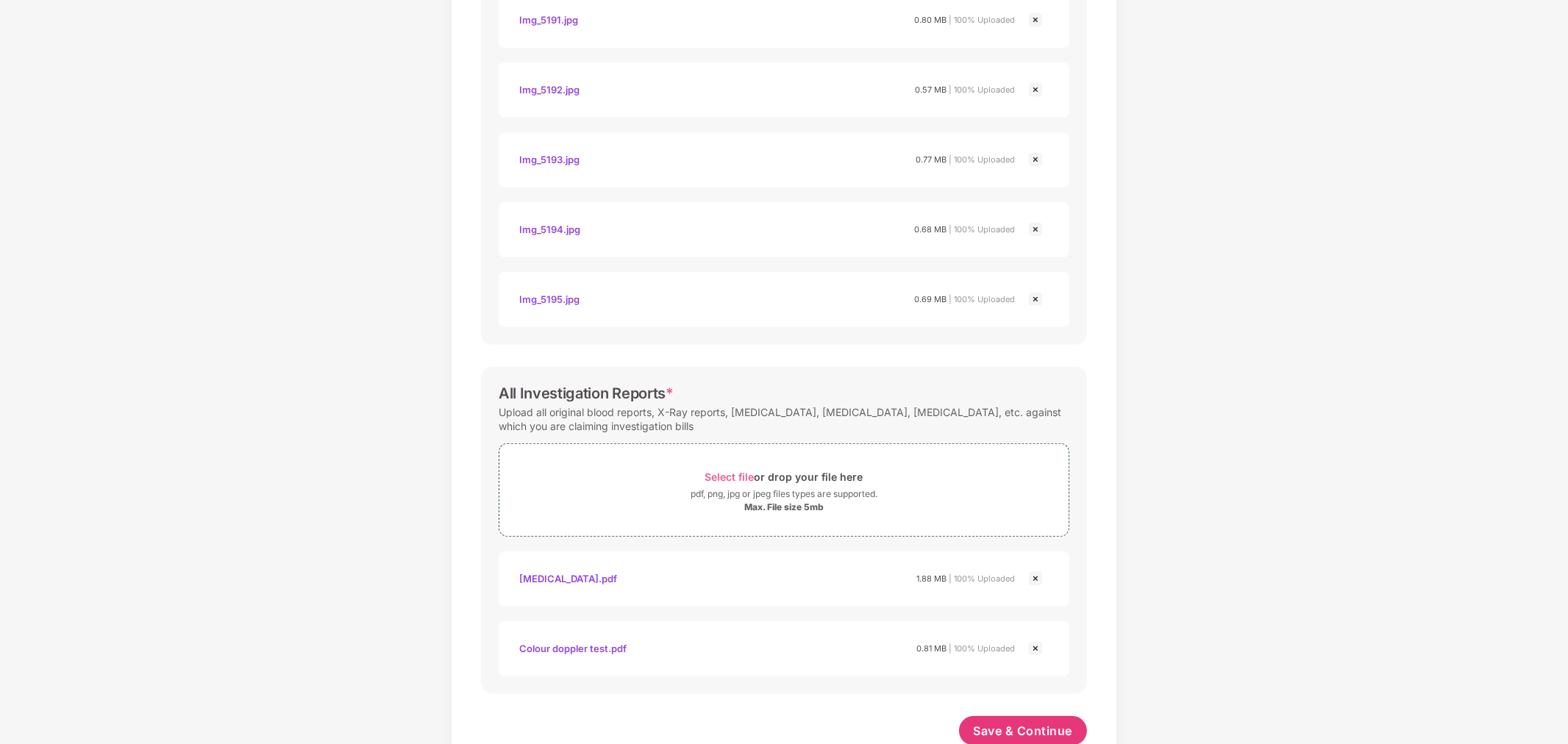
scroll to position [708, 0]
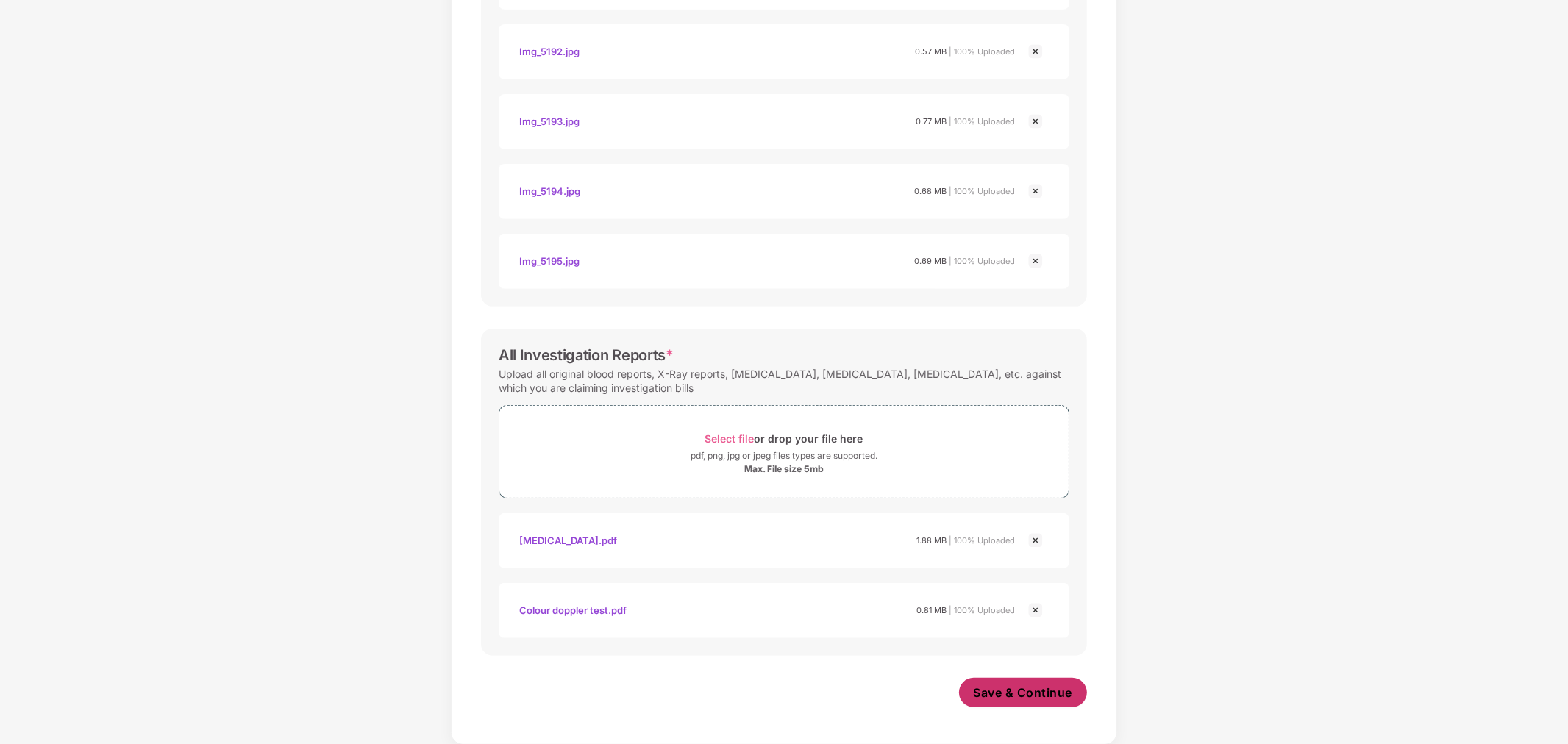
click at [1032, 700] on button "Save & Continue" at bounding box center [1023, 692] width 128 height 30
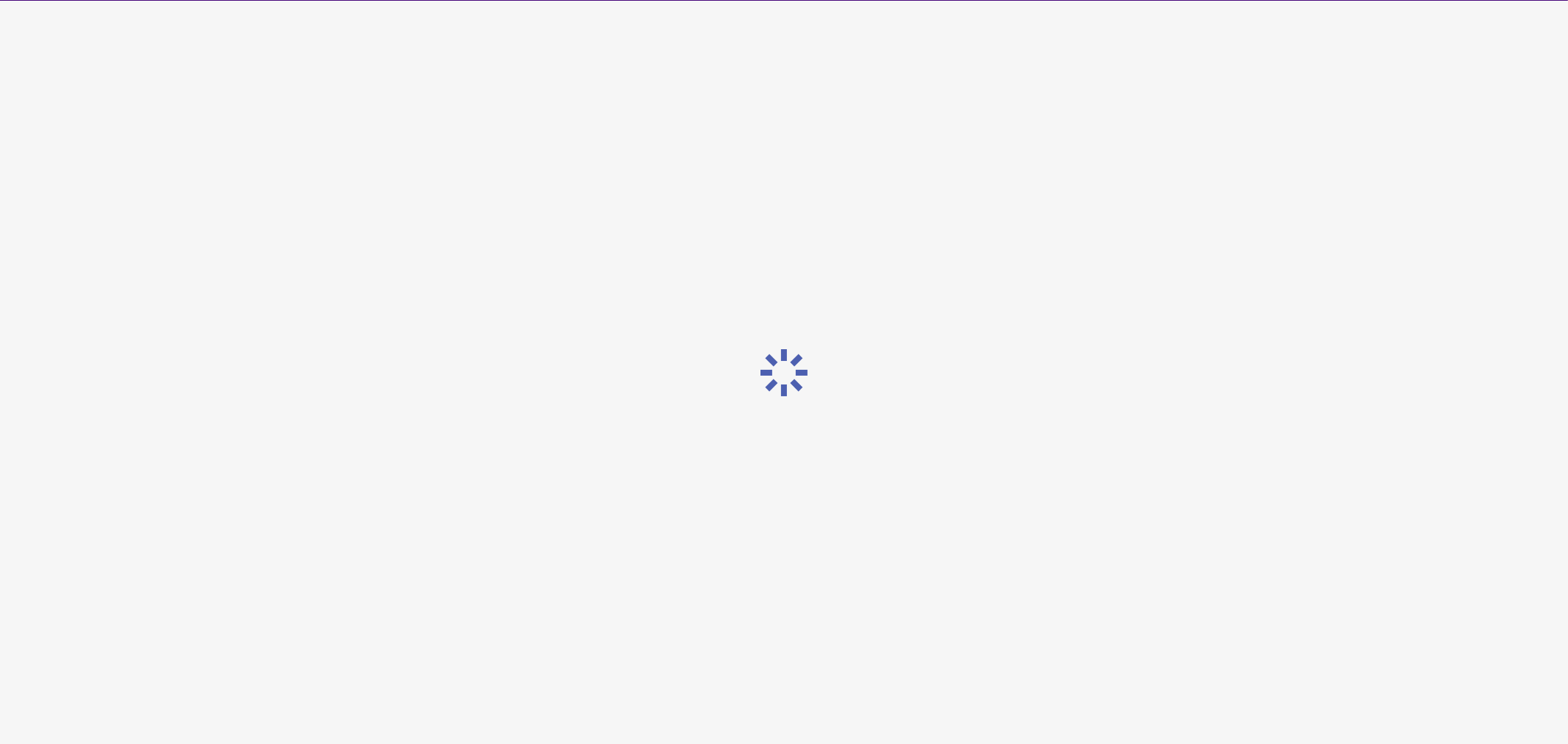
scroll to position [0, 0]
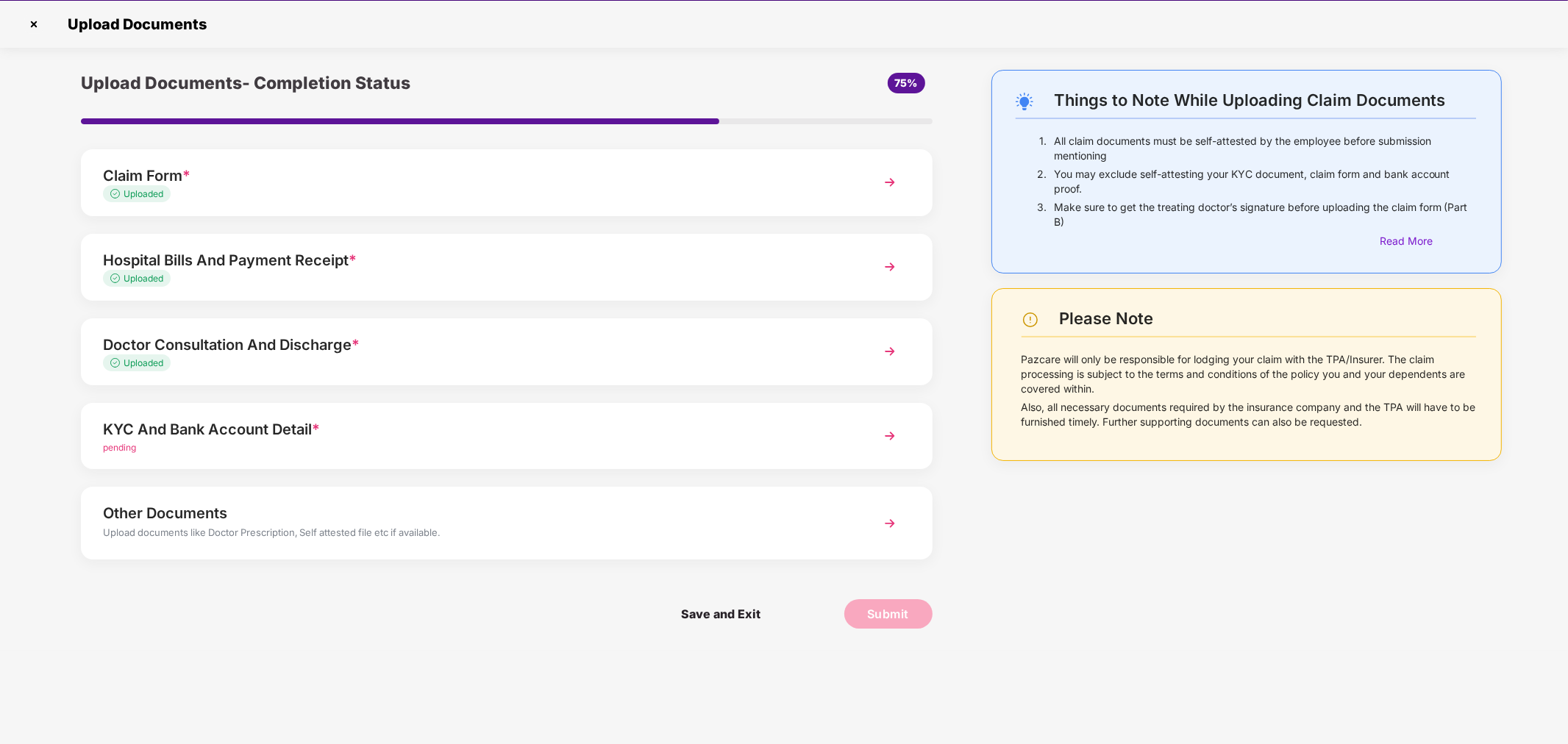
click at [873, 424] on div "KYC And Bank Account Detail * pending" at bounding box center [506, 436] width 851 height 67
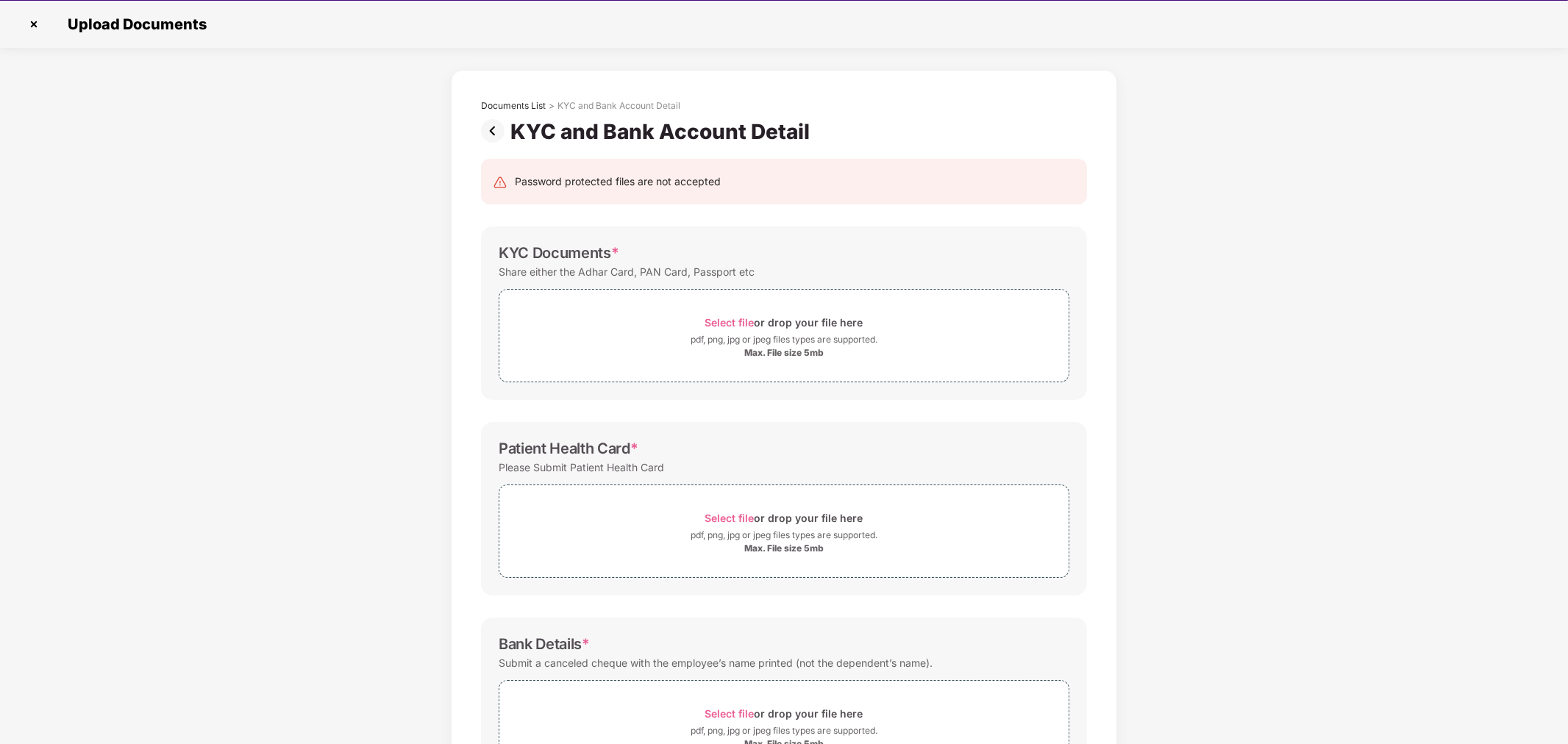
click at [484, 129] on img at bounding box center [495, 131] width 30 height 24
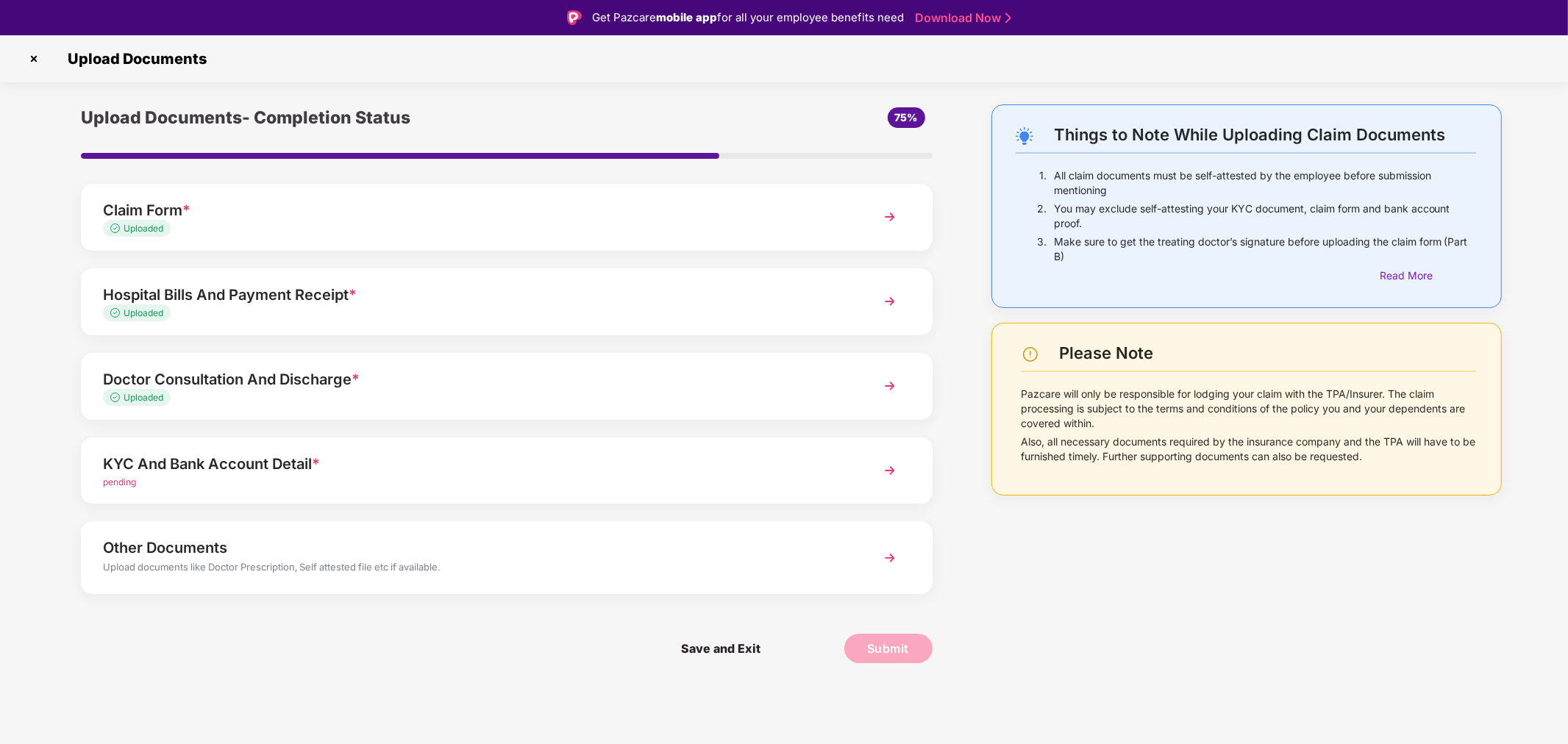
scroll to position [35, 0]
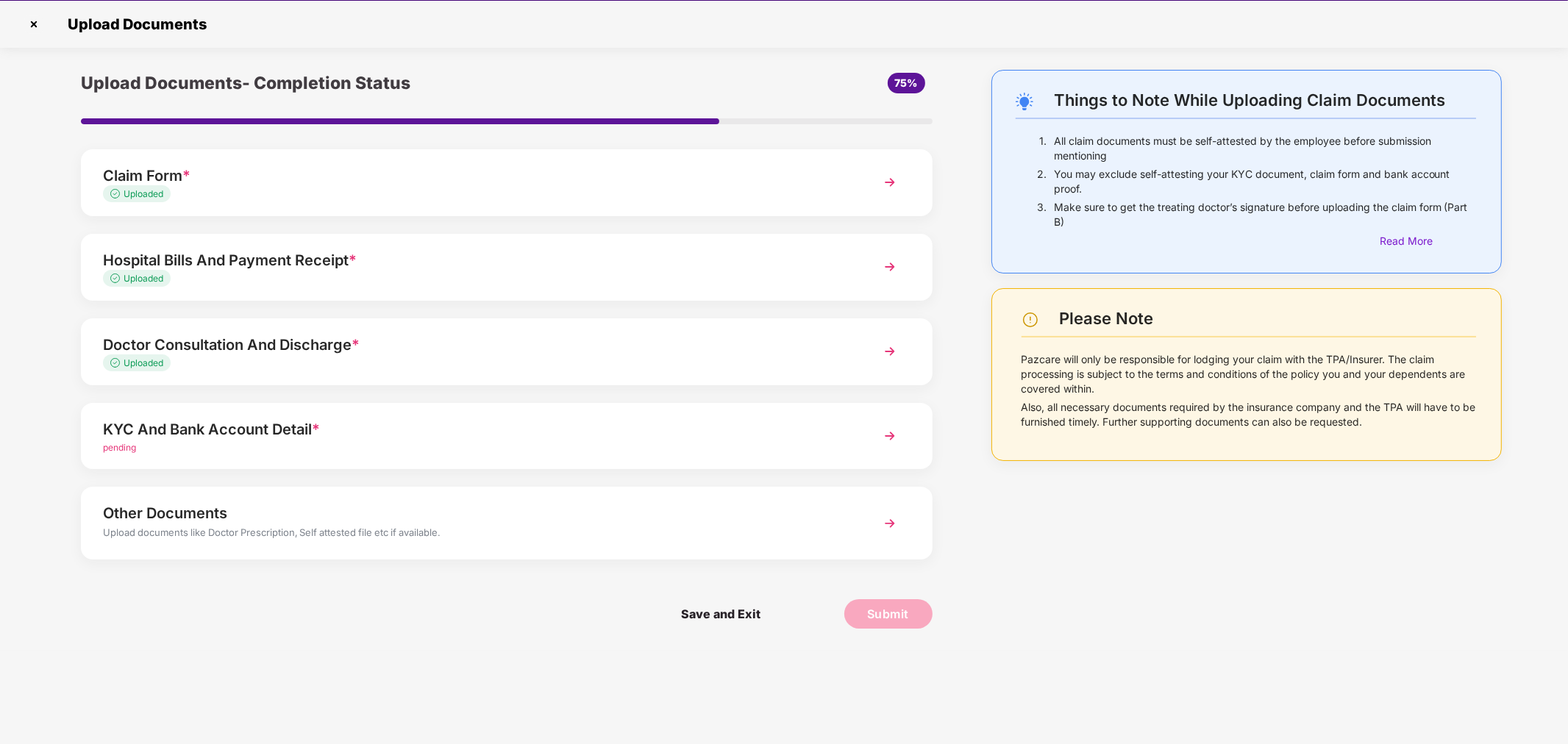
click at [546, 526] on div "Upload documents like Doctor Prescription, Self attested file etc if available." at bounding box center [473, 534] width 740 height 19
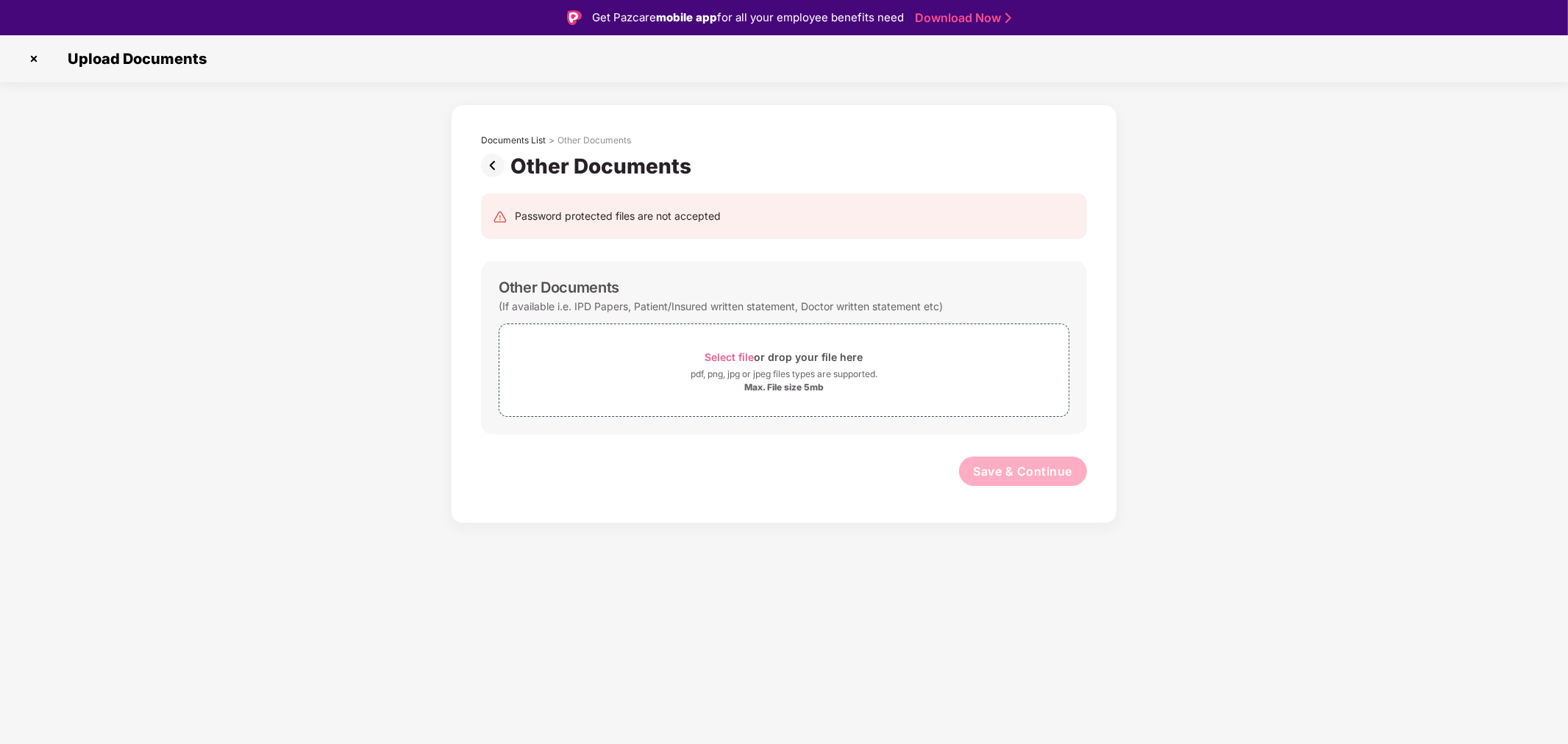
click at [497, 167] on img at bounding box center [495, 166] width 30 height 24
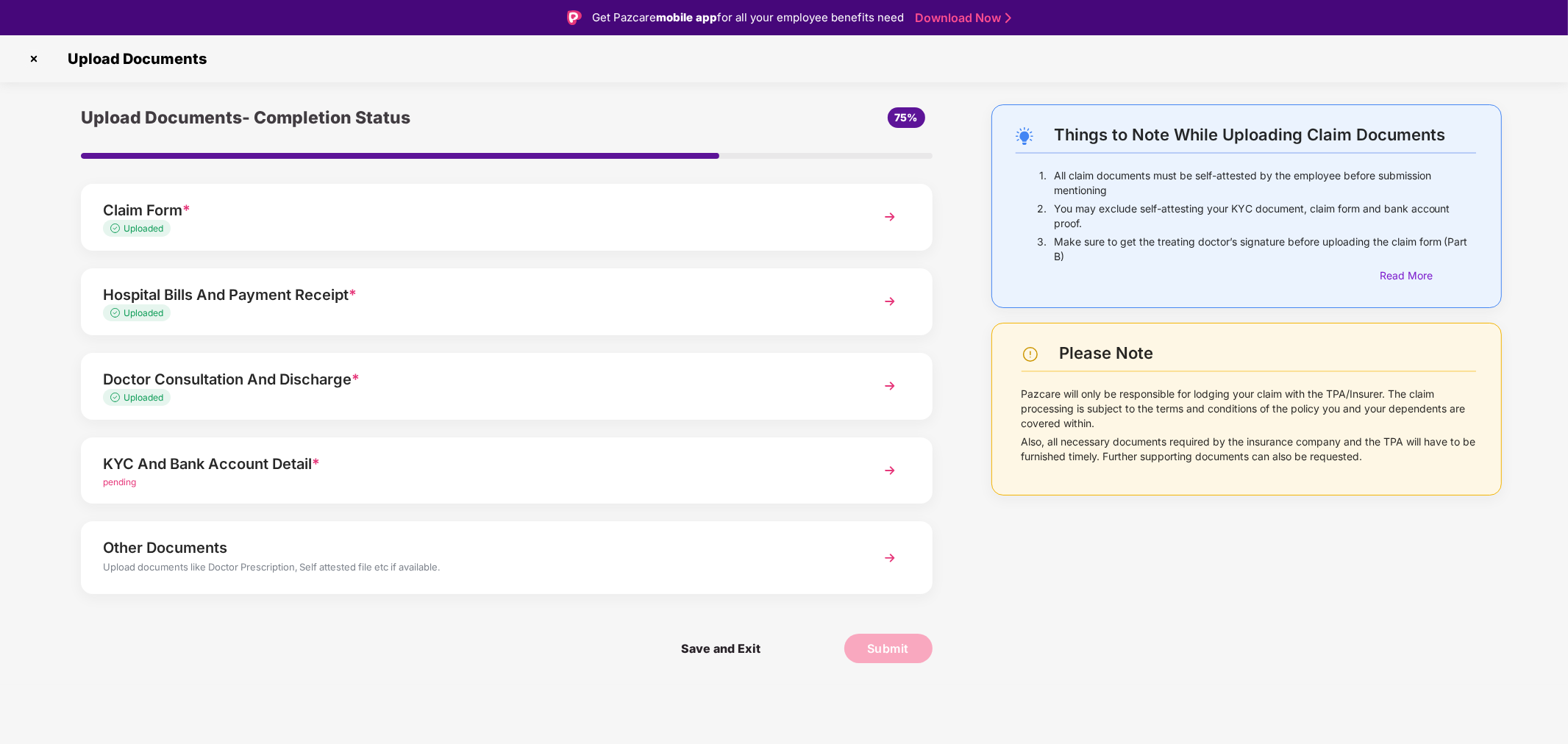
click at [473, 473] on div "KYC And Bank Account Detail *" at bounding box center [473, 464] width 740 height 24
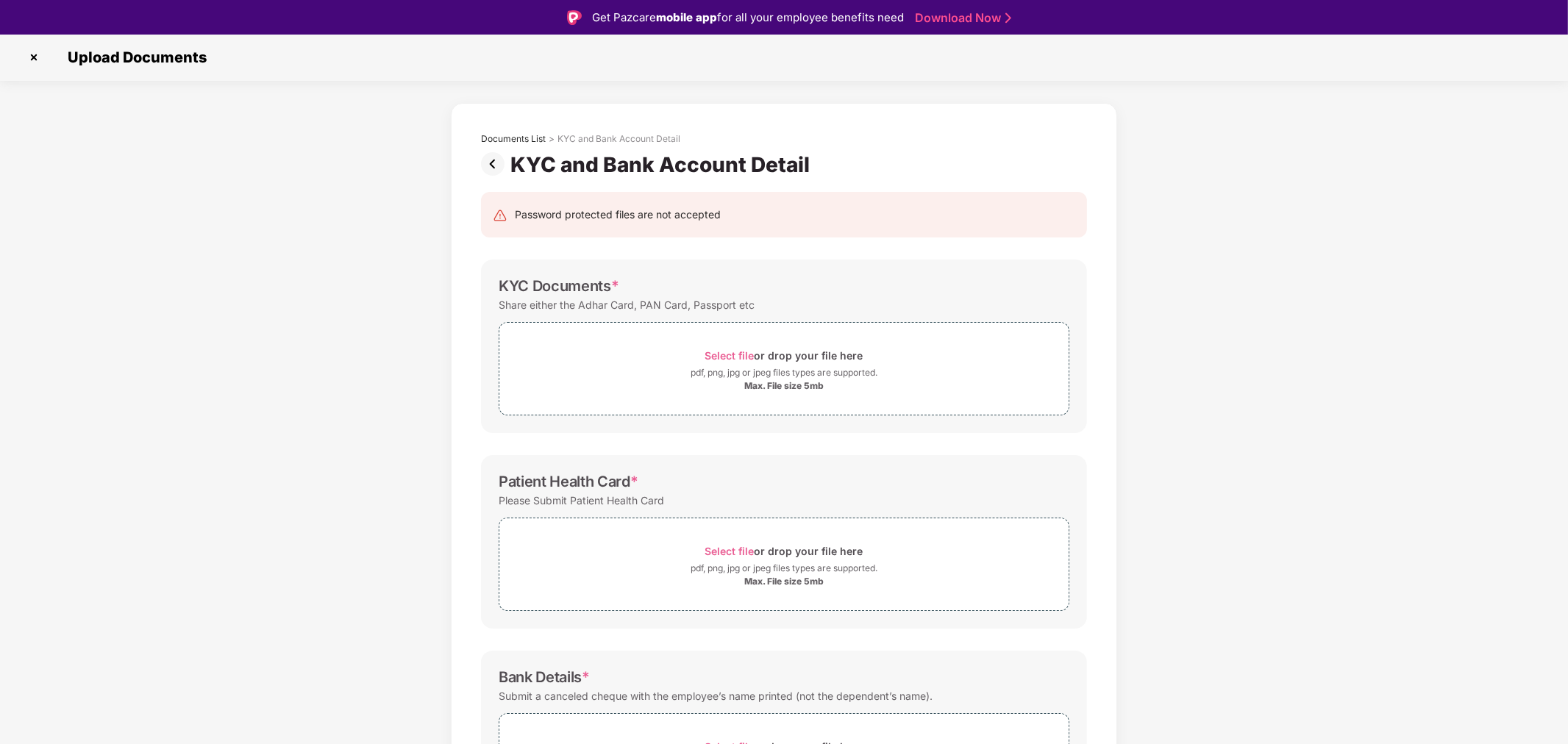
scroll to position [1, 0]
click at [487, 165] on img at bounding box center [495, 165] width 30 height 24
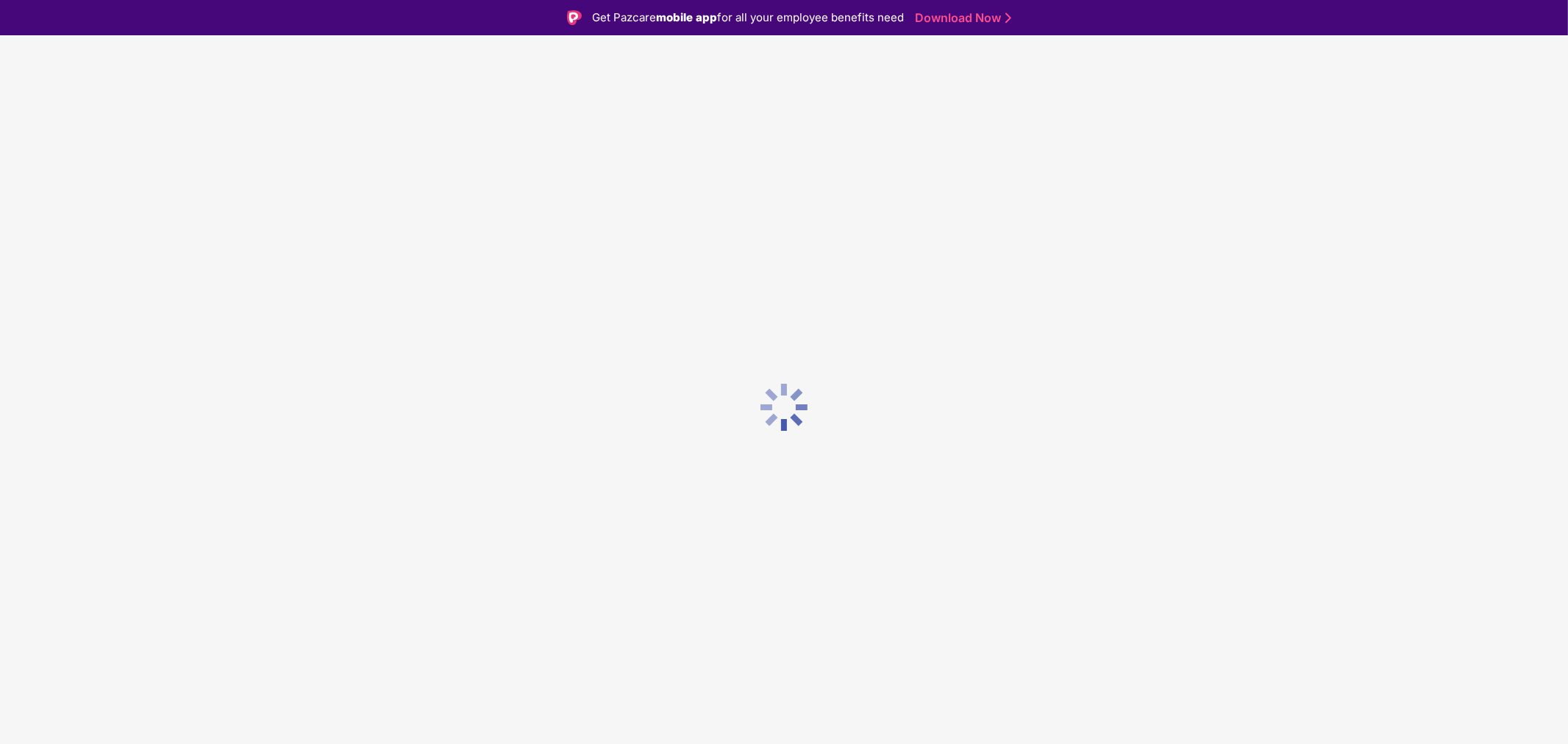
scroll to position [0, 0]
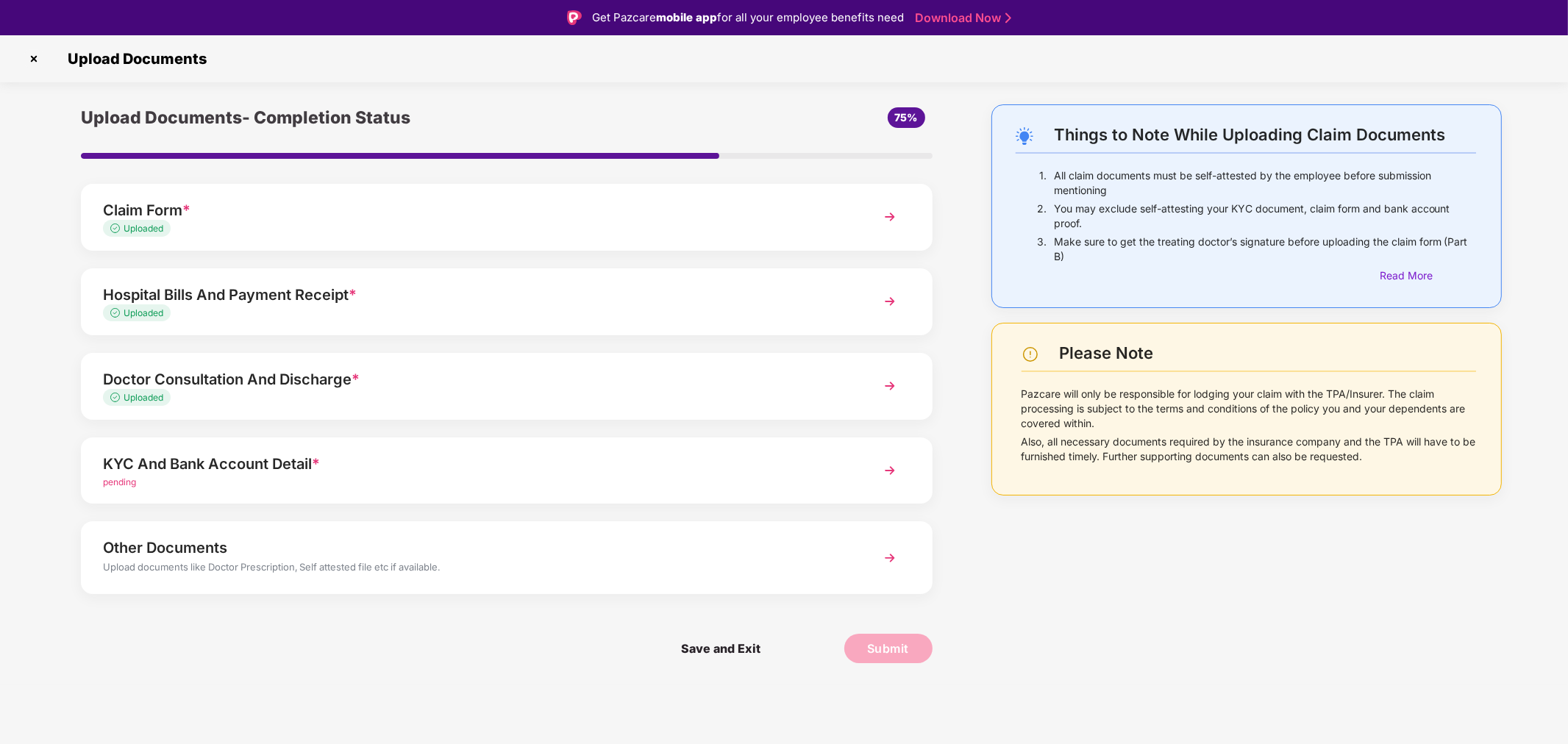
click at [32, 54] on img at bounding box center [34, 59] width 24 height 24
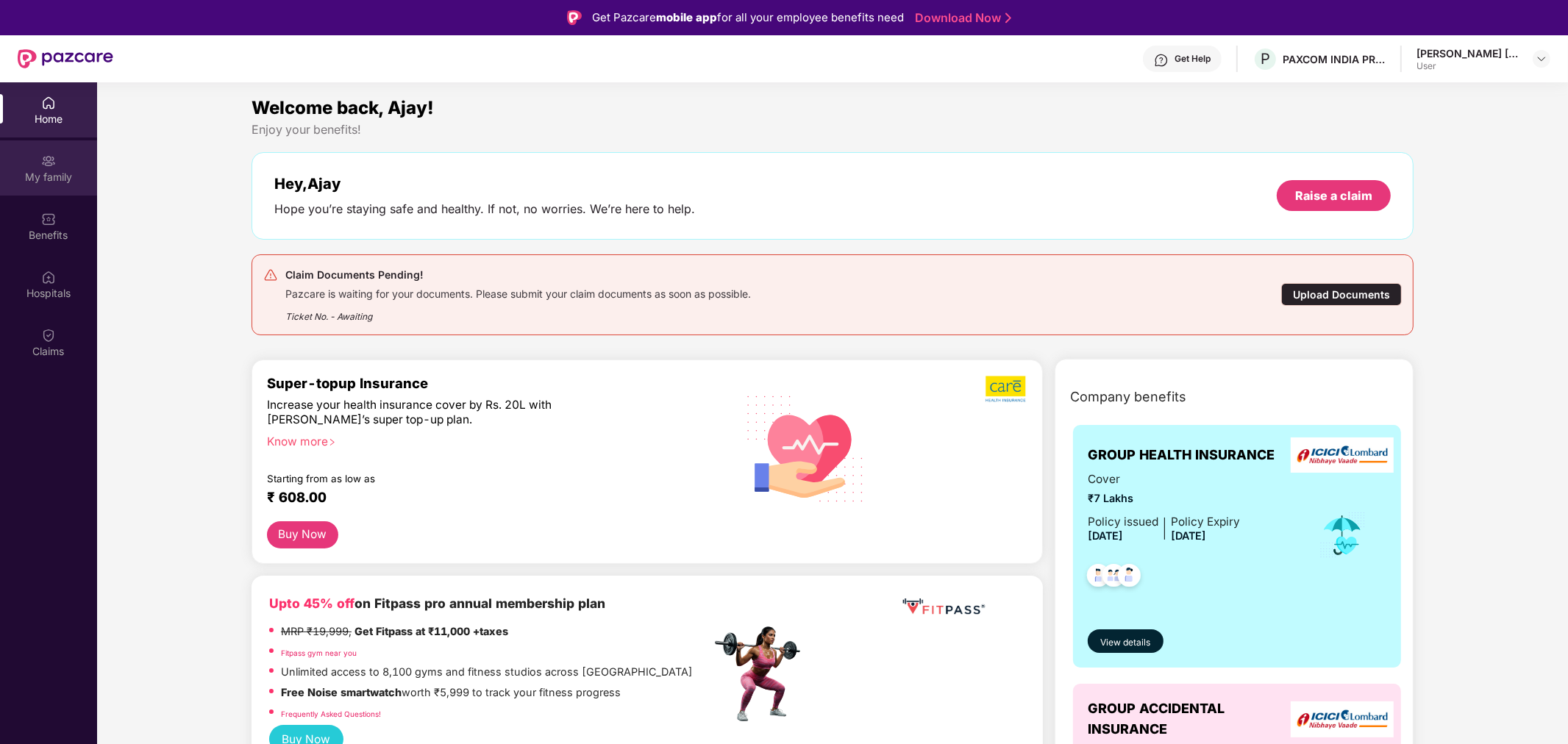
click at [53, 170] on div "My family" at bounding box center [48, 177] width 97 height 14
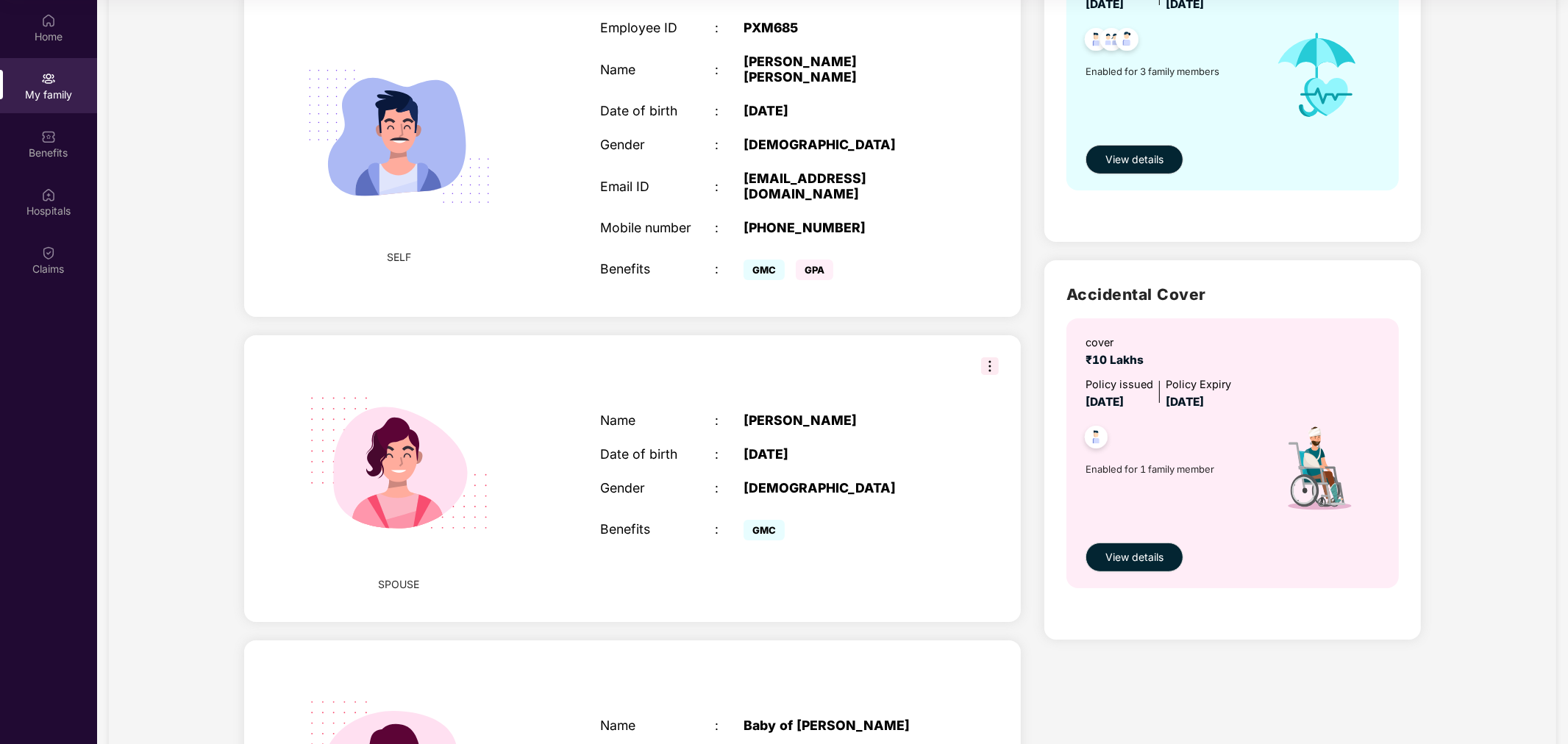
scroll to position [245, 0]
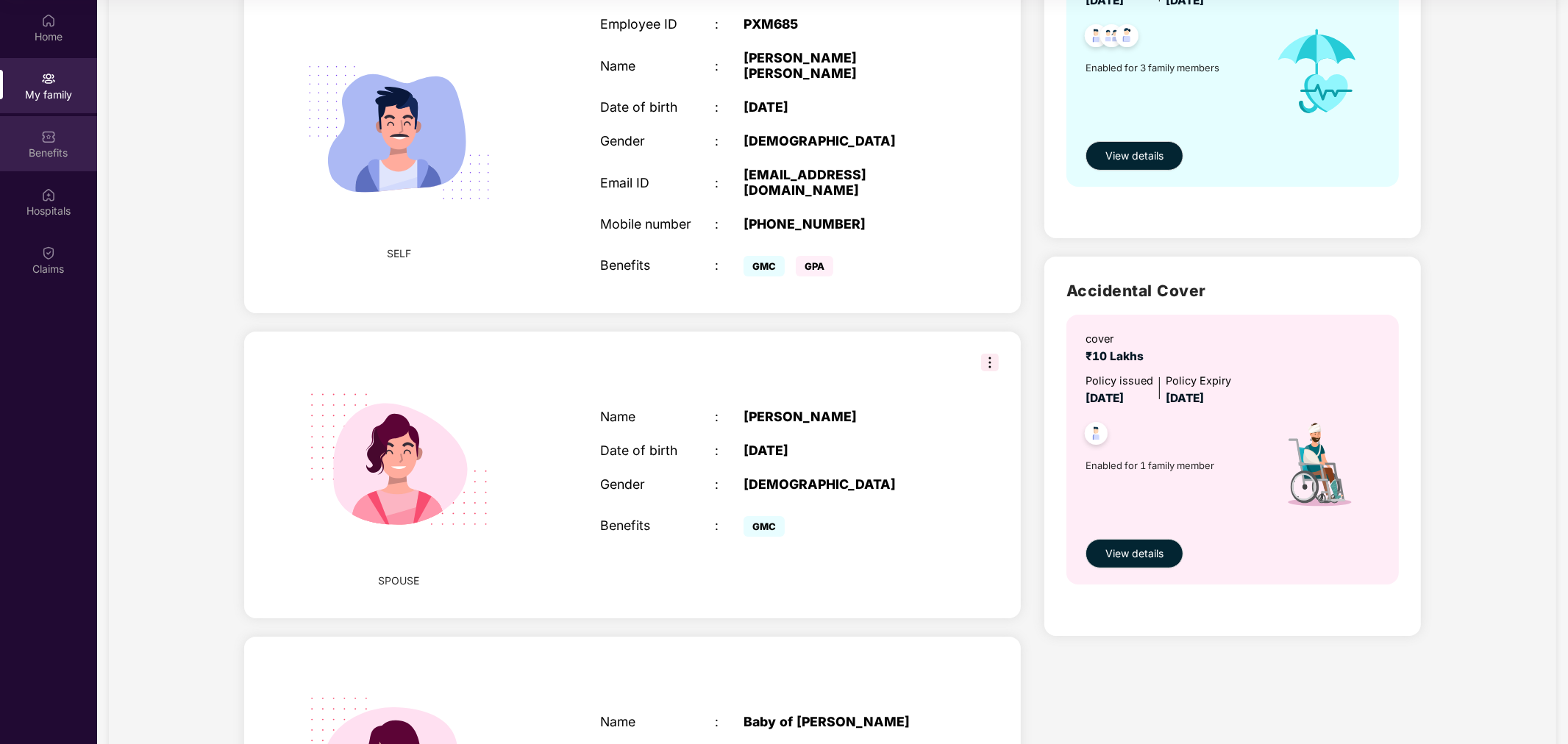
click at [52, 148] on div "Benefits" at bounding box center [48, 152] width 97 height 14
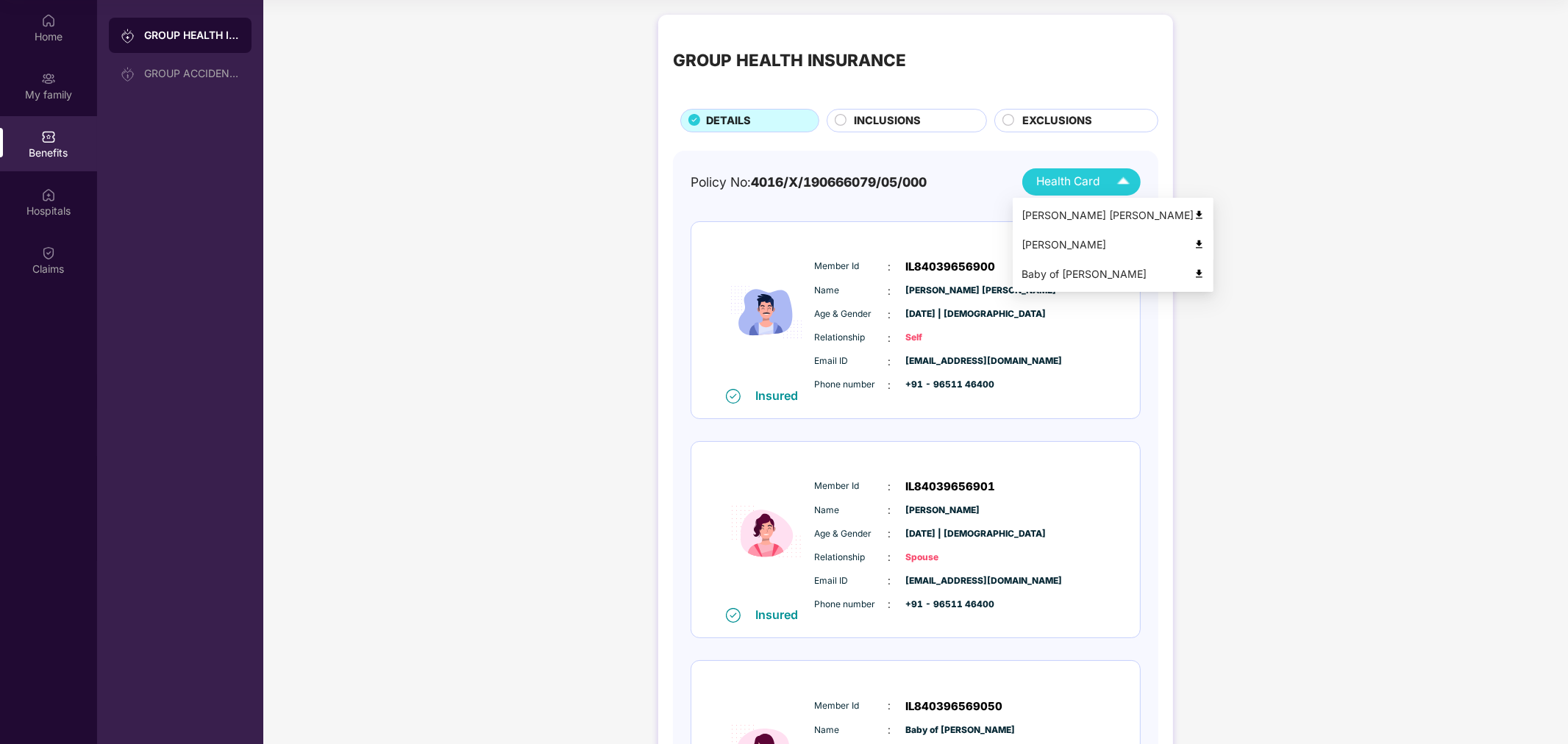
click at [1194, 243] on img at bounding box center [1199, 244] width 11 height 11
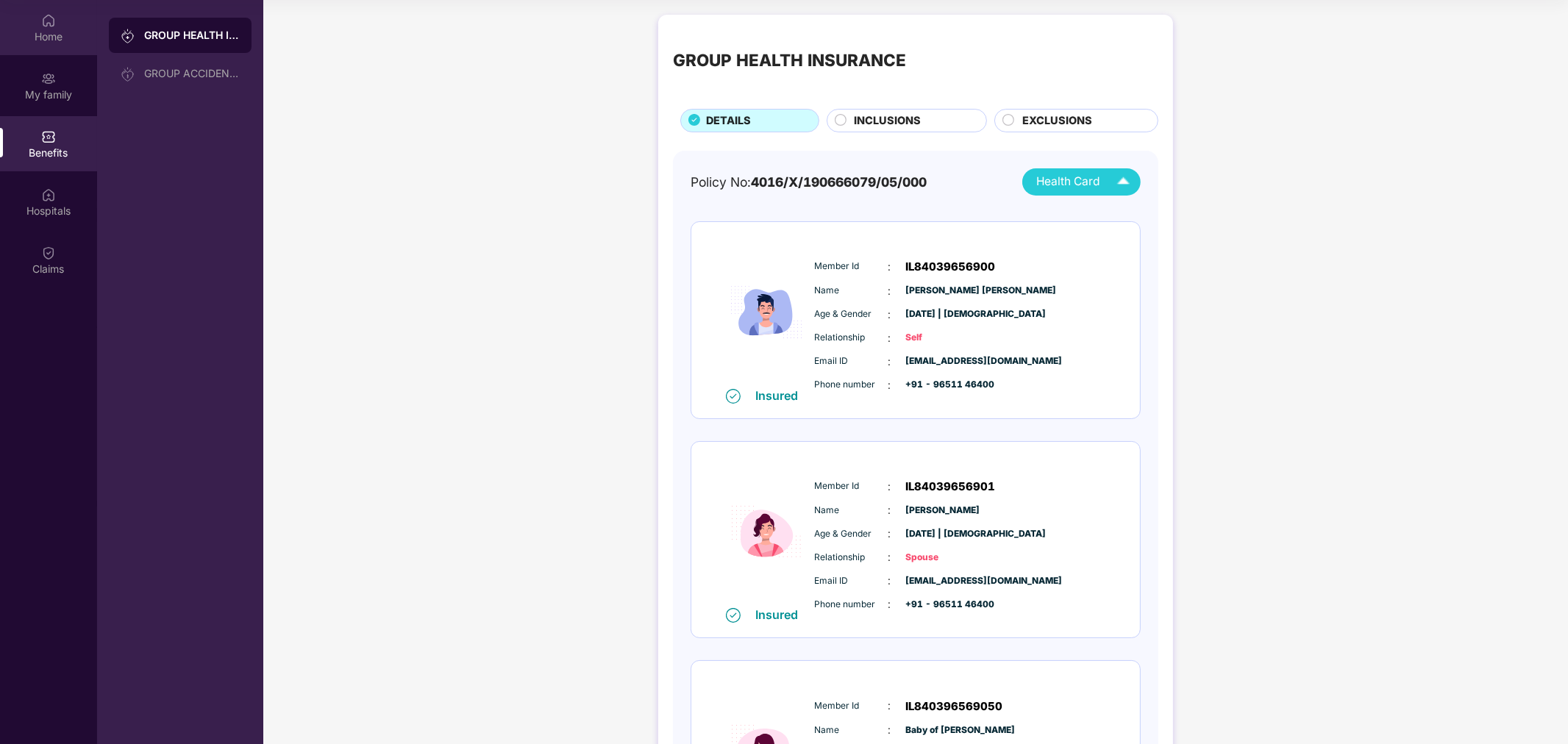
click at [68, 19] on div "Home" at bounding box center [48, 27] width 97 height 55
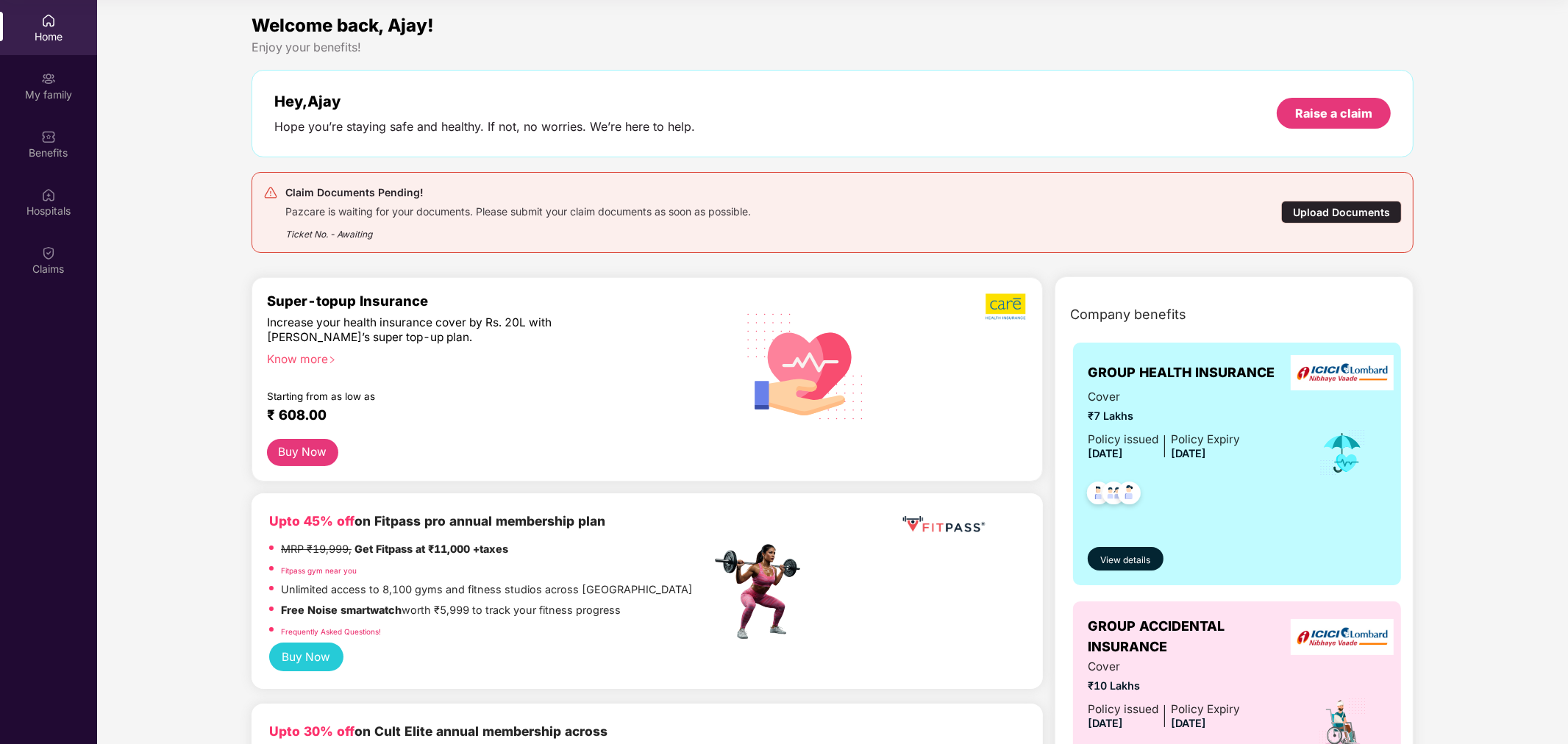
click at [67, 15] on div "Home" at bounding box center [48, 27] width 97 height 55
click at [57, 82] on div "My family" at bounding box center [48, 85] width 97 height 55
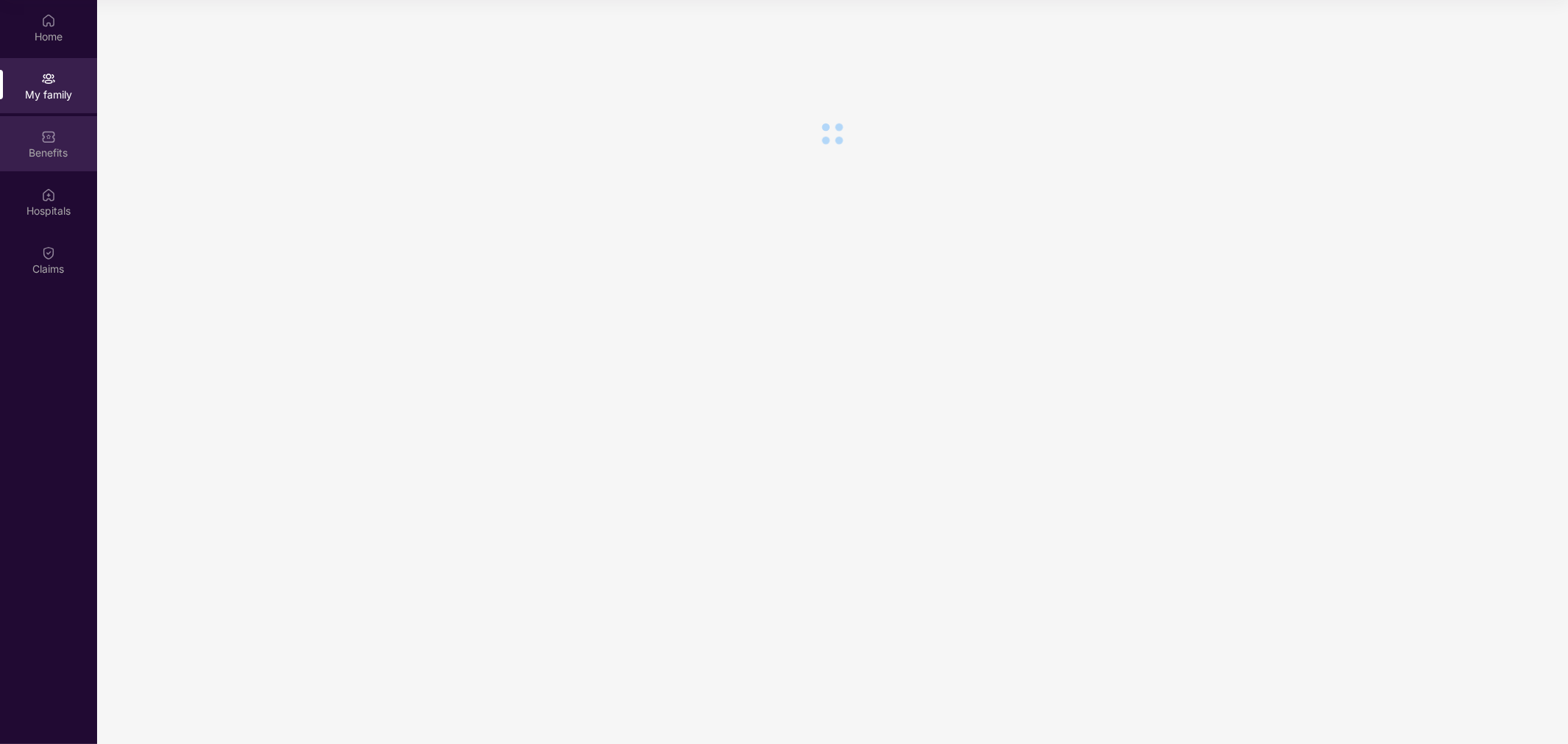
click at [48, 163] on div "Benefits" at bounding box center [48, 143] width 97 height 55
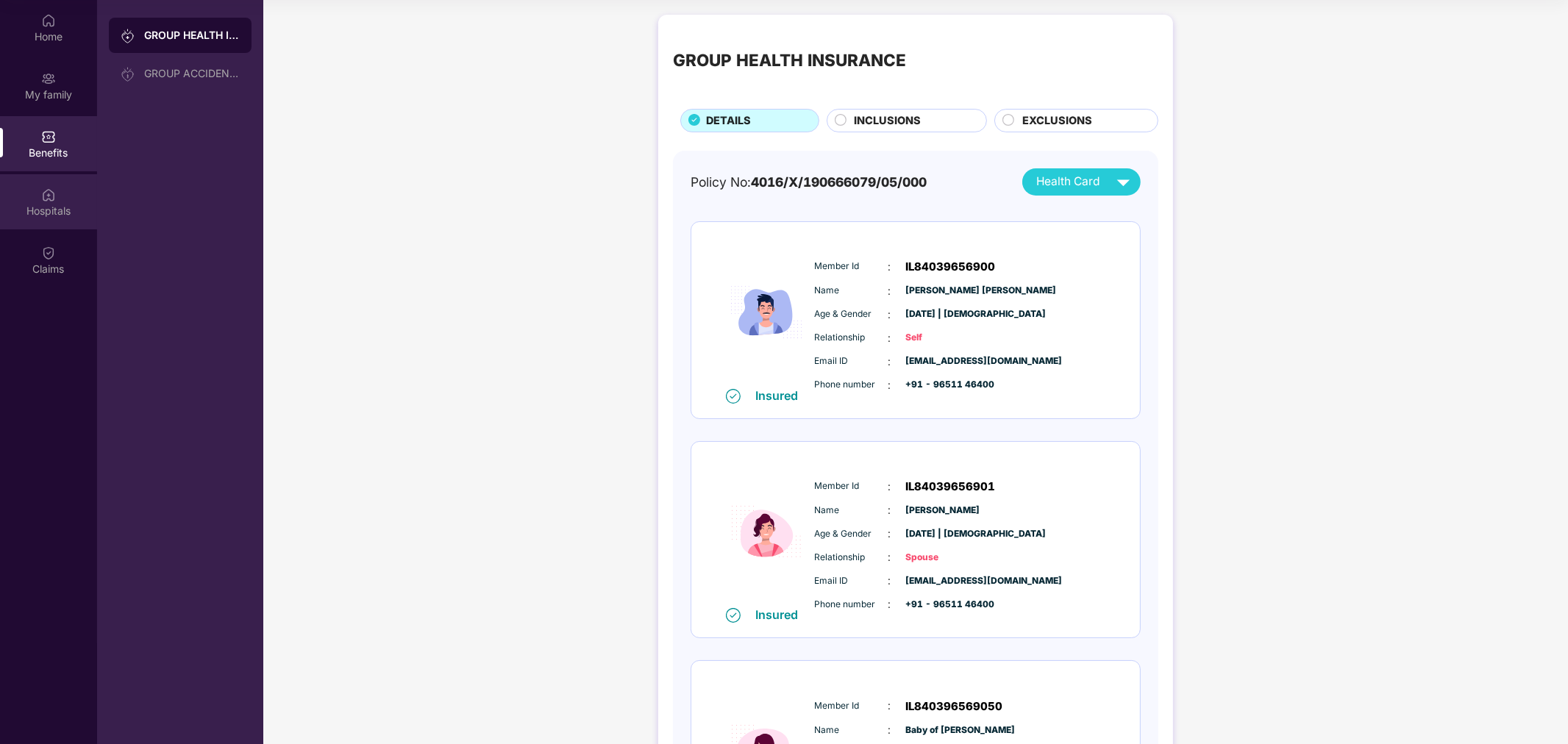
click at [46, 218] on div "Hospitals" at bounding box center [48, 201] width 97 height 55
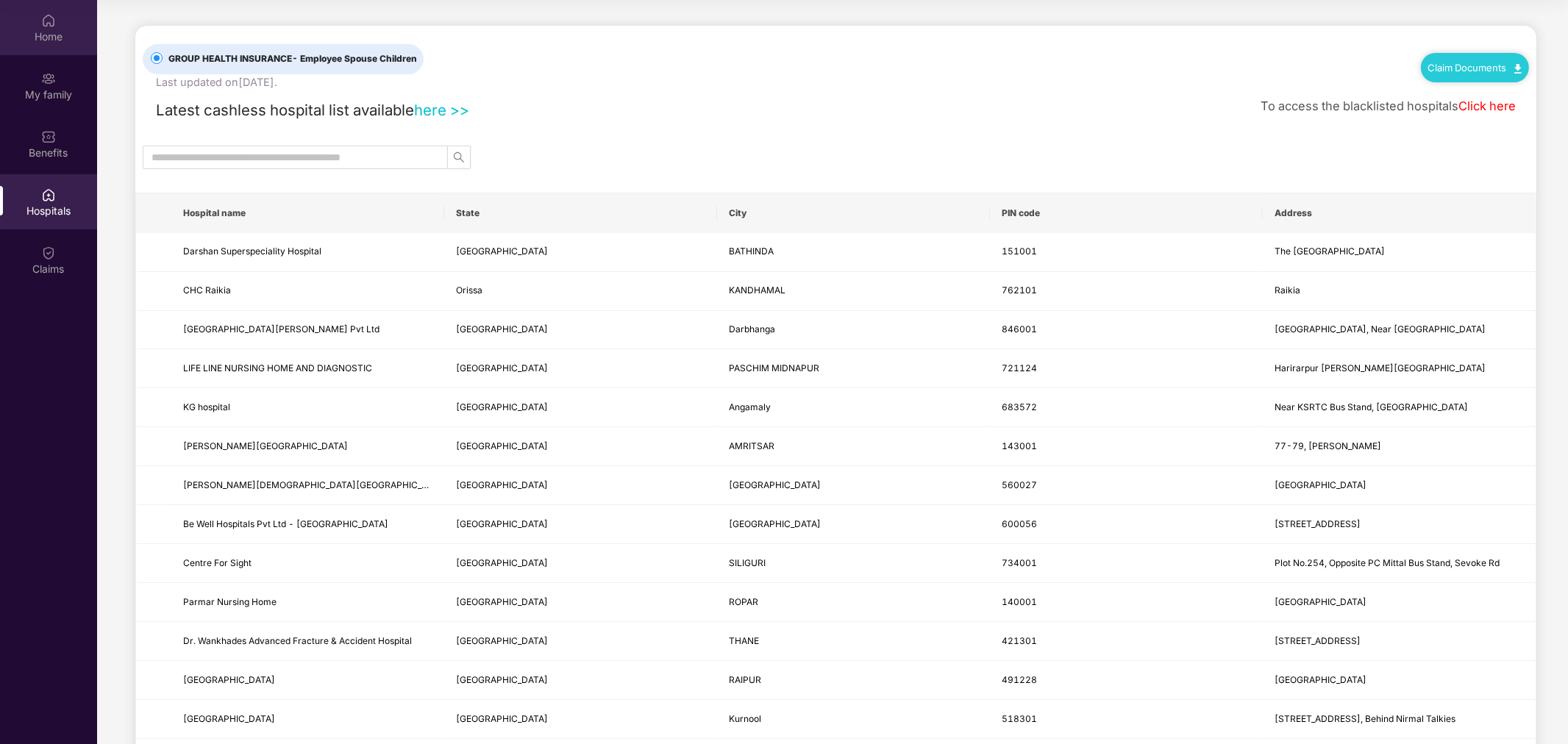
click at [48, 32] on div "Home" at bounding box center [48, 36] width 97 height 14
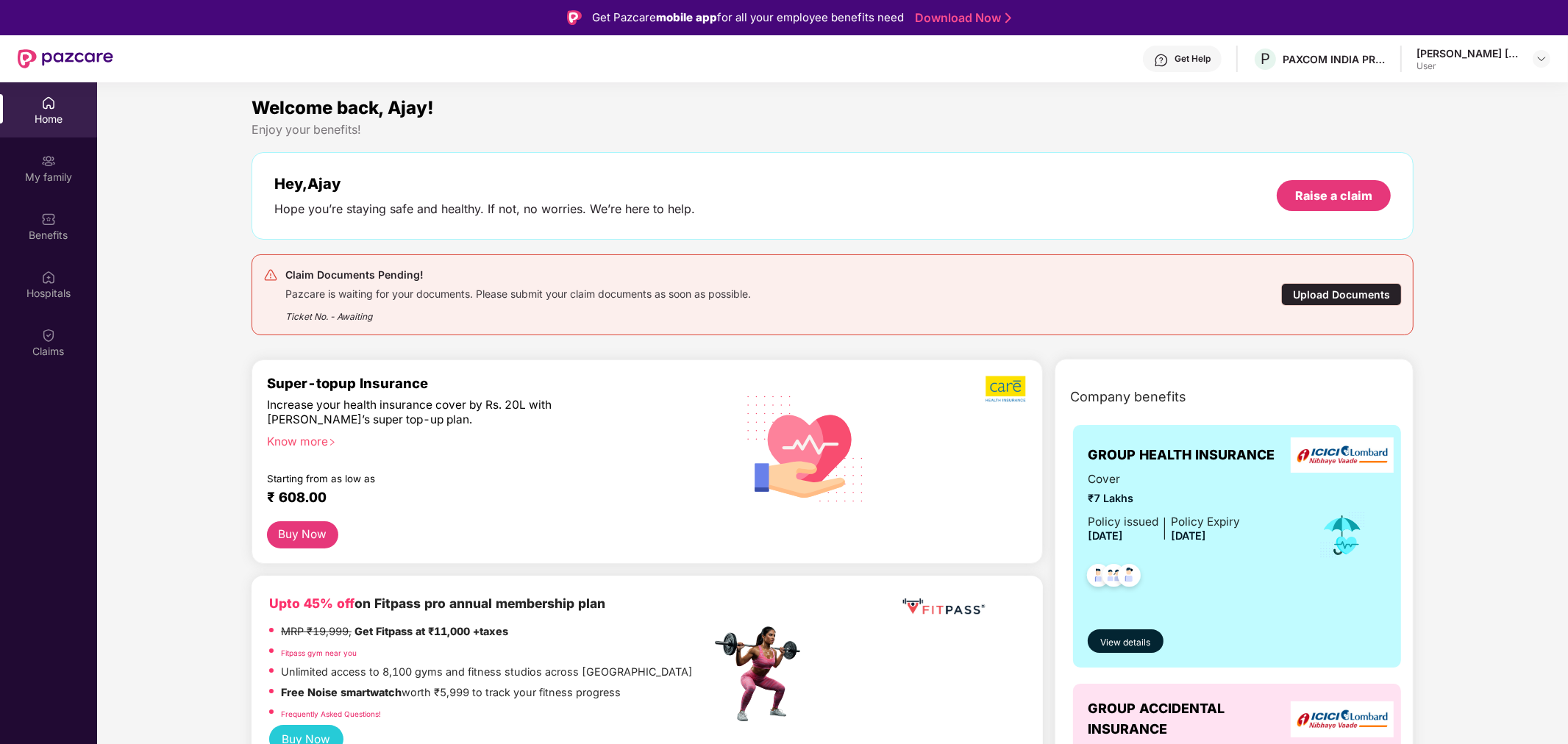
click at [1183, 55] on div "Get Help" at bounding box center [1192, 59] width 36 height 12
click at [1019, 145] on div "Welcome back, Ajay! Enjoy your benefits! Hey, Ajay Hope you’re staying safe and…" at bounding box center [833, 220] width 1173 height 253
